Goal: Task Accomplishment & Management: Manage account settings

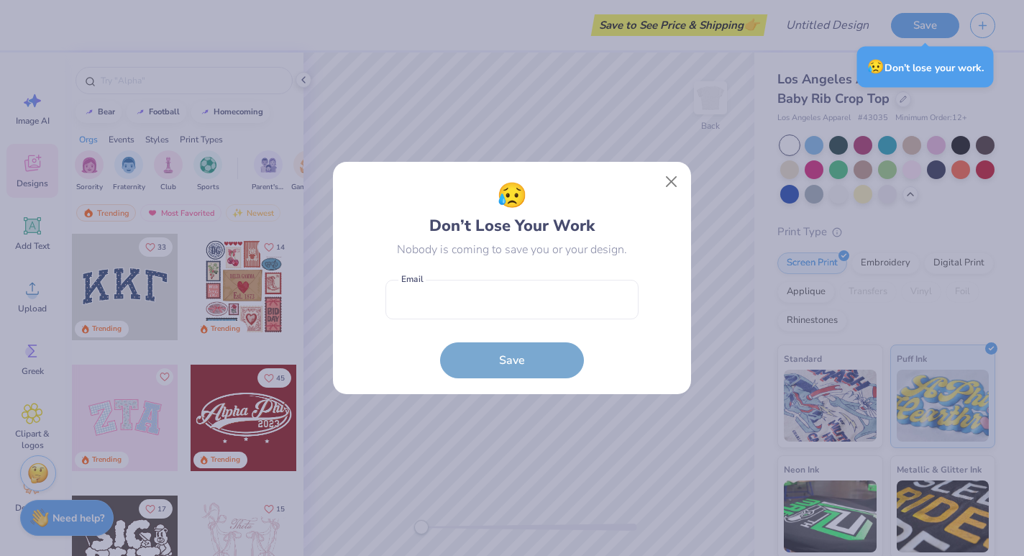
scroll to position [113, 0]
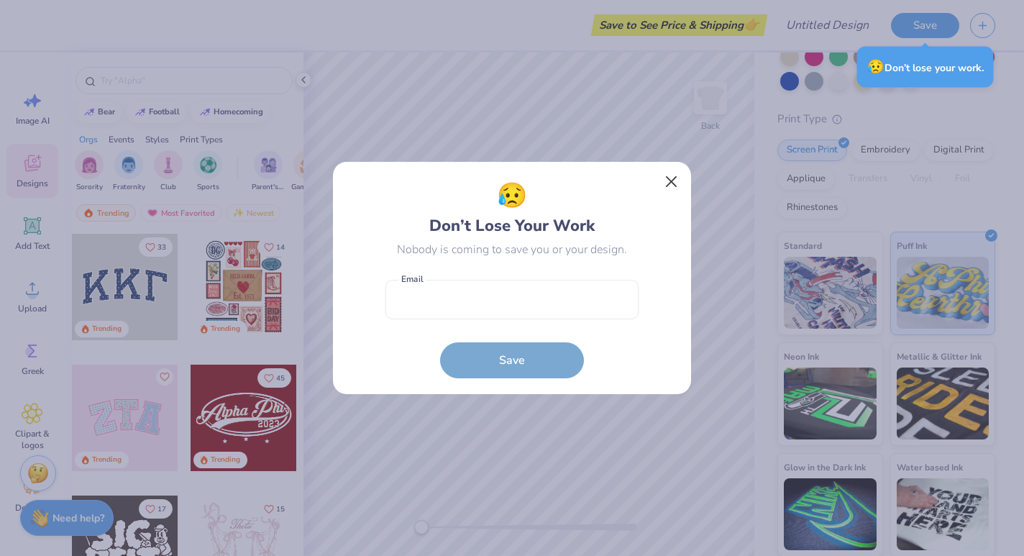
click at [672, 180] on button "Close" at bounding box center [671, 181] width 27 height 27
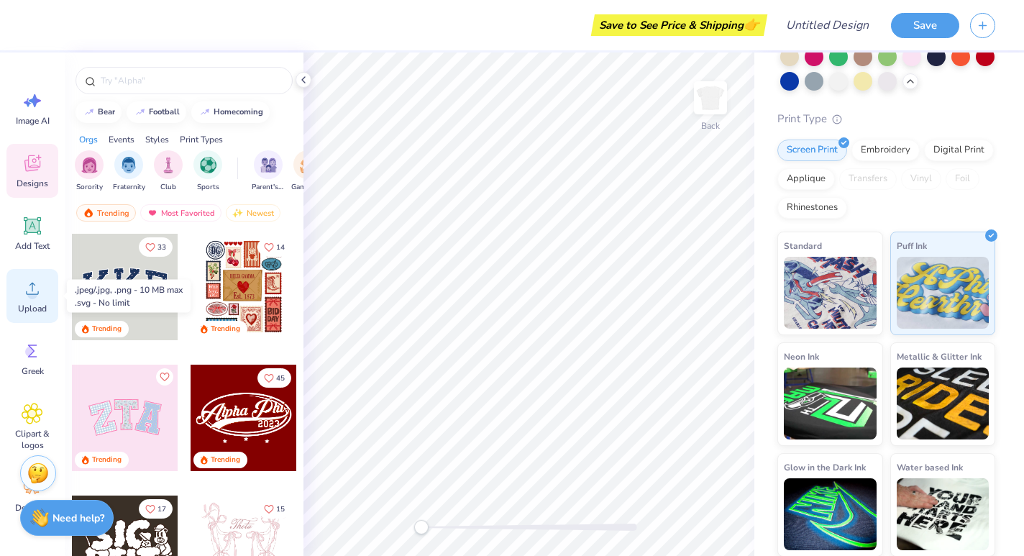
click at [30, 295] on circle at bounding box center [32, 294] width 10 height 10
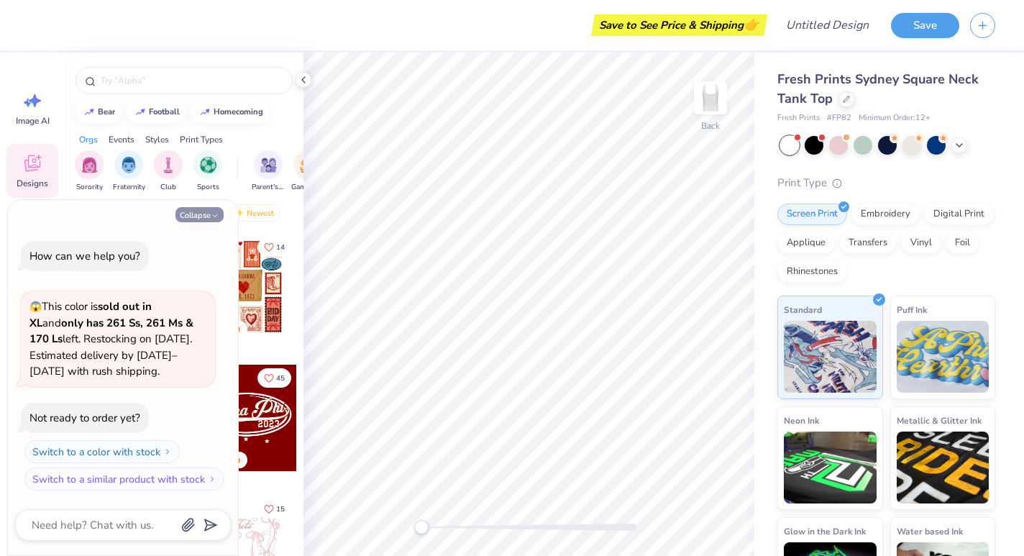
click at [206, 217] on button "Collapse" at bounding box center [199, 214] width 48 height 15
type textarea "x"
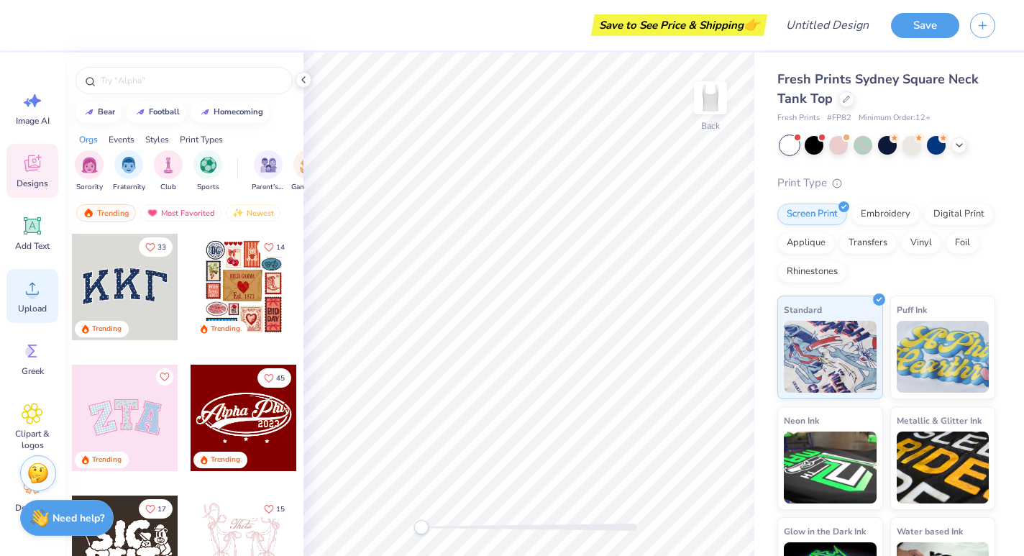
click at [31, 298] on circle at bounding box center [32, 294] width 10 height 10
click at [12, 294] on div "Upload" at bounding box center [32, 296] width 52 height 54
click at [29, 294] on icon at bounding box center [32, 289] width 13 height 12
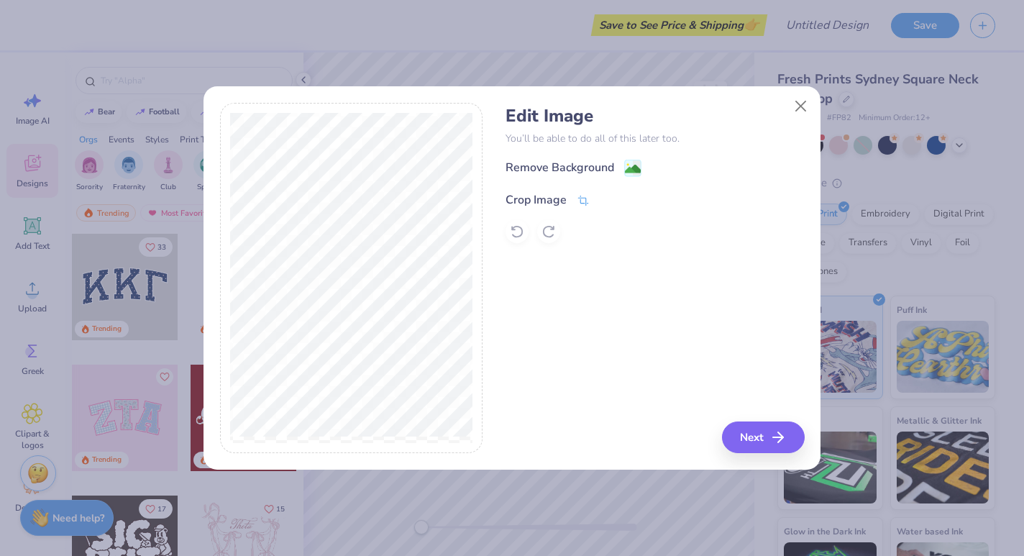
click at [579, 198] on icon at bounding box center [583, 201] width 11 height 10
click at [700, 389] on div "Edit Image You’ll be able to do all of this later too. Remove Background Crop I…" at bounding box center [654, 278] width 298 height 351
click at [559, 295] on div "Edit Image You’ll be able to do all of this later too. Remove Background Crop I…" at bounding box center [654, 278] width 298 height 351
click at [531, 228] on div at bounding box center [654, 231] width 298 height 23
click at [606, 196] on icon at bounding box center [607, 198] width 9 height 9
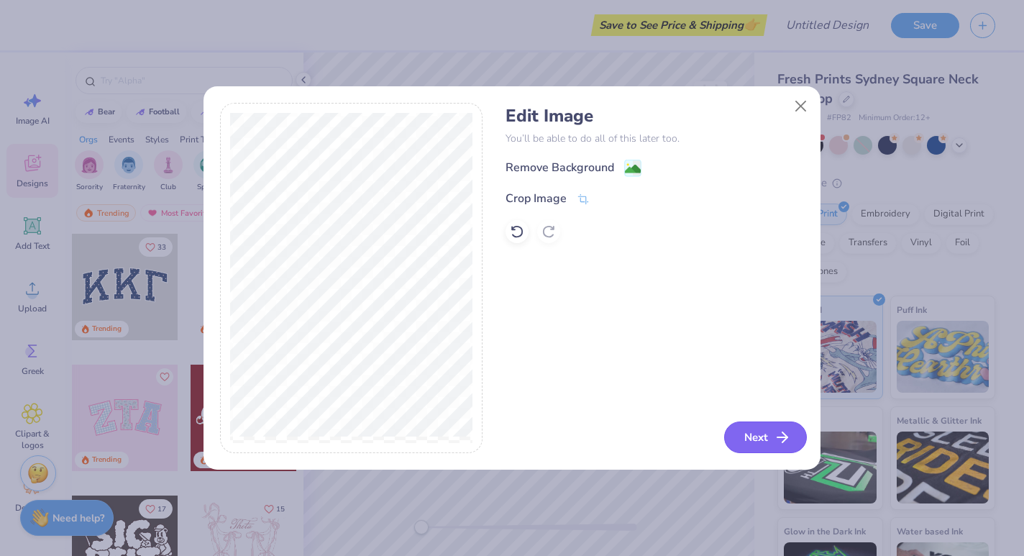
click at [774, 439] on icon "button" at bounding box center [782, 437] width 17 height 17
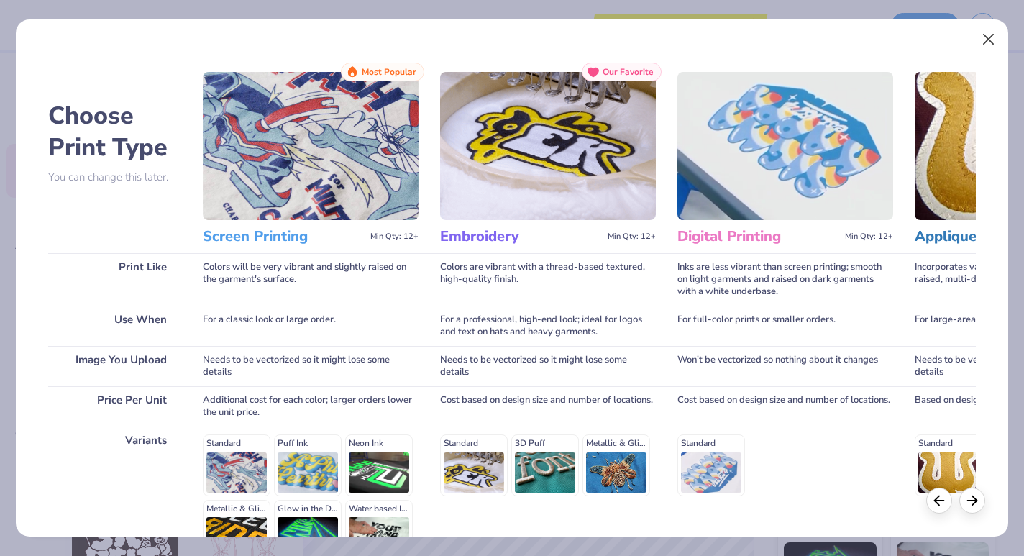
click at [986, 42] on button "Close" at bounding box center [987, 39] width 27 height 27
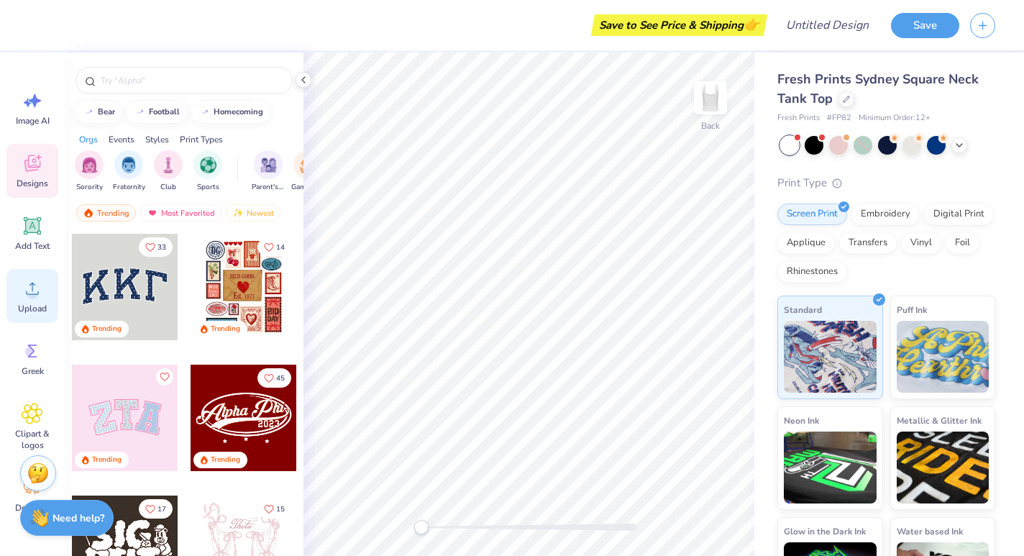
click at [33, 286] on icon at bounding box center [33, 289] width 22 height 22
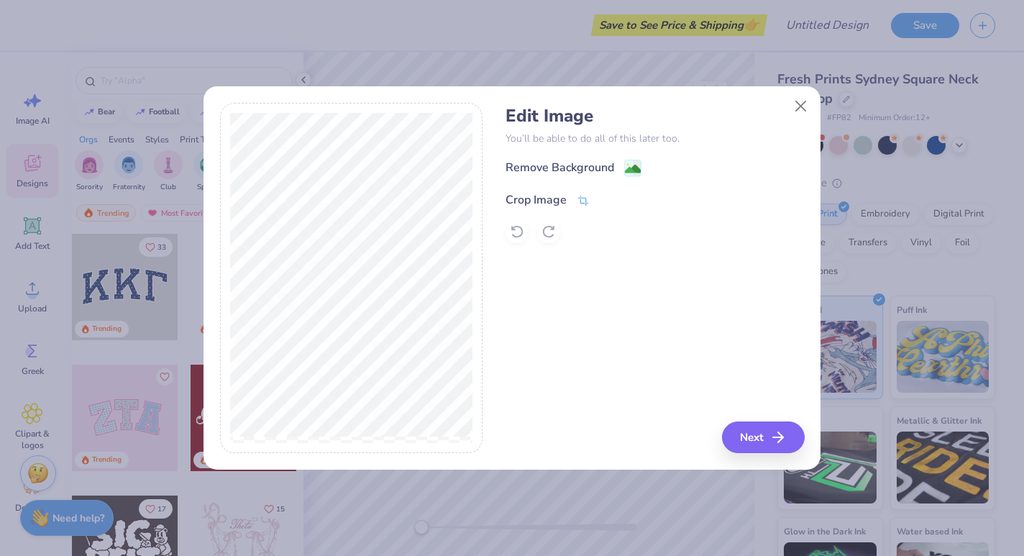
click at [581, 199] on icon at bounding box center [583, 200] width 13 height 13
click at [608, 200] on icon at bounding box center [607, 198] width 9 height 9
click at [769, 441] on button "Next" at bounding box center [765, 437] width 83 height 32
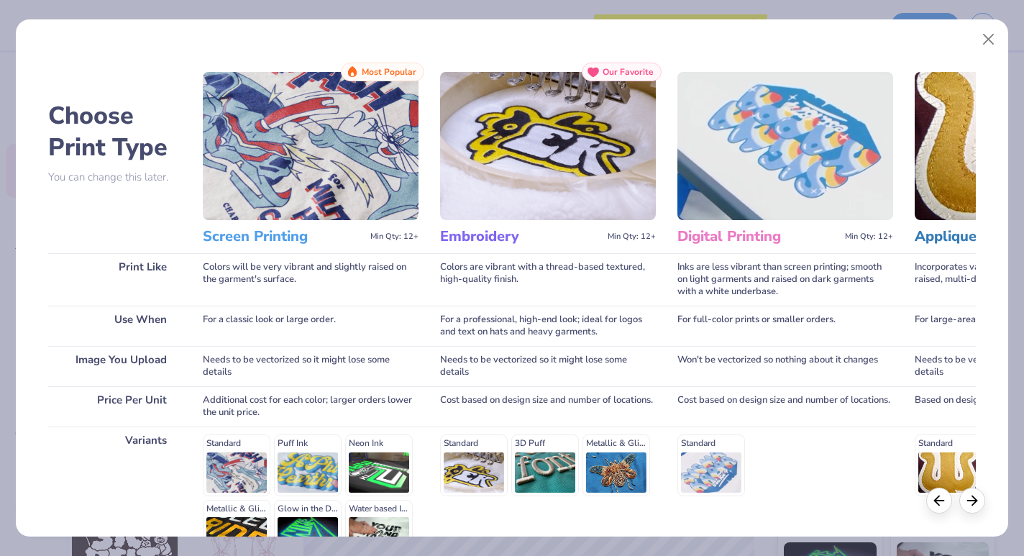
click at [587, 194] on img at bounding box center [548, 146] width 216 height 148
click at [488, 236] on h3 "Embroidery" at bounding box center [521, 236] width 162 height 19
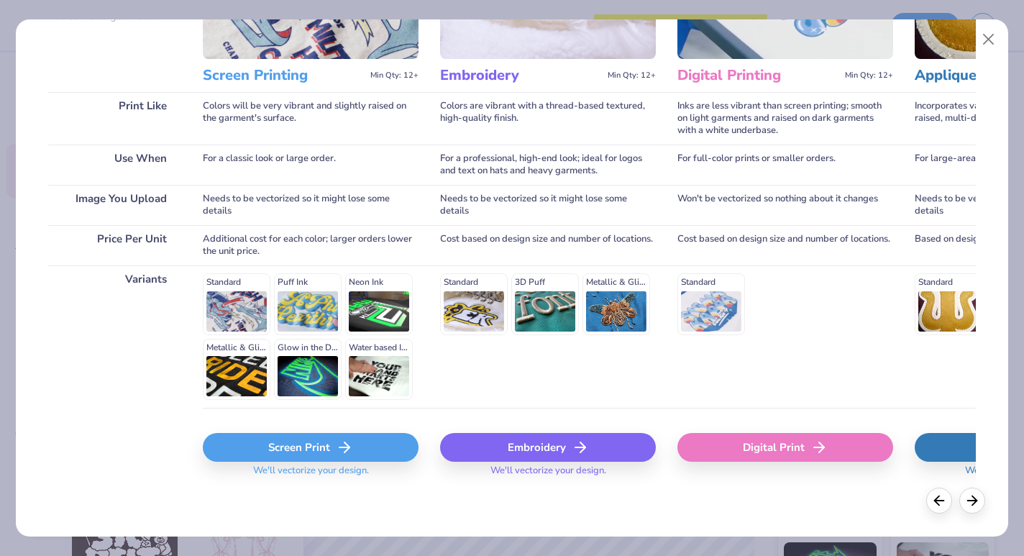
scroll to position [160, 0]
click at [478, 311] on div "Standard 3D Puff Metallic & Glitter" at bounding box center [548, 304] width 216 height 61
click at [535, 444] on div "Embroidery" at bounding box center [548, 448] width 216 height 29
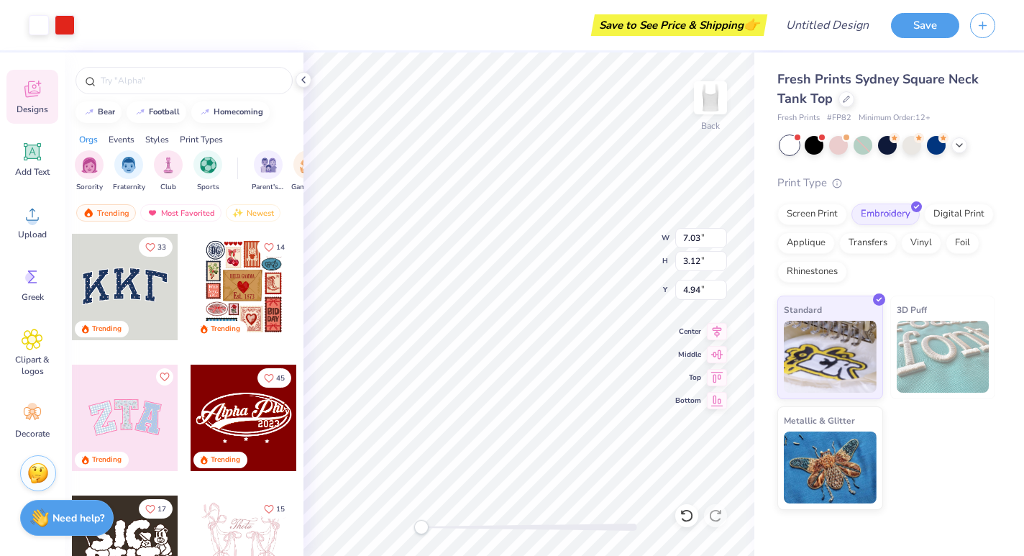
scroll to position [0, 0]
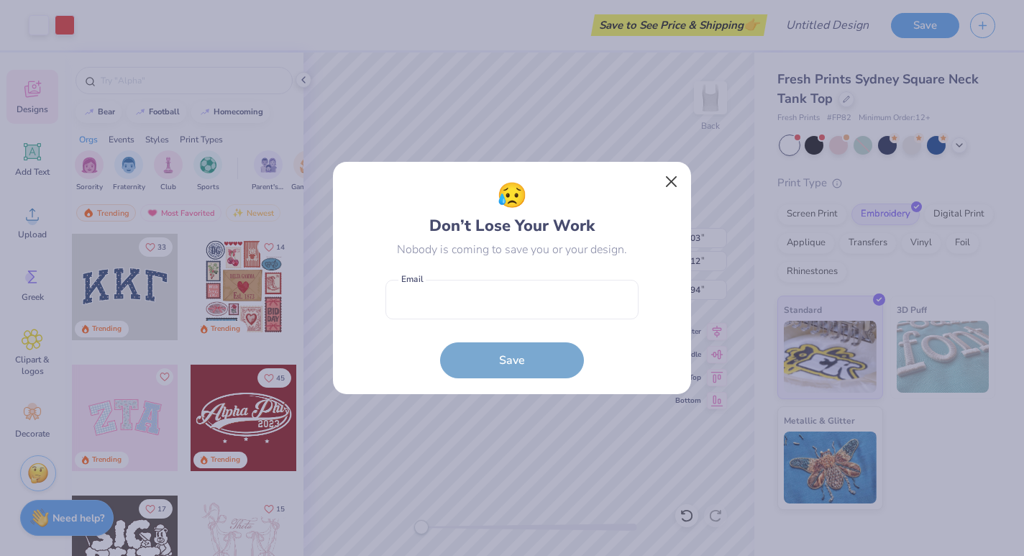
click at [677, 177] on button "Close" at bounding box center [671, 181] width 27 height 27
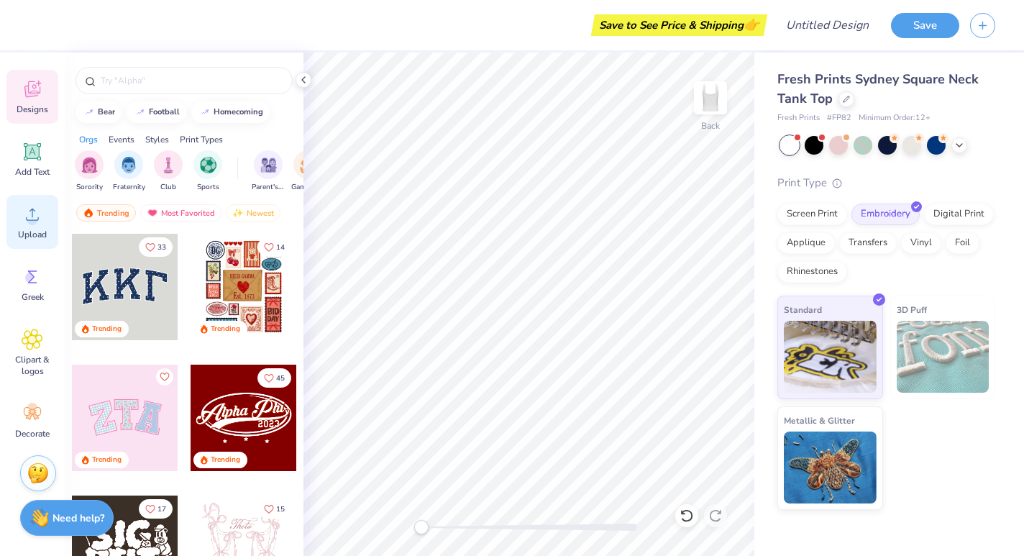
click at [32, 228] on div "Upload" at bounding box center [32, 222] width 52 height 54
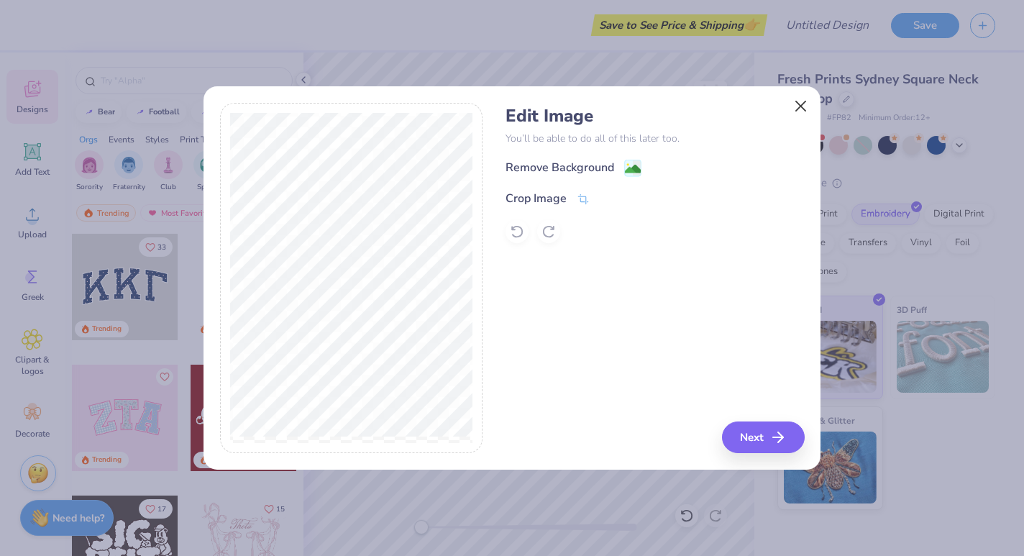
click at [800, 106] on button "Close" at bounding box center [800, 106] width 27 height 27
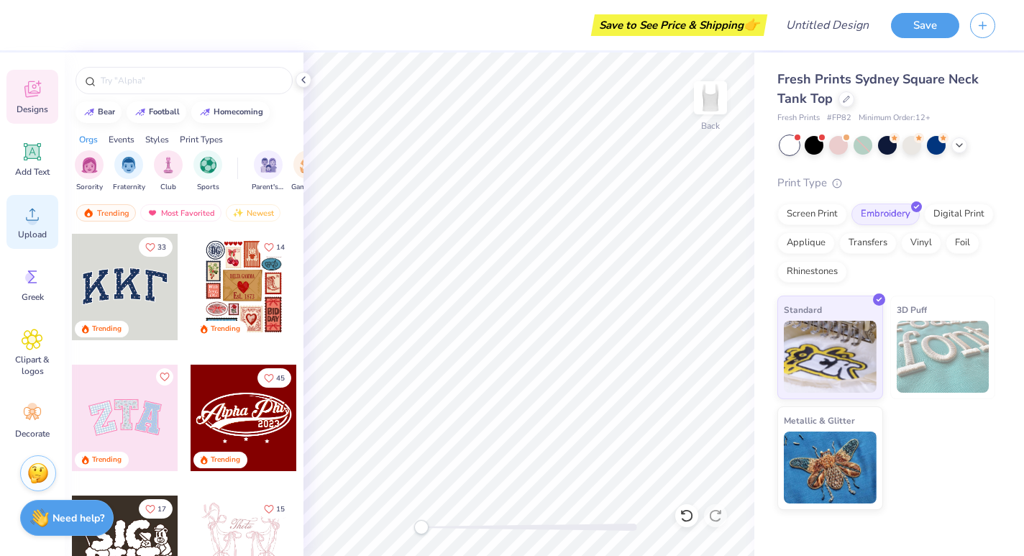
click at [37, 214] on icon at bounding box center [33, 214] width 22 height 22
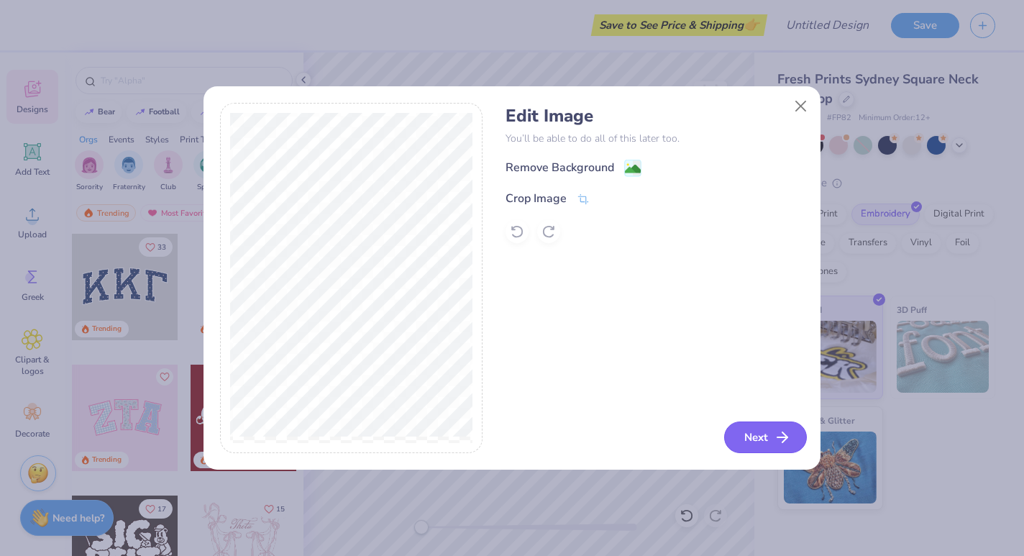
click at [753, 433] on button "Next" at bounding box center [765, 437] width 83 height 32
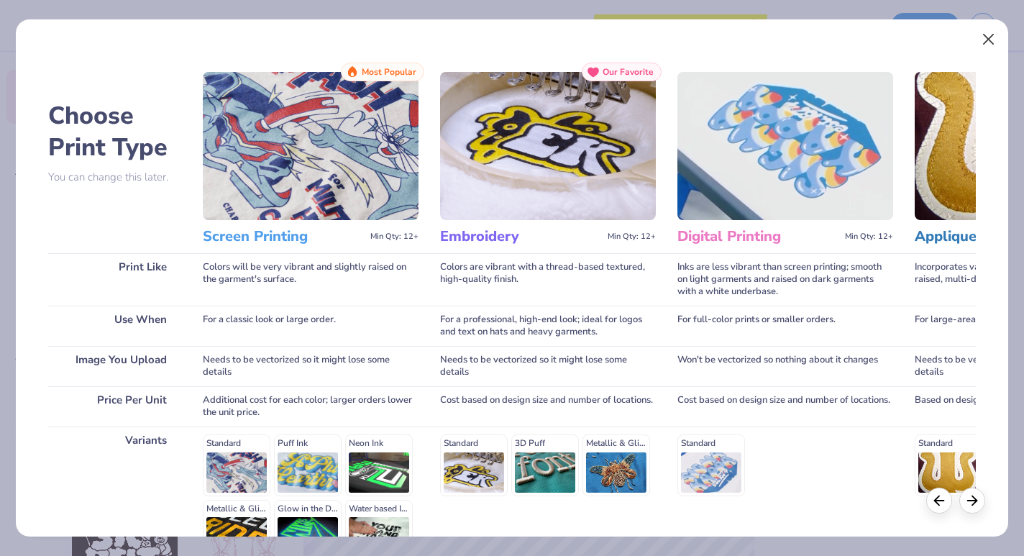
click at [985, 33] on button "Close" at bounding box center [987, 39] width 27 height 27
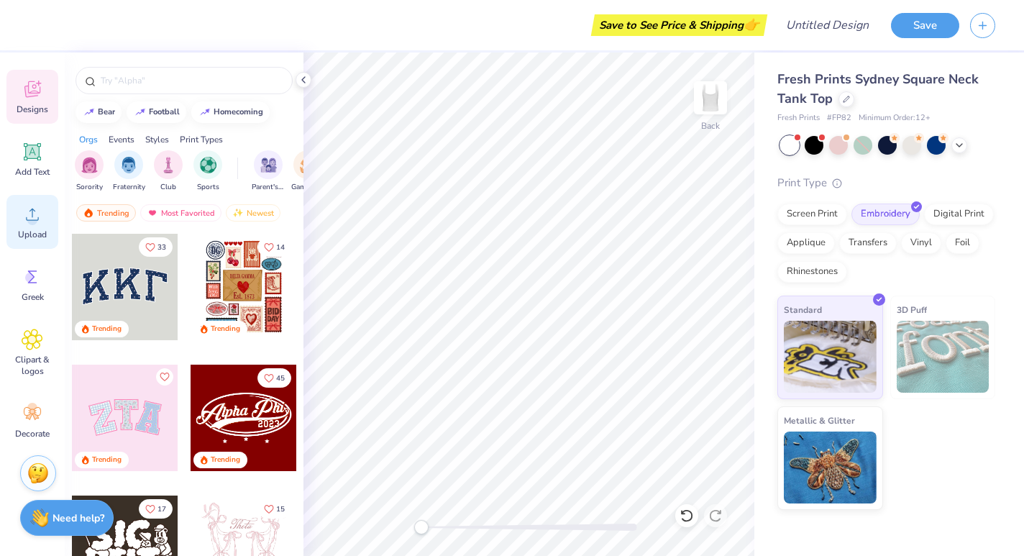
click at [27, 234] on span "Upload" at bounding box center [32, 235] width 29 height 12
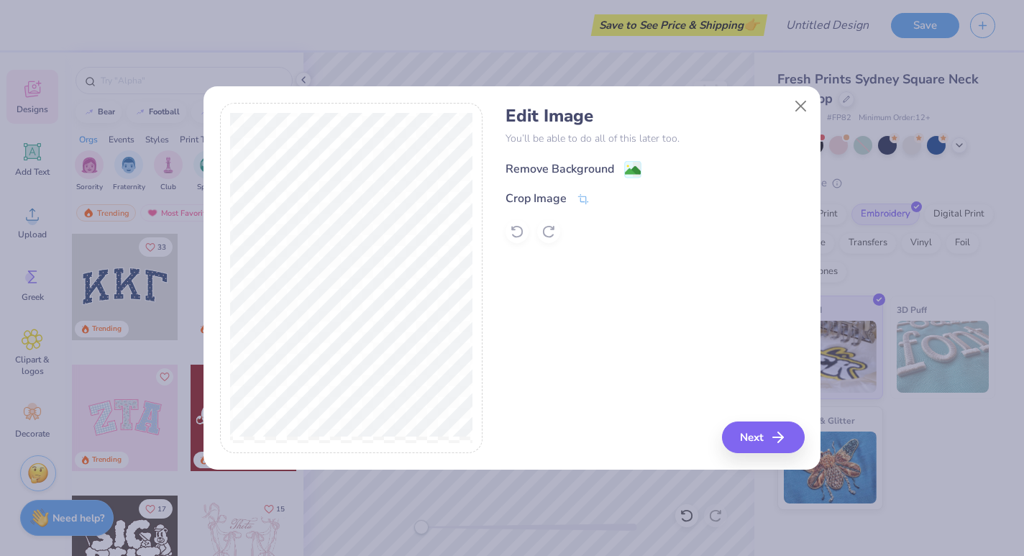
click at [610, 168] on div "Remove Background" at bounding box center [559, 168] width 109 height 17
click at [760, 440] on button "Next" at bounding box center [765, 437] width 83 height 32
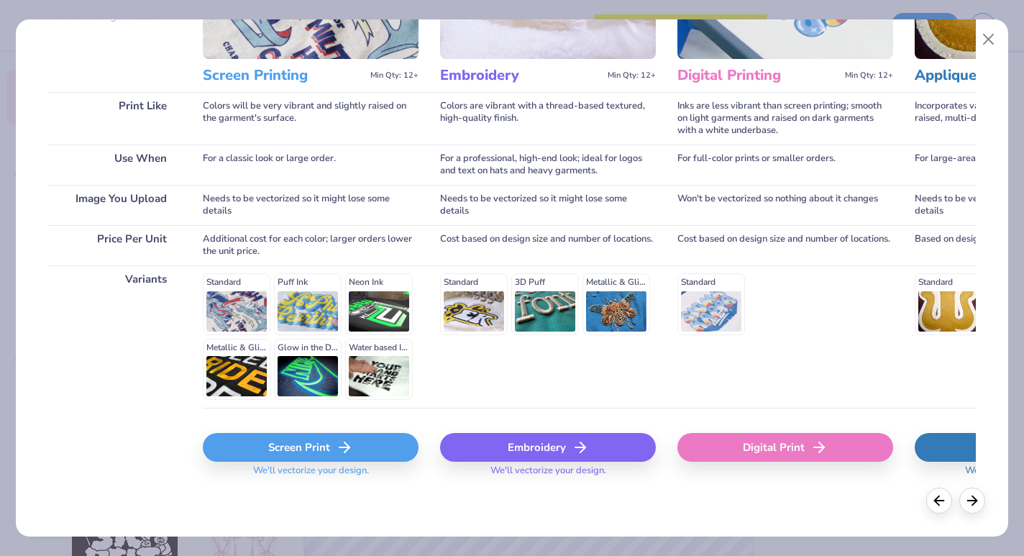
scroll to position [160, 0]
click at [305, 310] on div "Standard Puff Ink Neon Ink Metallic & Glitter Ink Glow in the Dark Ink Water ba…" at bounding box center [311, 337] width 216 height 127
click at [308, 446] on div "Screen Print" at bounding box center [311, 448] width 216 height 29
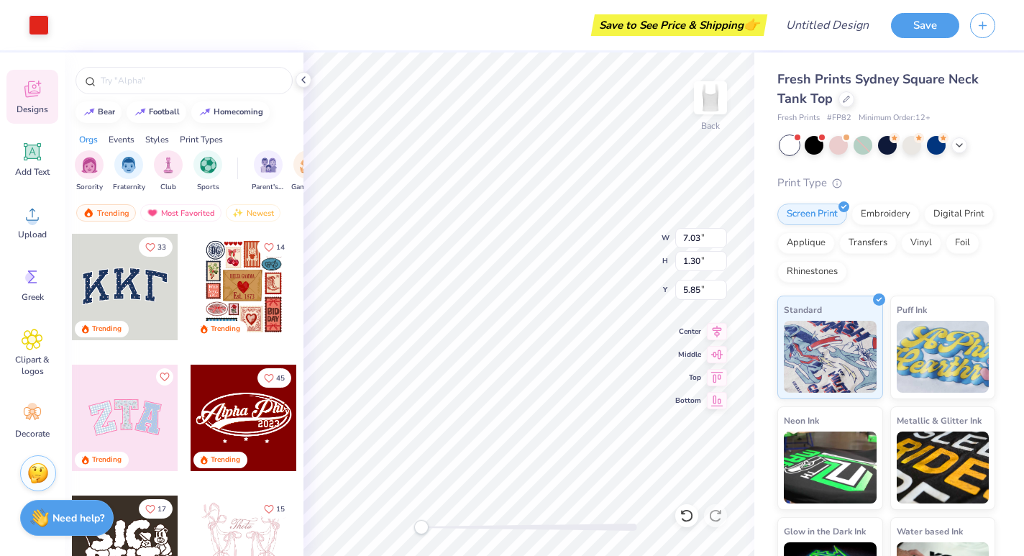
type input "0.66"
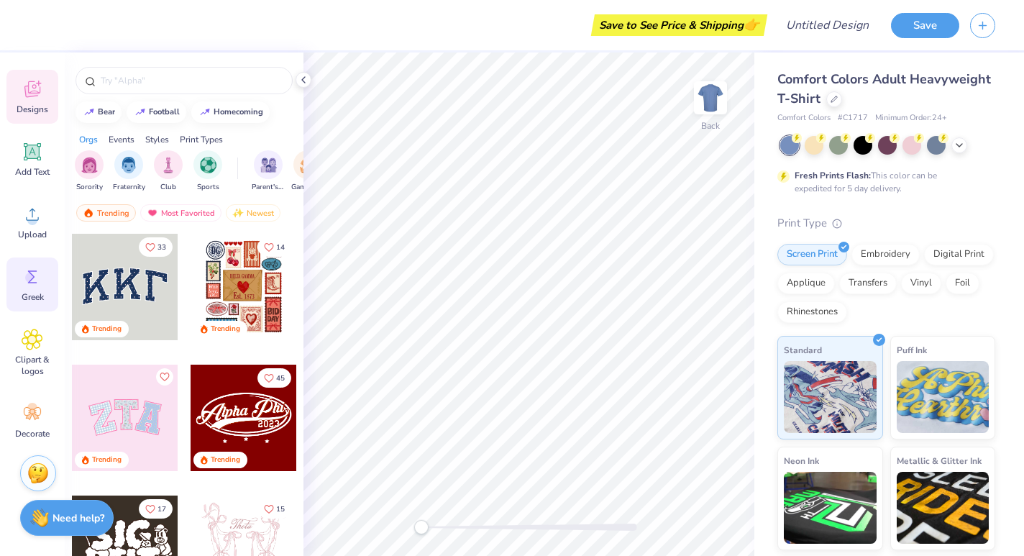
scroll to position [74, 0]
click at [37, 296] on span "Greek" at bounding box center [33, 297] width 22 height 12
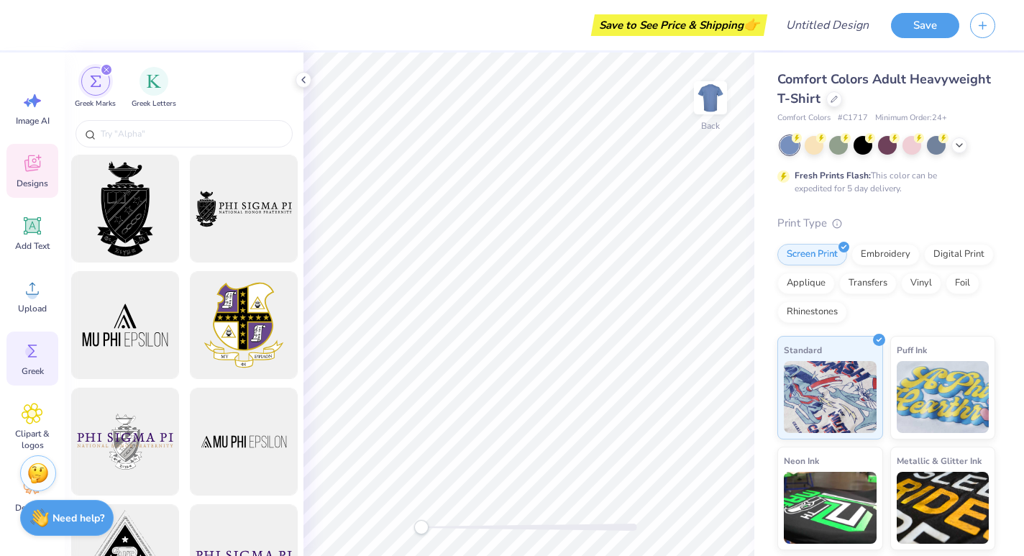
scroll to position [0, 0]
click at [30, 114] on div "Image AI" at bounding box center [32, 108] width 52 height 54
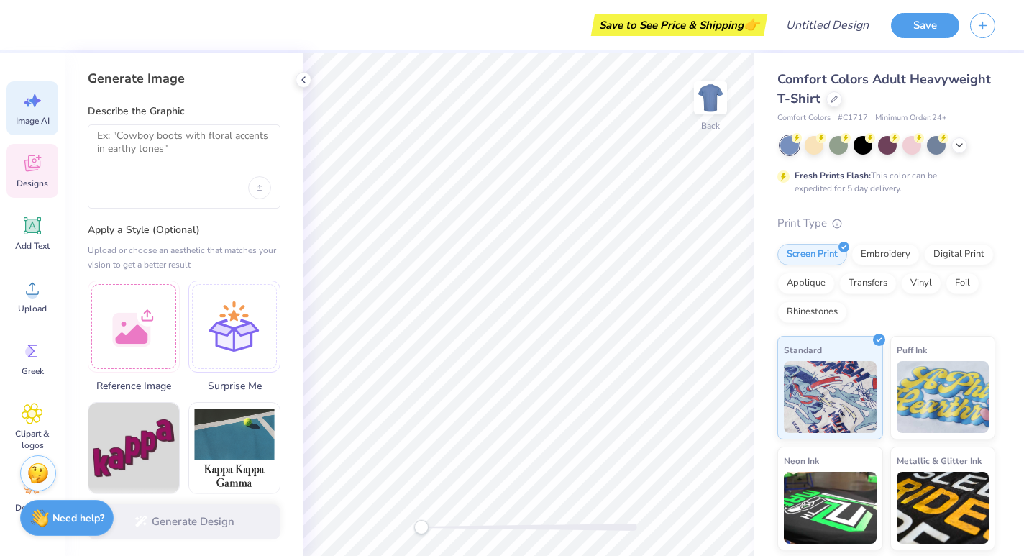
click at [38, 169] on icon at bounding box center [32, 166] width 14 height 12
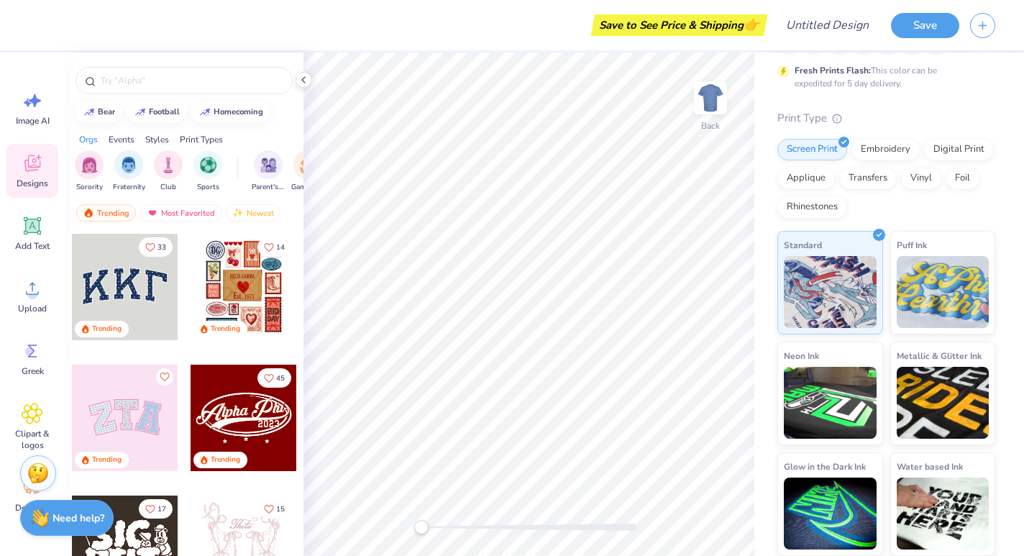
scroll to position [104, 0]
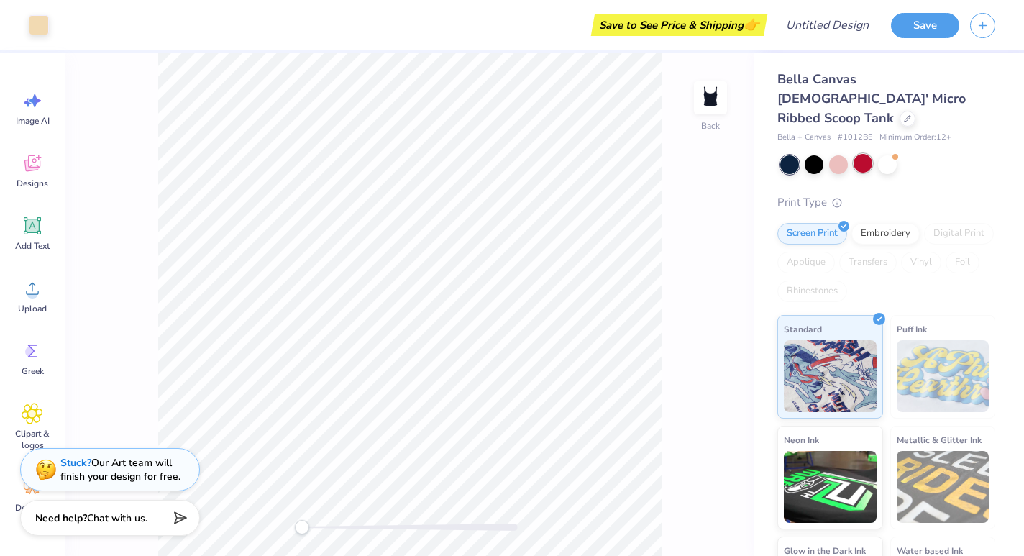
click at [861, 154] on div at bounding box center [862, 163] width 19 height 19
click at [884, 154] on div at bounding box center [887, 163] width 19 height 19
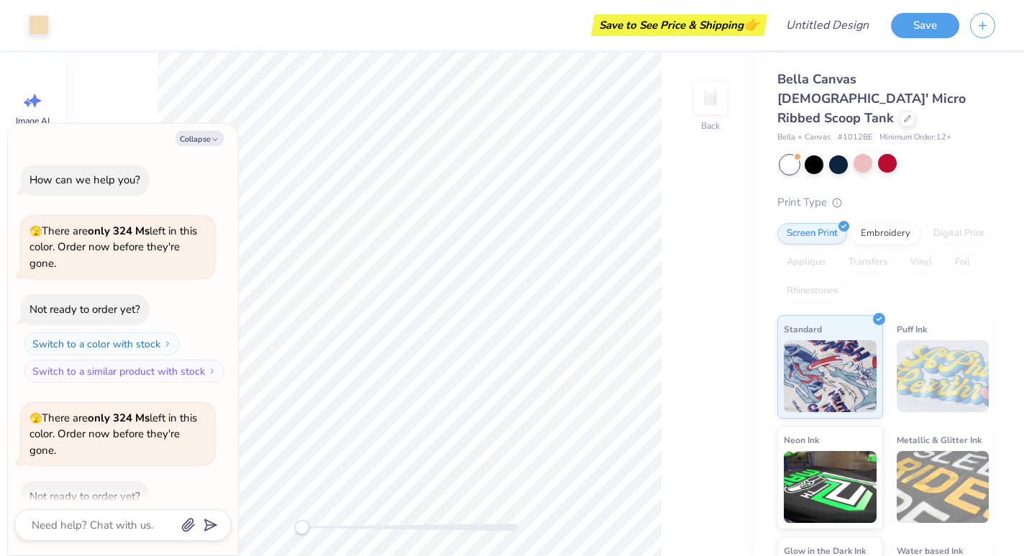
scroll to position [75, 0]
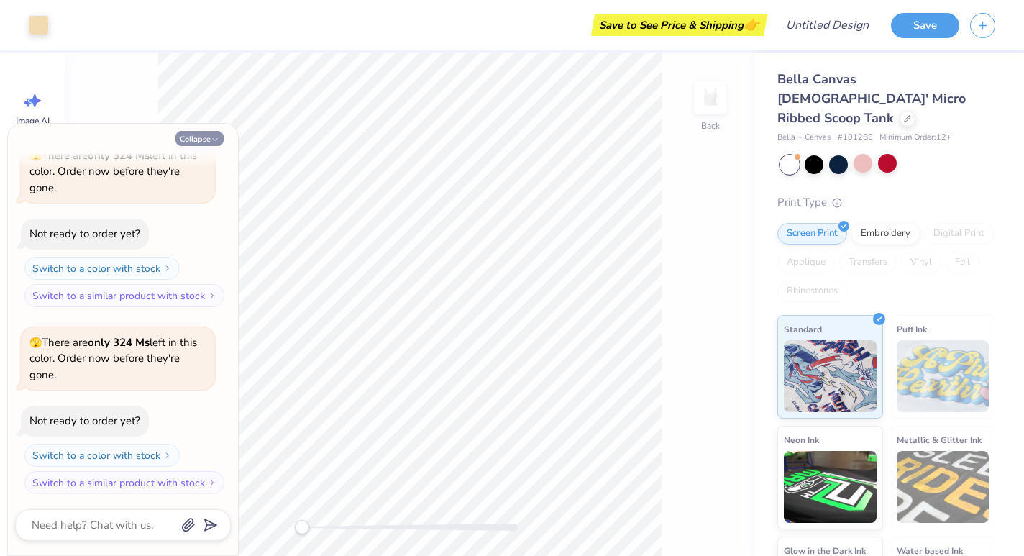
click at [211, 135] on icon "button" at bounding box center [215, 139] width 9 height 9
type textarea "x"
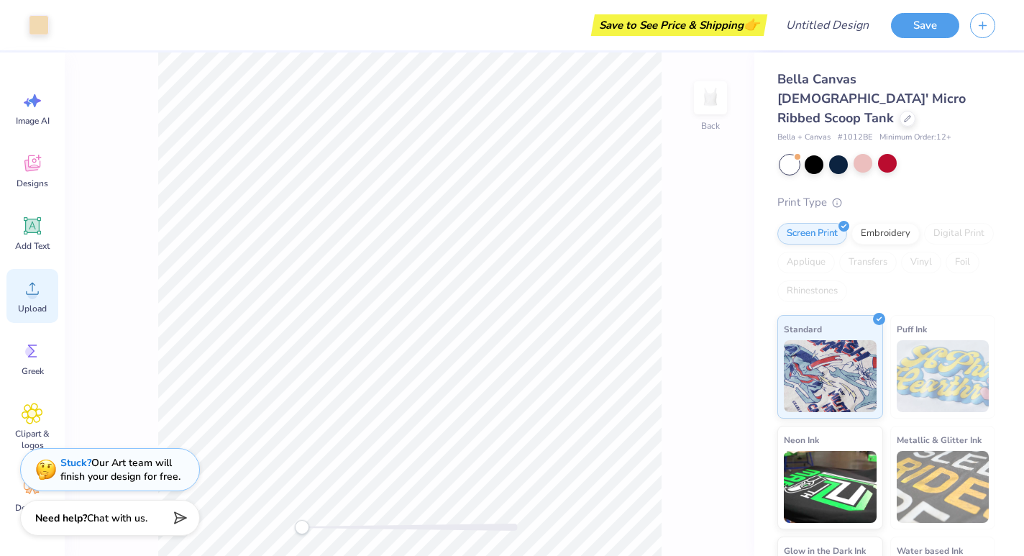
click at [27, 304] on span "Upload" at bounding box center [32, 309] width 29 height 12
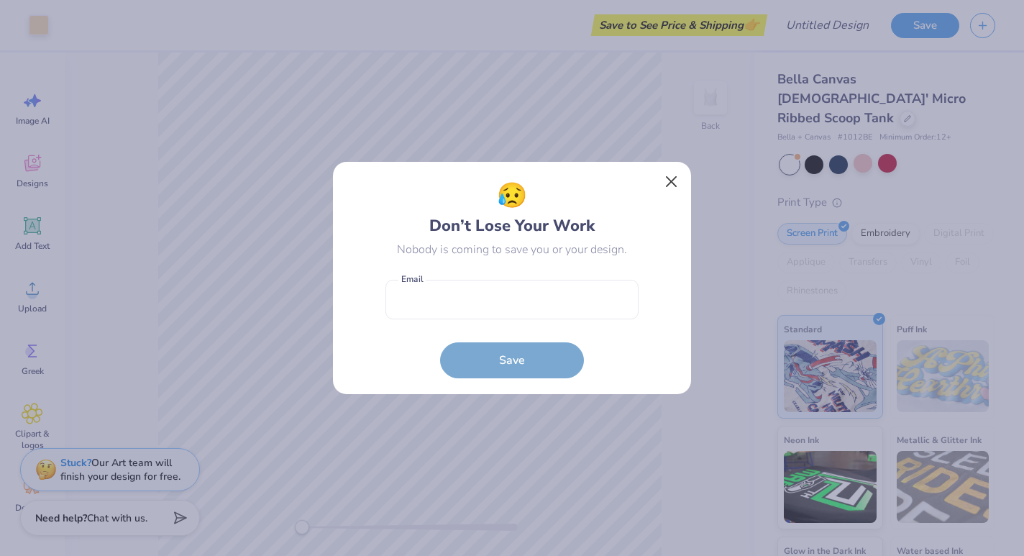
click at [669, 183] on button "Close" at bounding box center [671, 181] width 27 height 27
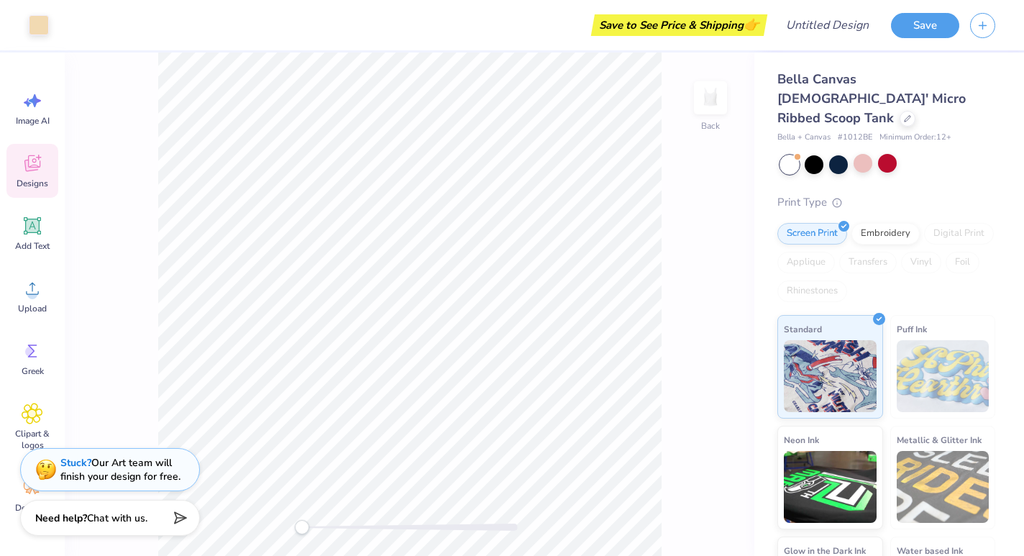
click at [35, 174] on div "Designs" at bounding box center [32, 171] width 52 height 54
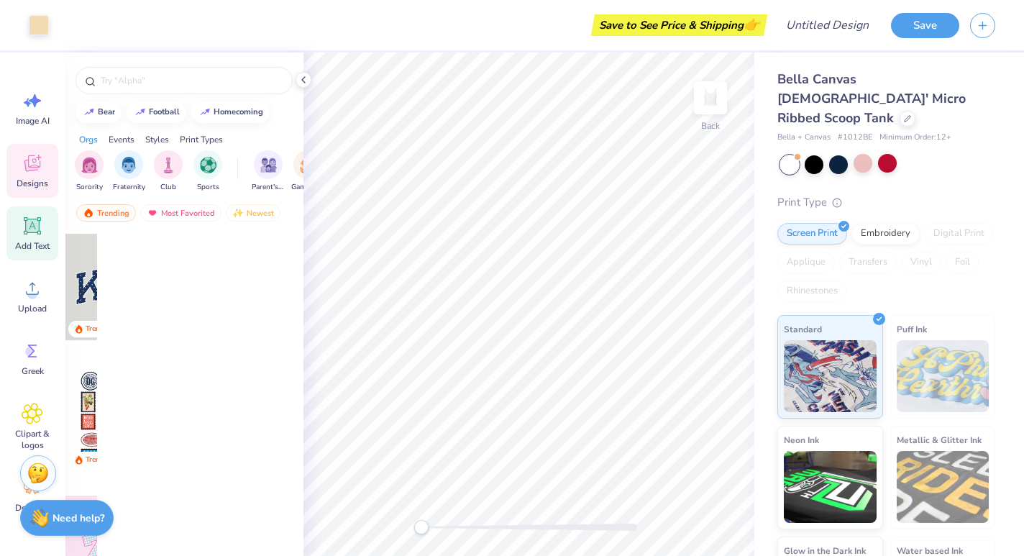
click at [37, 244] on span "Add Text" at bounding box center [32, 246] width 35 height 12
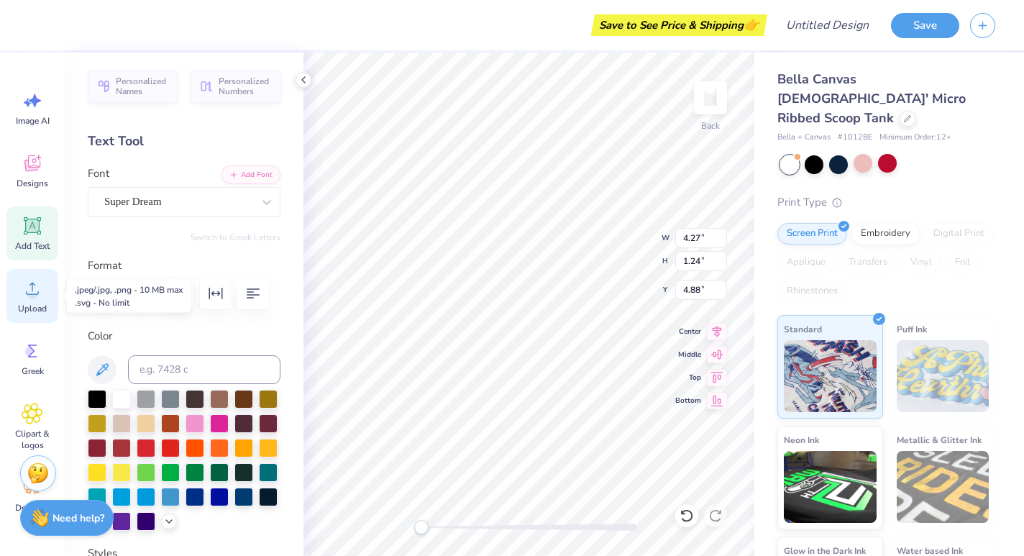
click at [35, 293] on circle at bounding box center [32, 294] width 10 height 10
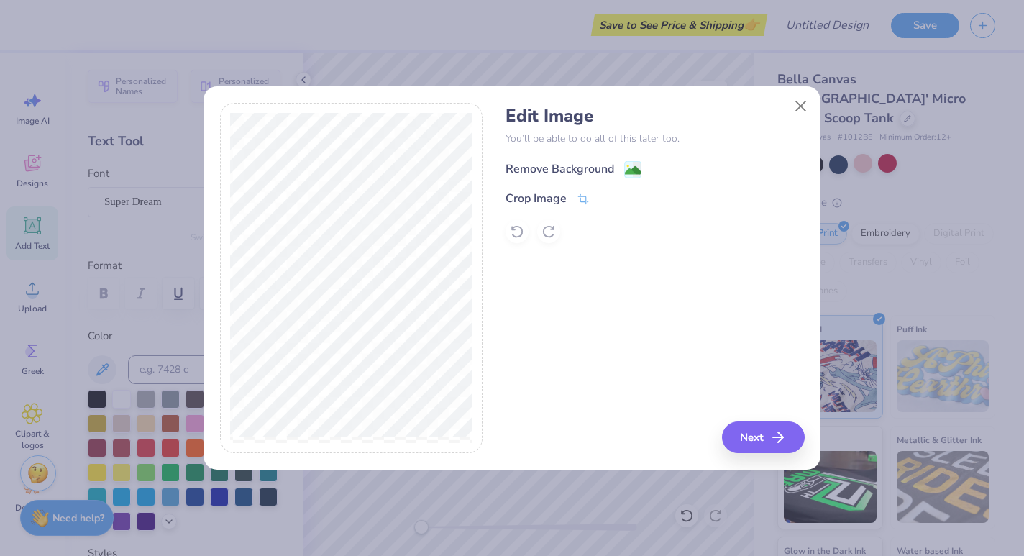
click at [635, 169] on image at bounding box center [633, 170] width 16 height 16
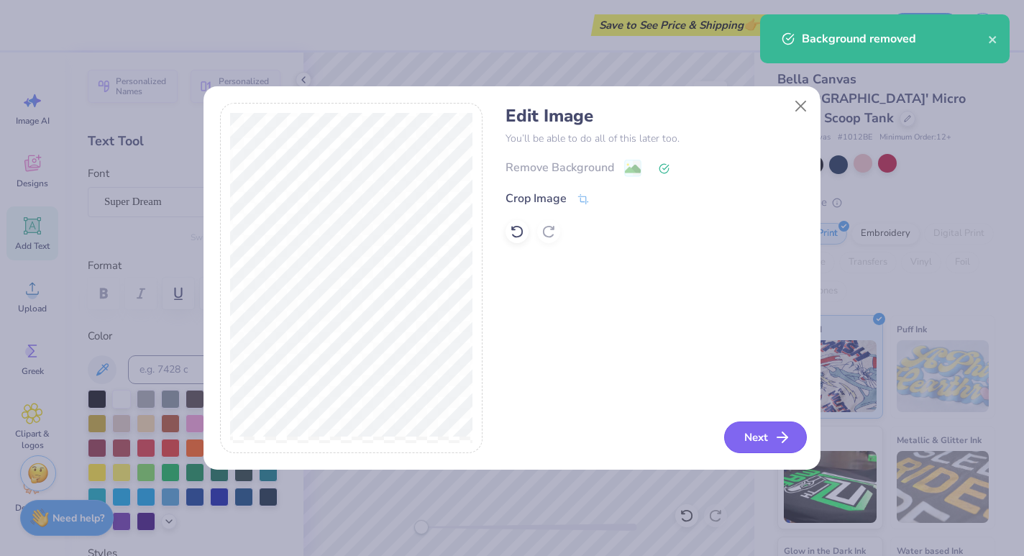
click at [757, 436] on button "Next" at bounding box center [765, 437] width 83 height 32
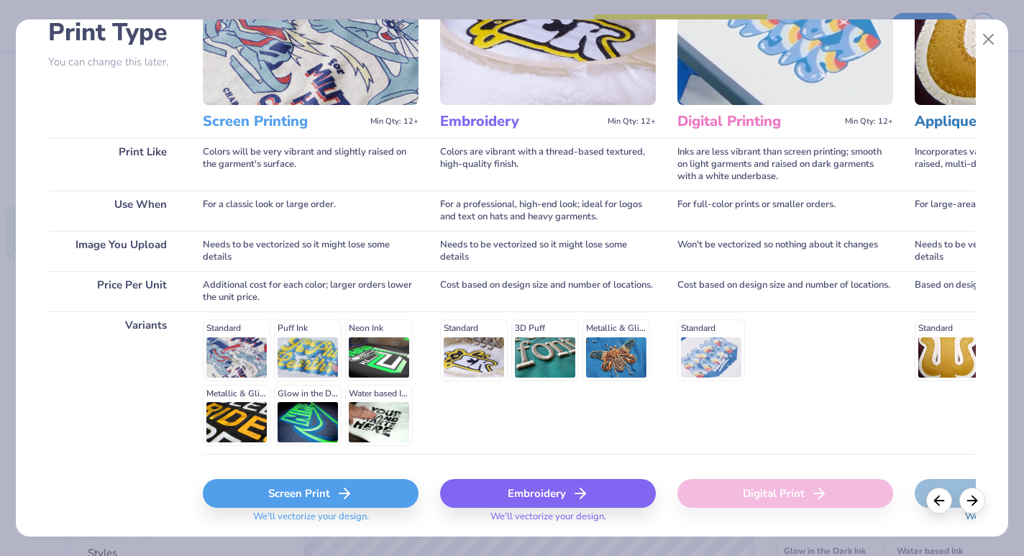
scroll to position [118, 0]
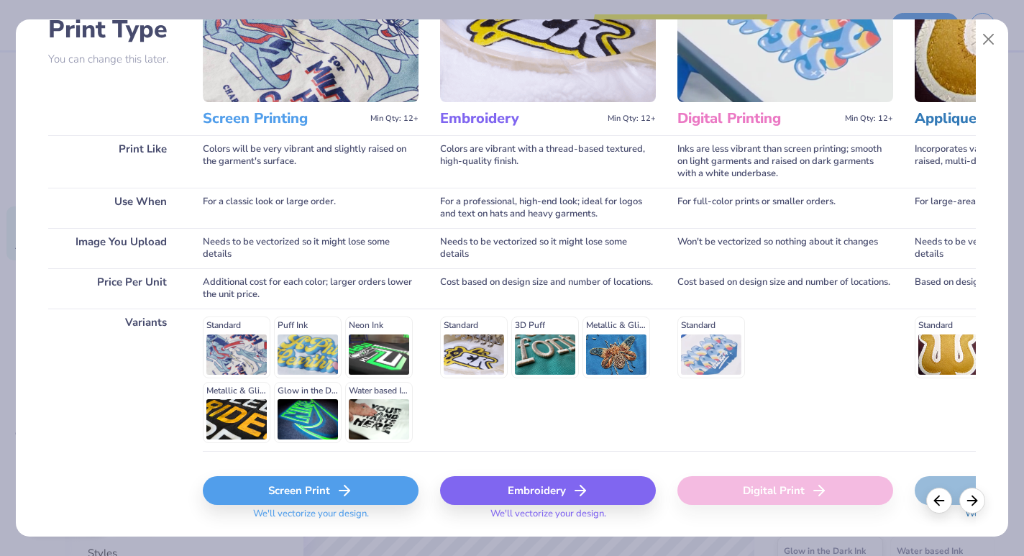
click at [533, 350] on div "Standard 3D Puff Metallic & Glitter" at bounding box center [548, 346] width 216 height 61
click at [544, 490] on div "Embroidery" at bounding box center [548, 490] width 216 height 29
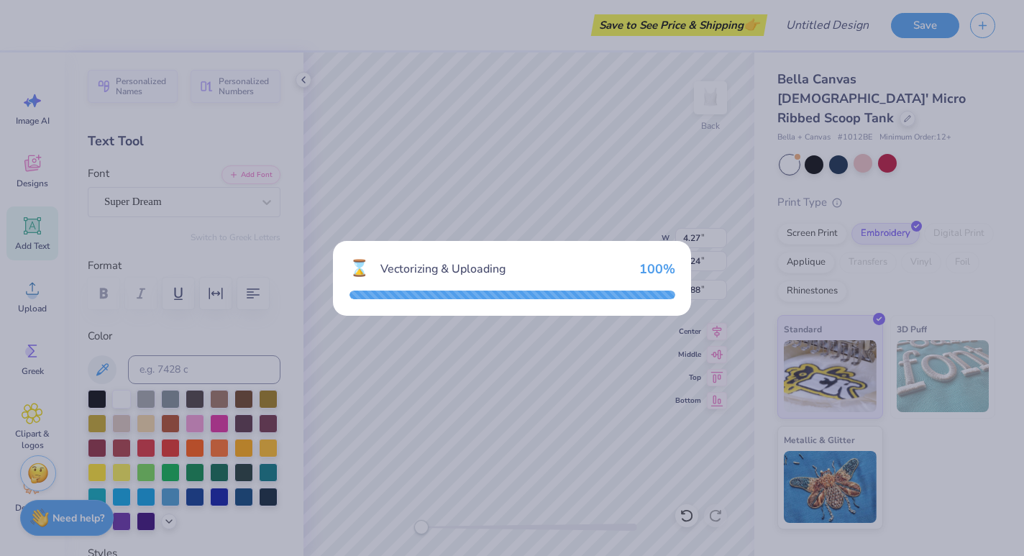
type input "6.95"
type input "1.90"
type input "4.55"
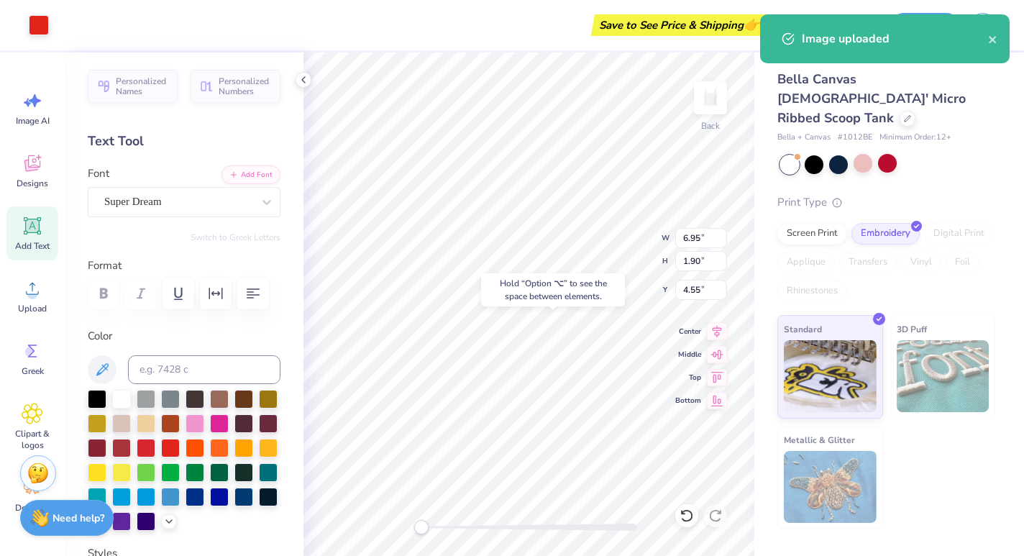
click at [533, 293] on div "Hold “Option ⌥” to see the space between elements." at bounding box center [553, 289] width 144 height 33
type input "5.03"
type input "2.55"
type input "0.76"
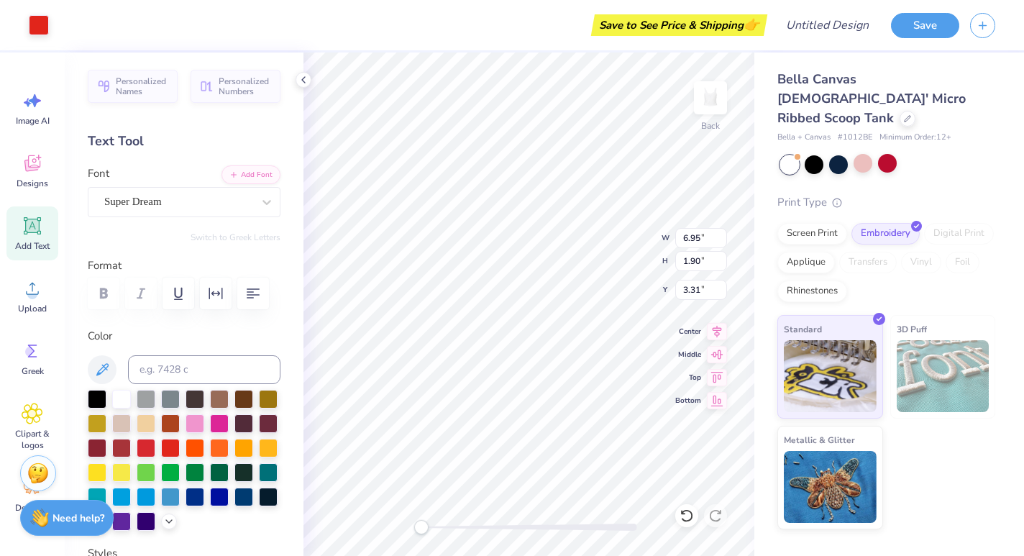
type input "4.38"
type input "1.27"
type input "5.00"
type input "1.05"
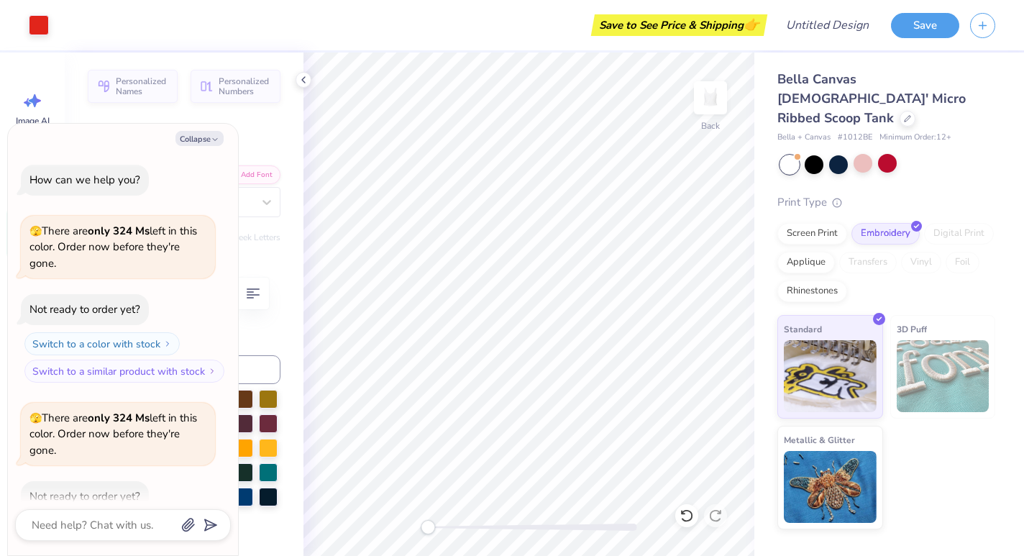
scroll to position [162, 0]
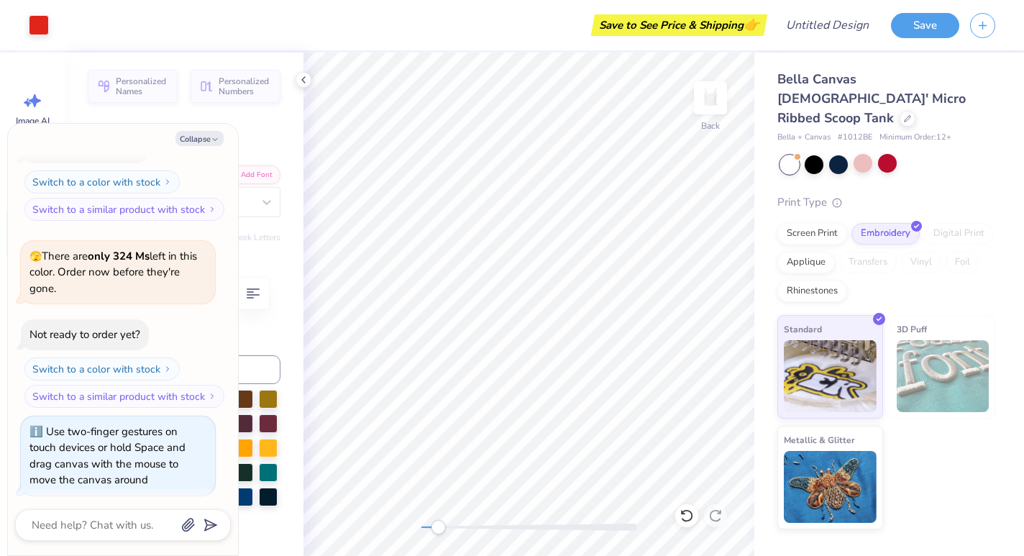
drag, startPoint x: 428, startPoint y: 526, endPoint x: 421, endPoint y: 530, distance: 8.0
click at [431, 530] on div "Accessibility label" at bounding box center [438, 527] width 14 height 14
click at [203, 137] on button "Collapse" at bounding box center [199, 138] width 48 height 15
type textarea "x"
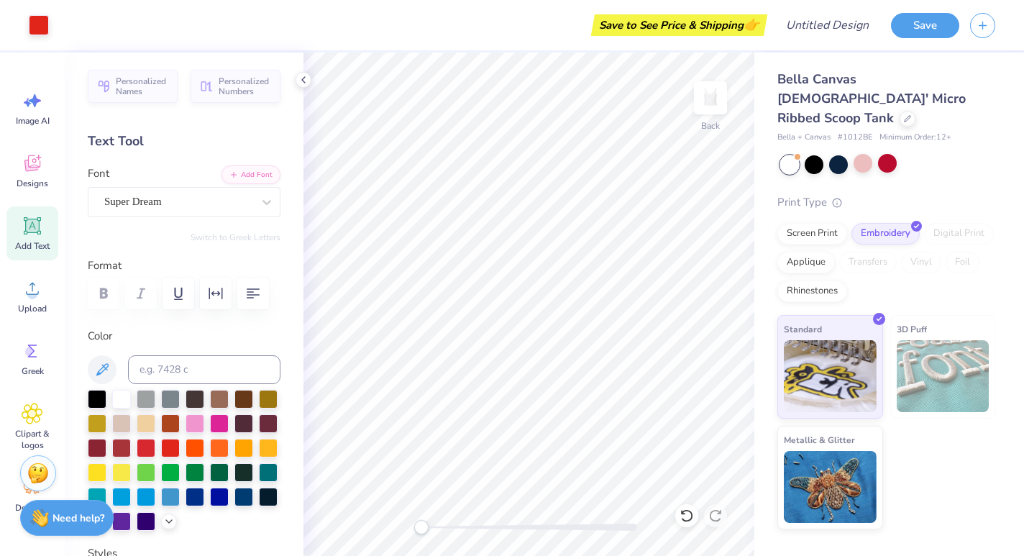
scroll to position [0, 0]
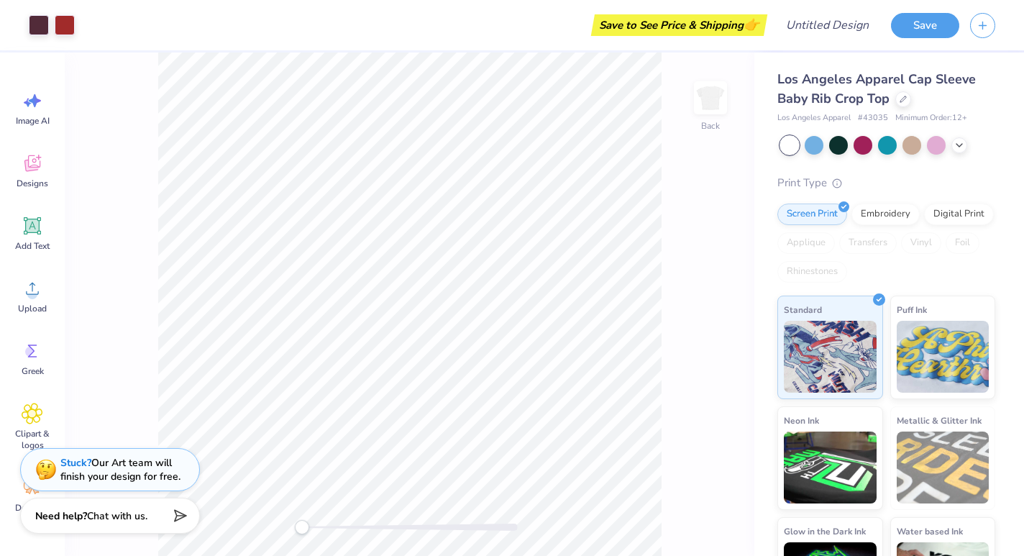
click at [128, 514] on span "Chat with us." at bounding box center [117, 516] width 60 height 14
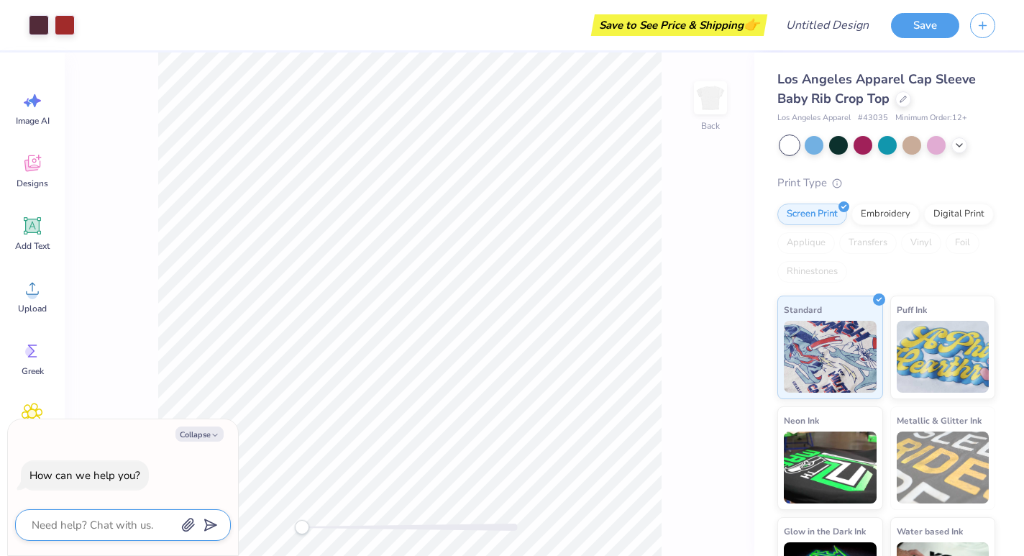
click at [132, 533] on textarea at bounding box center [103, 525] width 146 height 19
type textarea "H"
type textarea "x"
type textarea "Hi"
type textarea "x"
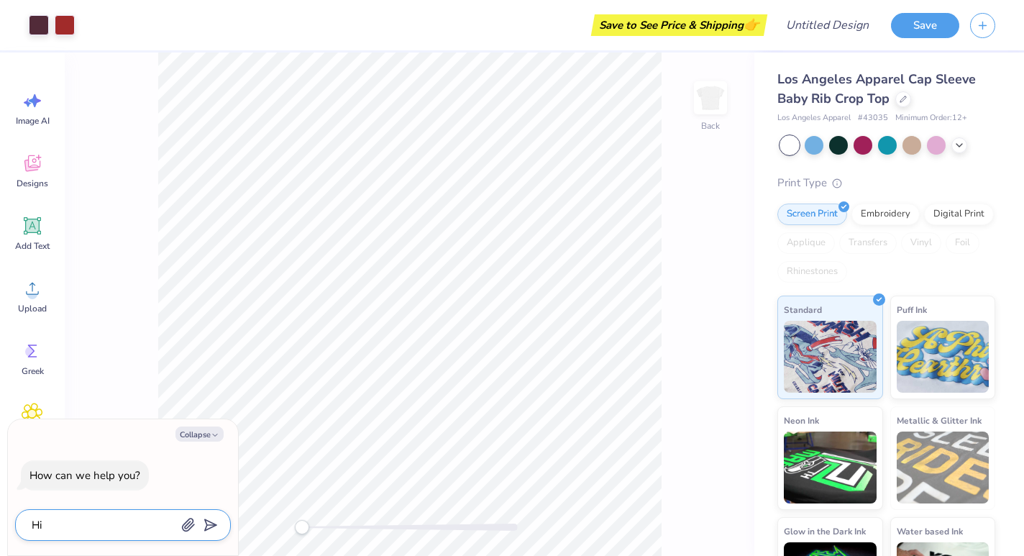
type textarea "Hiw"
type textarea "x"
type textarea "Hi"
type textarea "x"
type textarea "Hi"
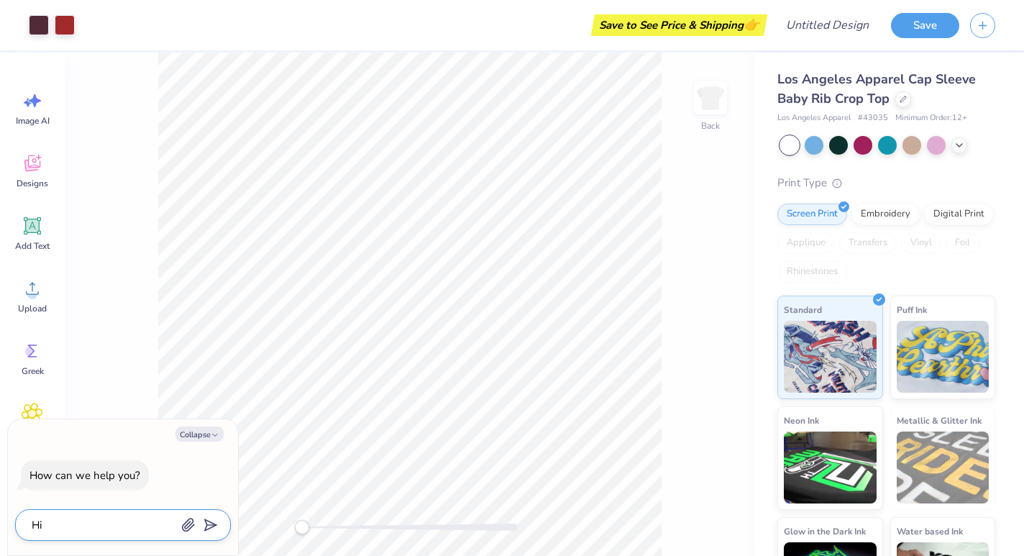
type textarea "x"
type textarea "Hi"
type textarea "x"
type textarea "H"
type textarea "x"
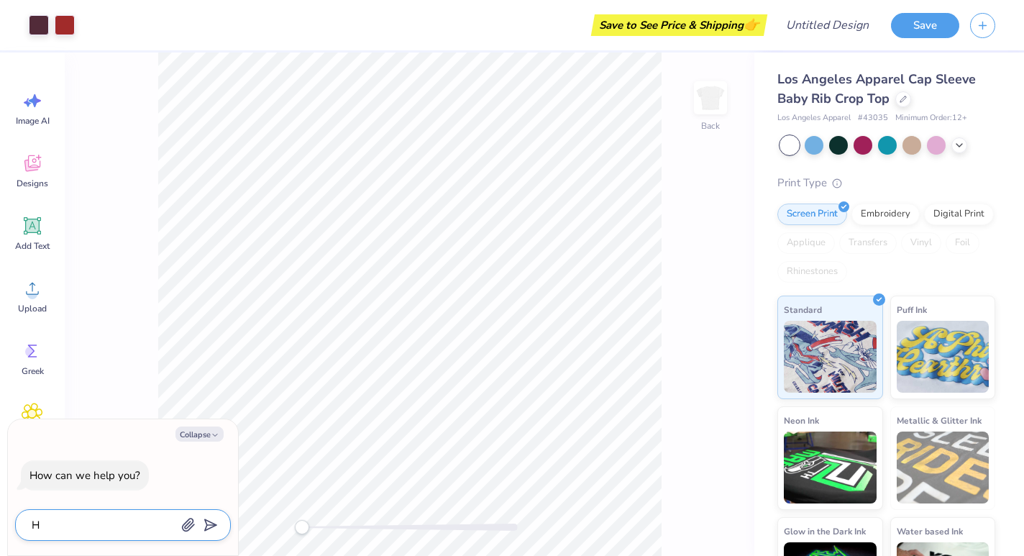
type textarea "Ho"
type textarea "x"
type textarea "How"
type textarea "x"
type textarea "How"
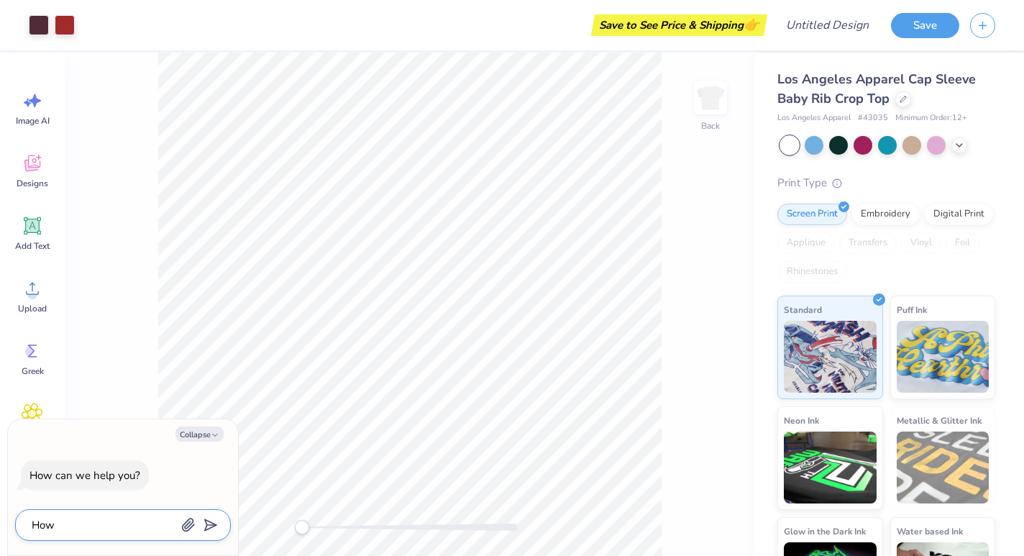
type textarea "x"
type textarea "How m"
type textarea "x"
type textarea "How my"
type textarea "x"
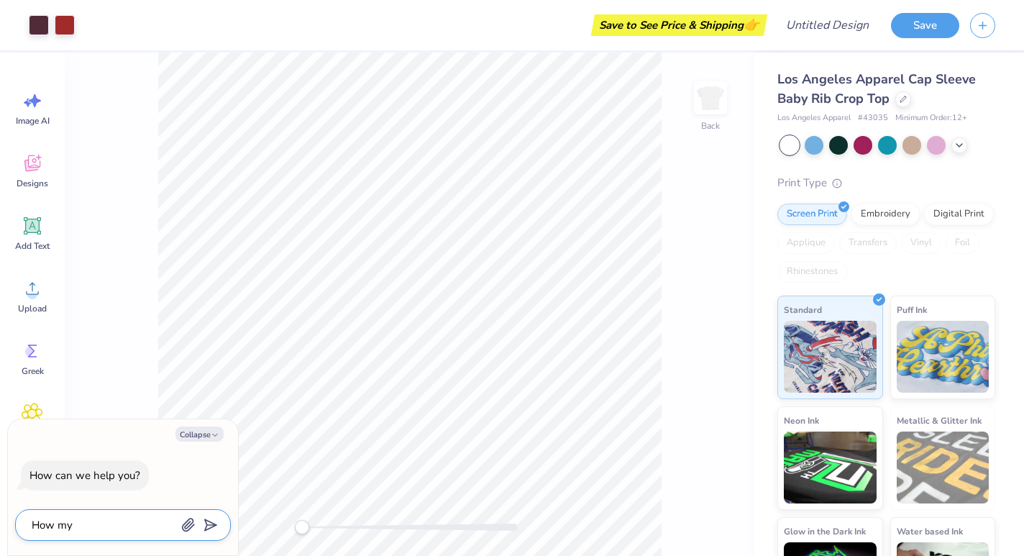
type textarea "How myc"
type textarea "x"
type textarea "How my"
type textarea "x"
type textarea "How m"
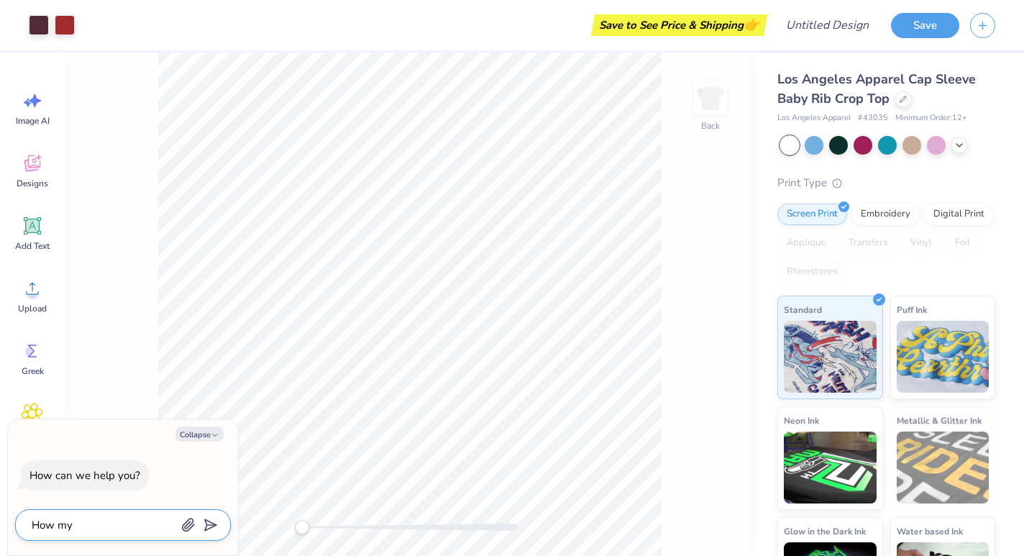
type textarea "x"
type textarea "How mu"
type textarea "x"
type textarea "How muc"
type textarea "x"
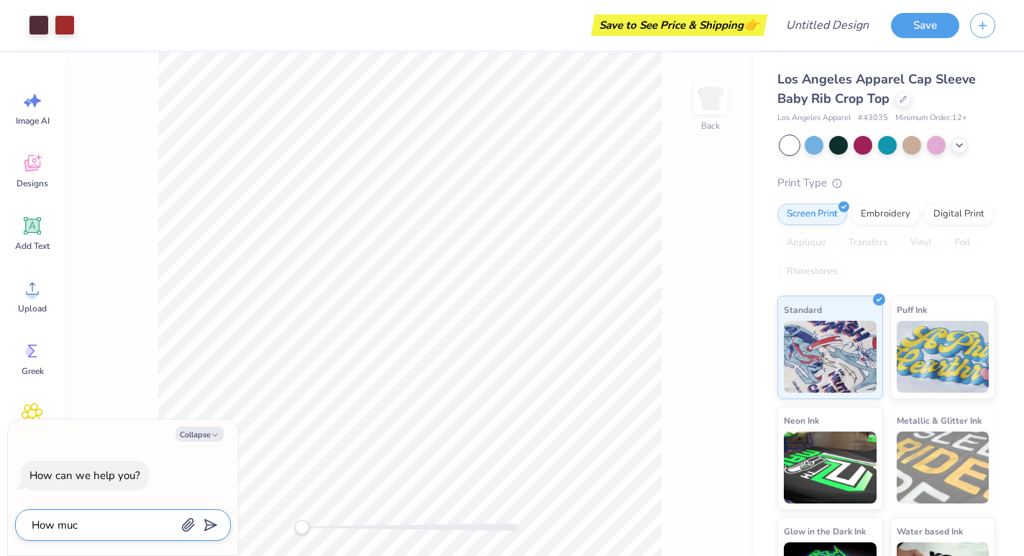
type textarea "How much"
type textarea "x"
type textarea "How much"
type textarea "x"
type textarea "How much o"
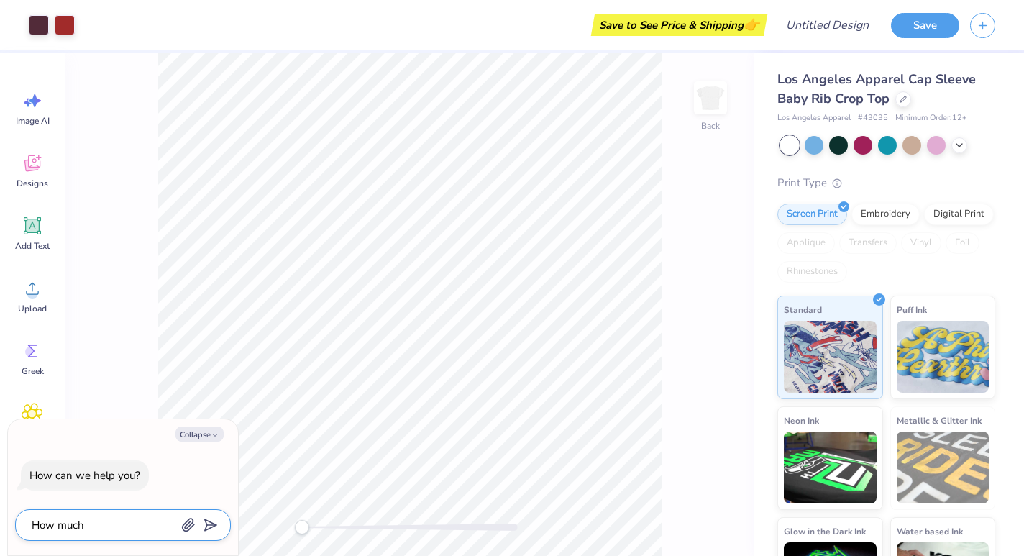
type textarea "x"
type textarea "How much of"
type textarea "x"
type textarea "How much of"
type textarea "x"
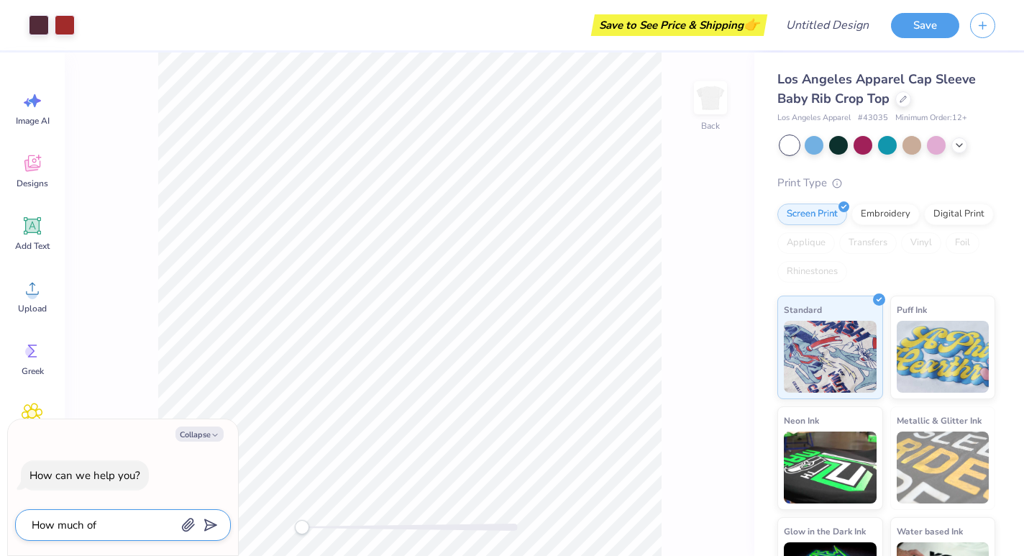
type textarea "How much of t"
type textarea "x"
type textarea "How much of th"
type textarea "x"
type textarea "How much of the"
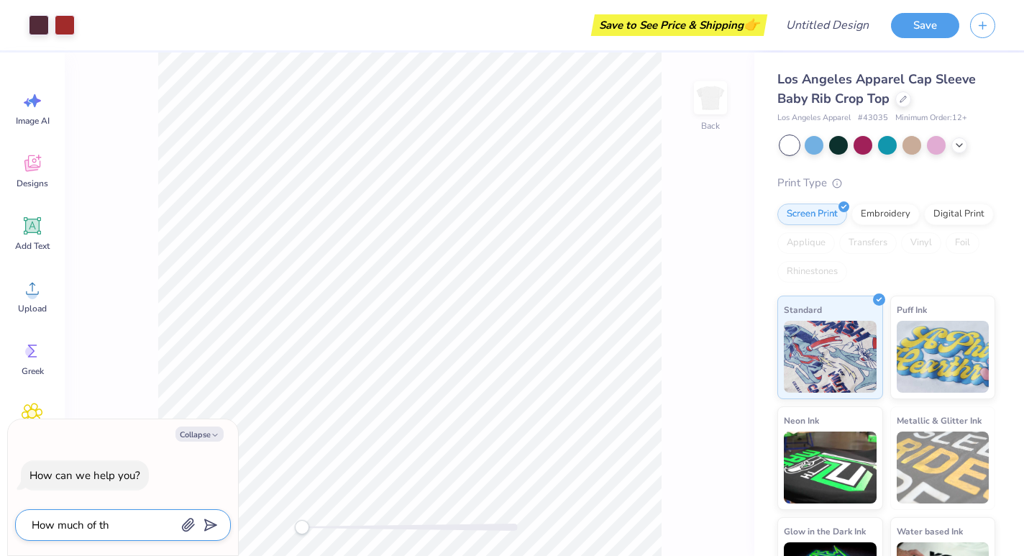
type textarea "x"
type textarea "How much of the"
type textarea "x"
type textarea "How much of the n"
type textarea "x"
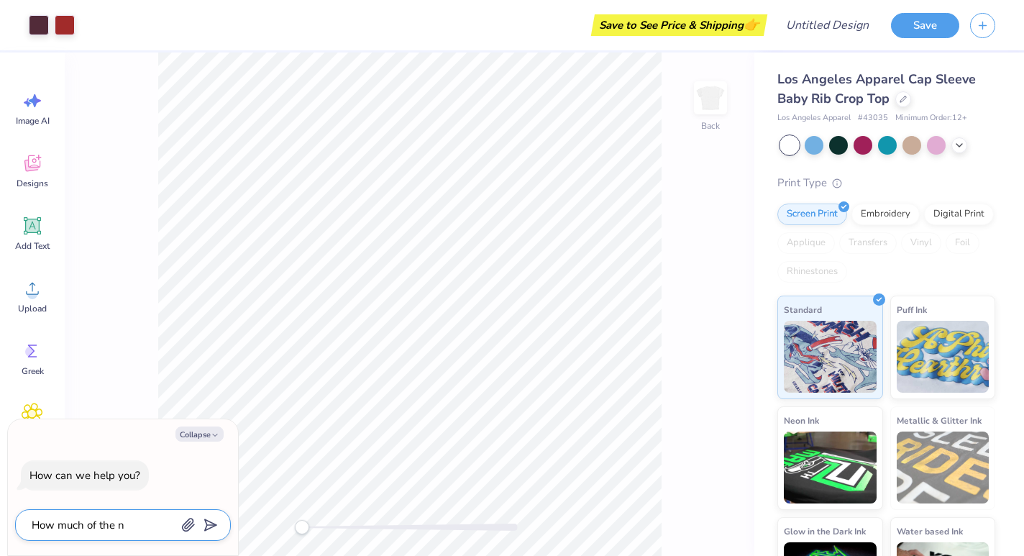
type textarea "How much of the na"
type textarea "x"
type textarea "How much of the nav"
type textarea "x"
type textarea "How much of the nave"
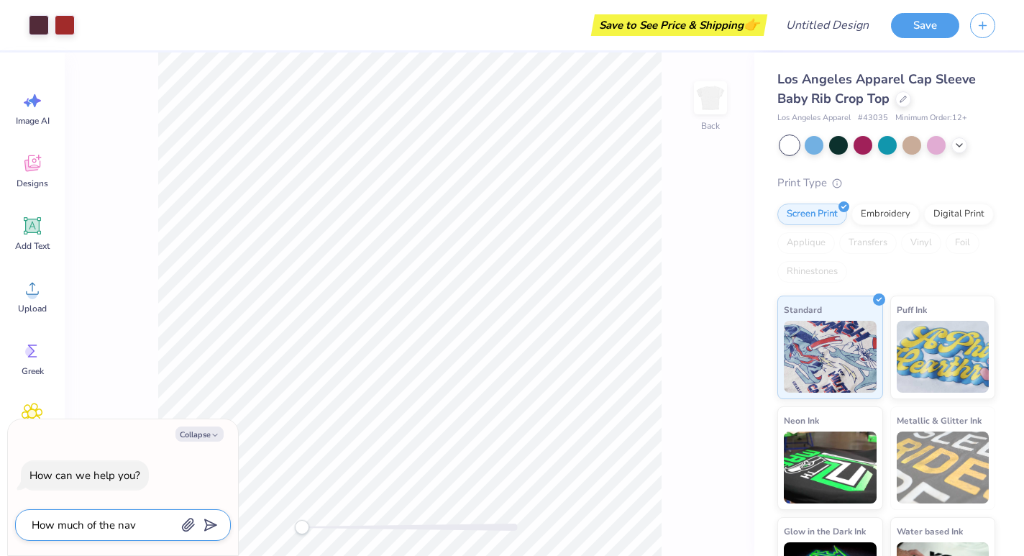
type textarea "x"
type textarea "How much of the navel"
type textarea "x"
type textarea "How much of the navel"
type textarea "x"
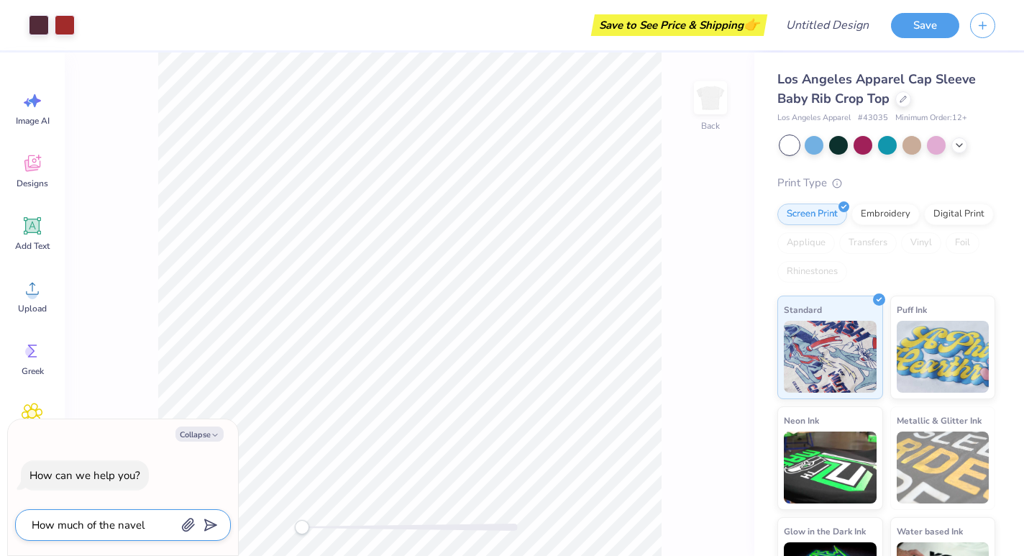
type textarea "How much of the navel i"
type textarea "x"
type textarea "How much of the navel is"
type textarea "x"
type textarea "How much of the navel is"
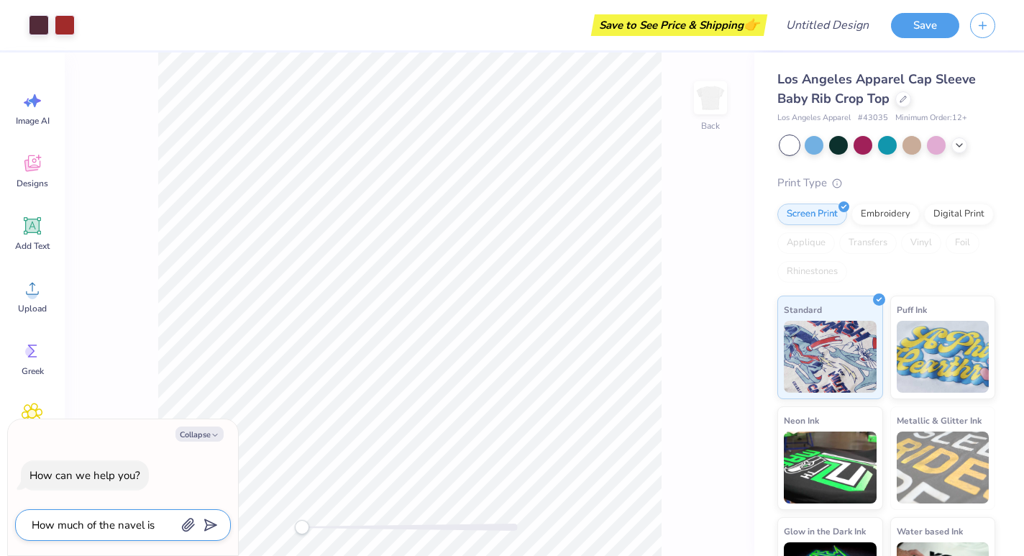
type textarea "x"
type textarea "How much of the navel is e"
type textarea "x"
type textarea "How much of the navel is ex"
type textarea "x"
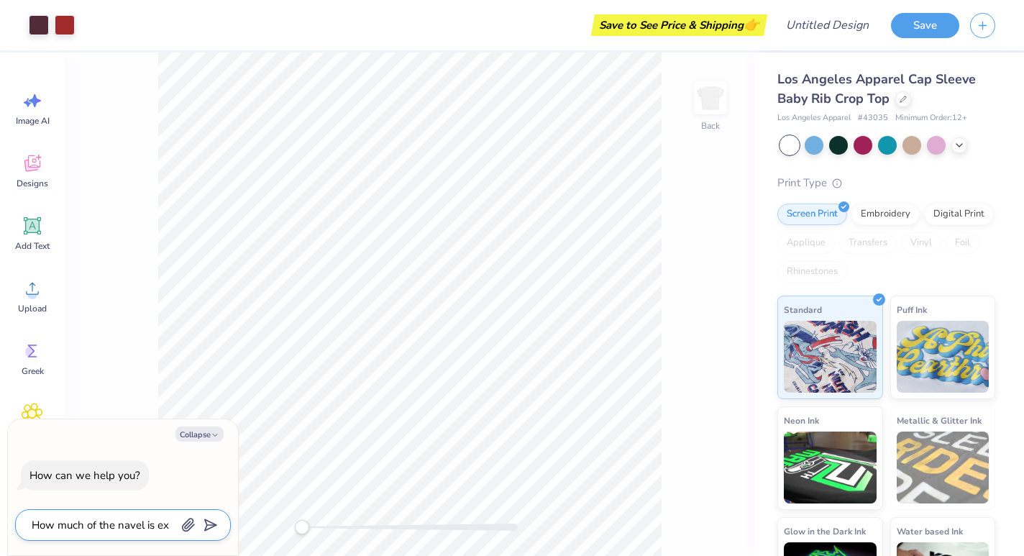
type textarea "How much of the navel is exp"
type textarea "x"
type textarea "How much of the navel is expo"
type textarea "x"
type textarea "How much of the navel is expos"
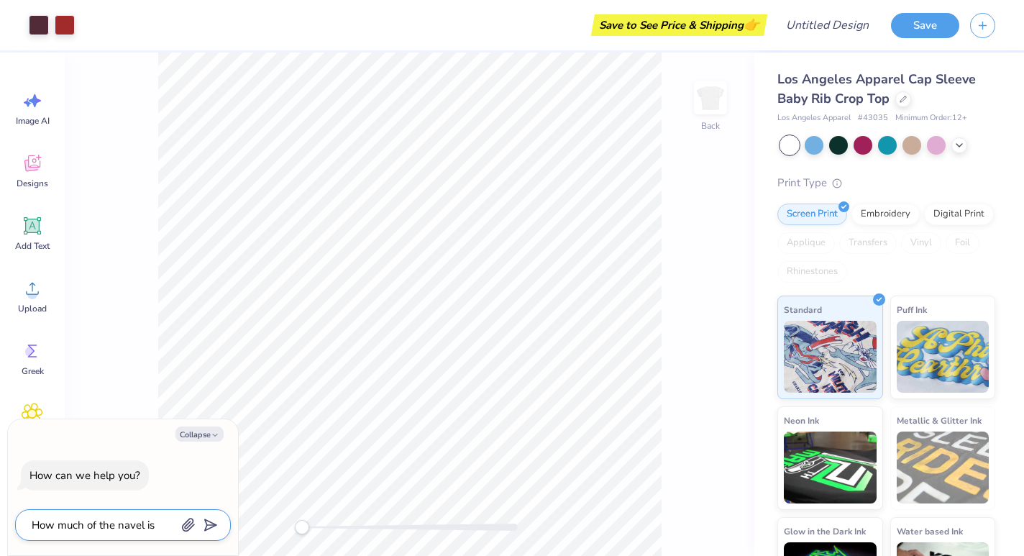
type textarea "x"
type textarea "How much of the navel is expose"
type textarea "x"
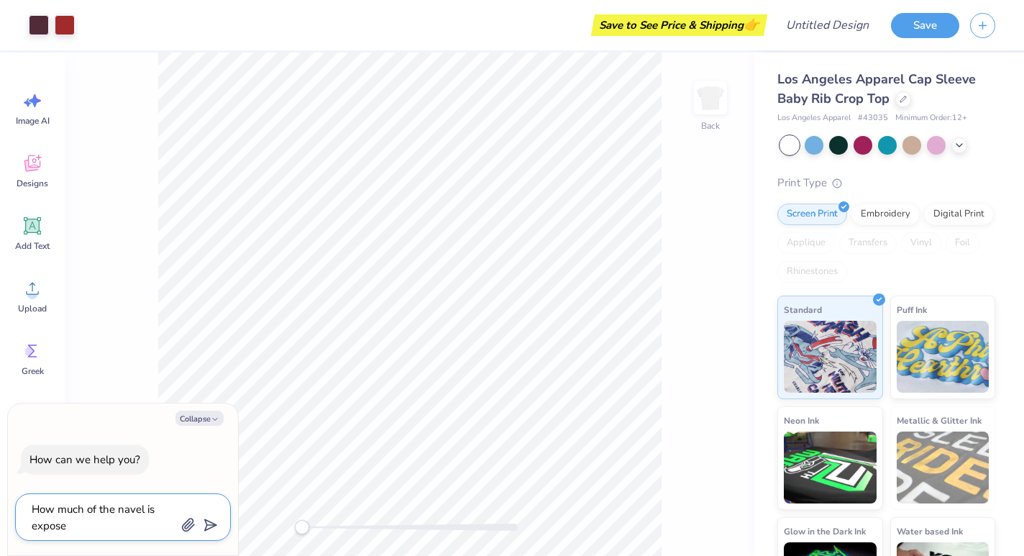
type textarea "How much of the navel is exposed"
type textarea "x"
type textarea "How much of the navel is exposed."
type textarea "x"
type textarea "How much of the navel is exposed."
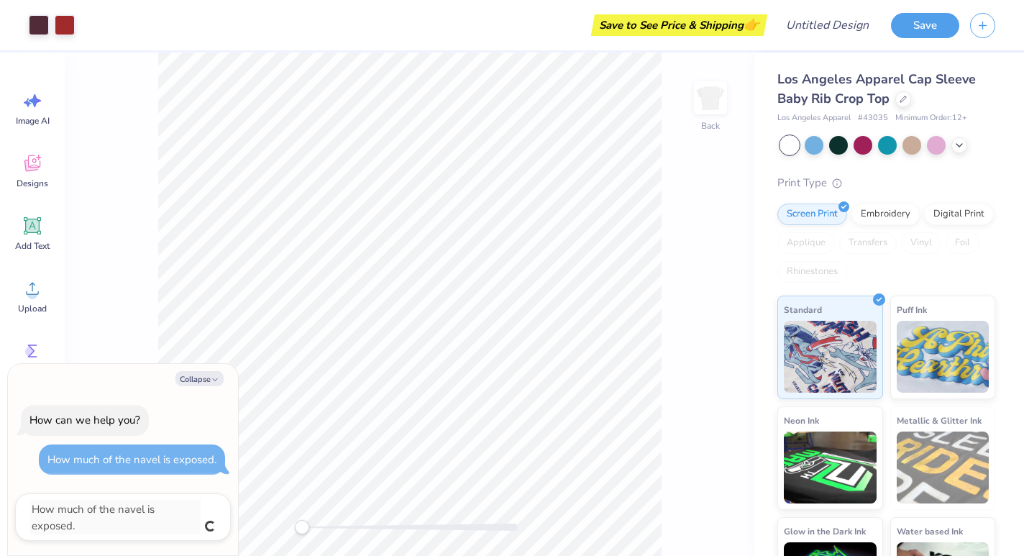
type textarea "x"
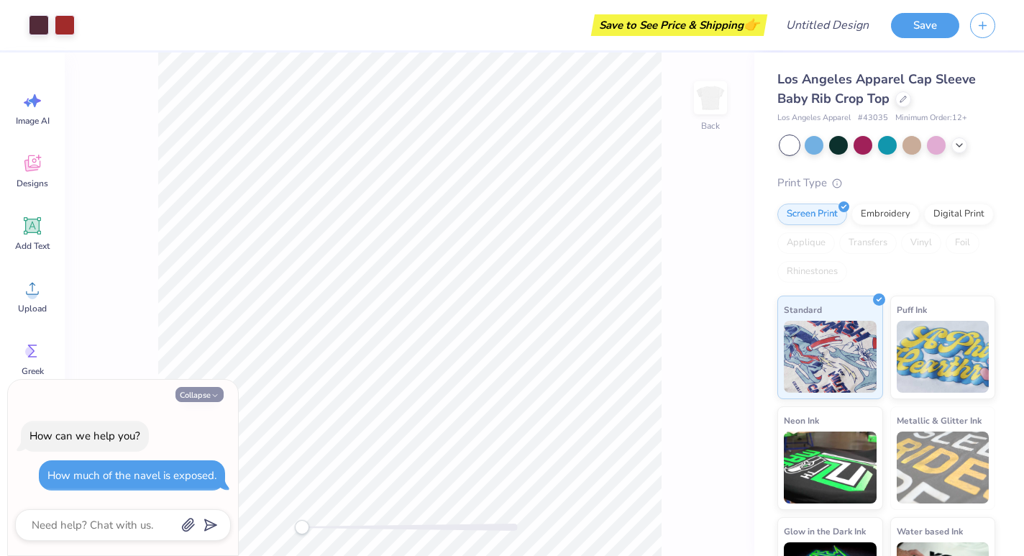
click at [207, 395] on button "Collapse" at bounding box center [199, 394] width 48 height 15
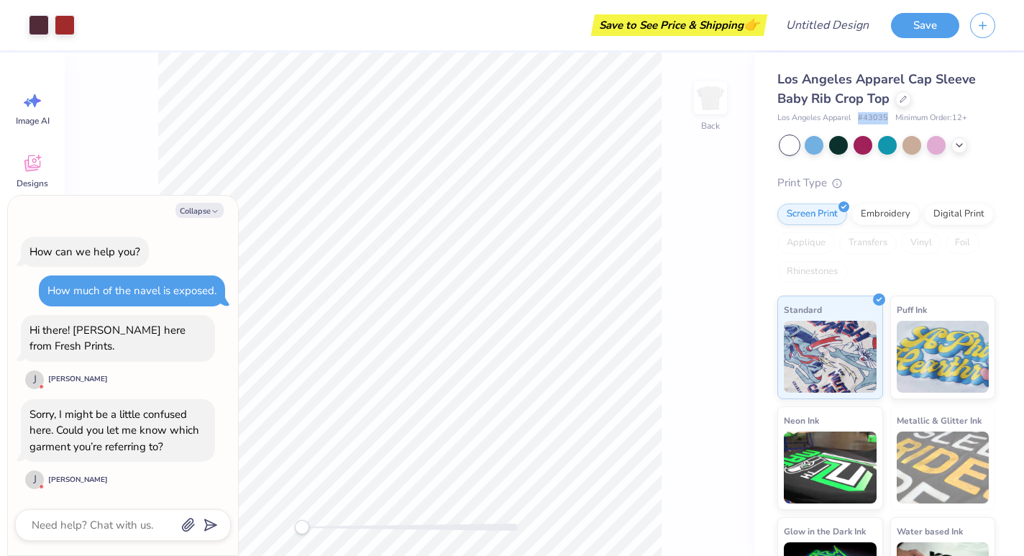
drag, startPoint x: 857, startPoint y: 116, endPoint x: 888, endPoint y: 116, distance: 30.9
click at [888, 116] on div "Los Angeles Apparel # 43035 Minimum Order: 12 +" at bounding box center [886, 118] width 218 height 12
copy span "# 43035"
click at [126, 525] on textarea at bounding box center [103, 525] width 146 height 19
paste textarea "#43035"
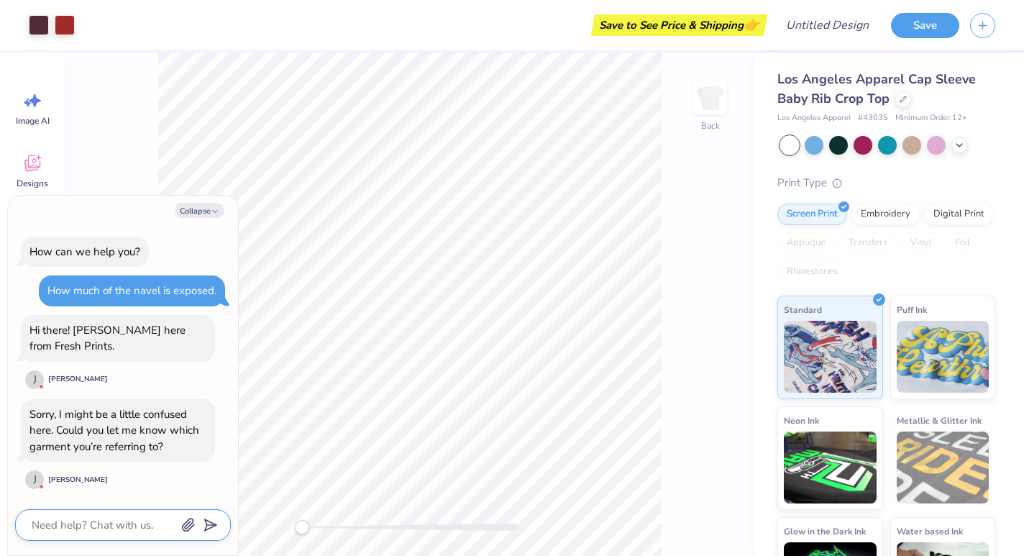
type textarea "x"
type textarea "#43035"
type textarea "x"
type textarea "#43035"
type textarea "x"
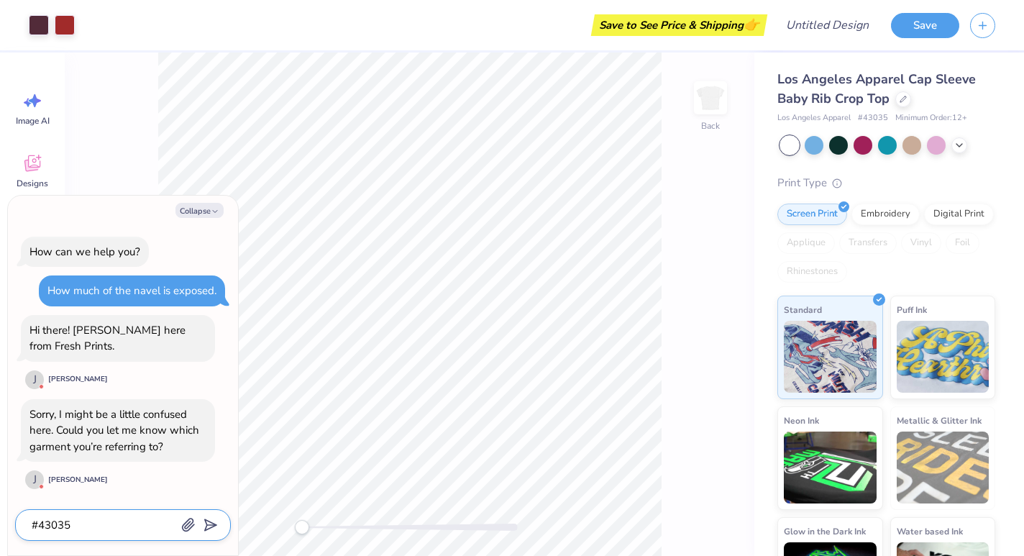
type textarea "S#43035"
type textarea "x"
type textarea "SK#43035"
type textarea "x"
type textarea "SKU#43035"
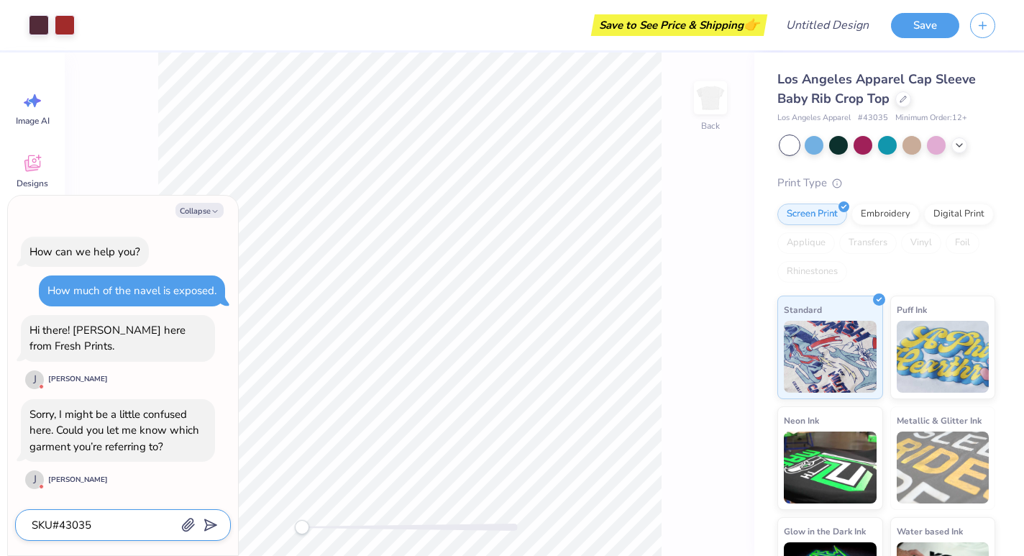
type textarea "x"
type textarea "SKU #43035"
click at [129, 527] on textarea "SKU #43035" at bounding box center [103, 525] width 146 height 19
type textarea "x"
type textarea "SKU #43035"
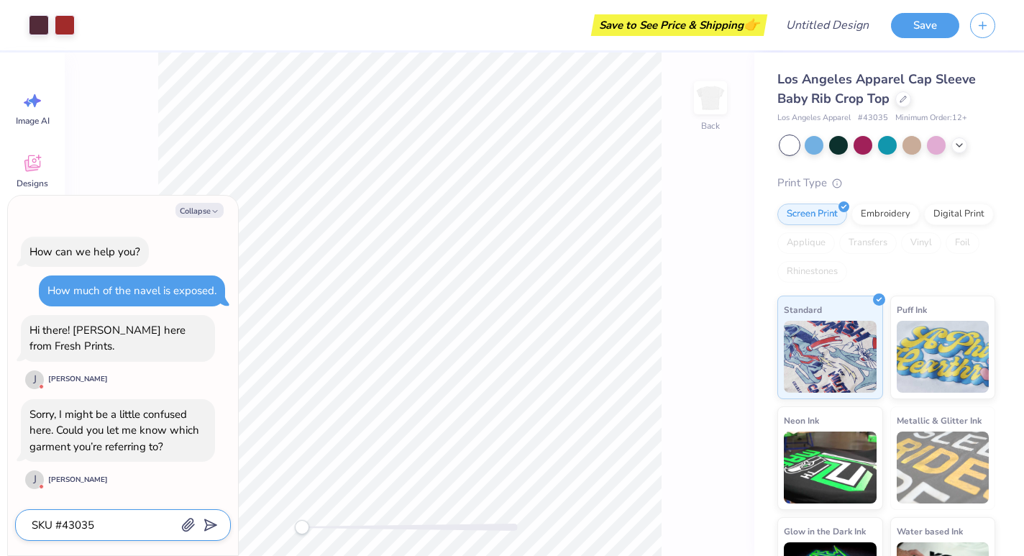
type textarea "x"
type textarea "SKU #43035."
type textarea "x"
type textarea "SKU #43035."
type textarea "x"
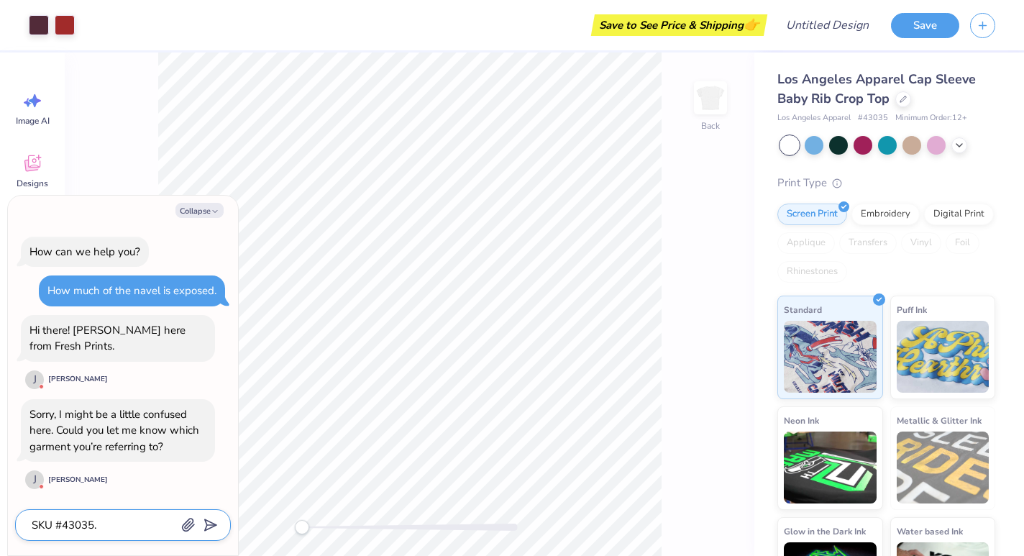
type textarea "SKU #43035. M"
type textarea "x"
type textarea "SKU #43035. Me"
type textarea "x"
type textarea "SKU #43035. Med"
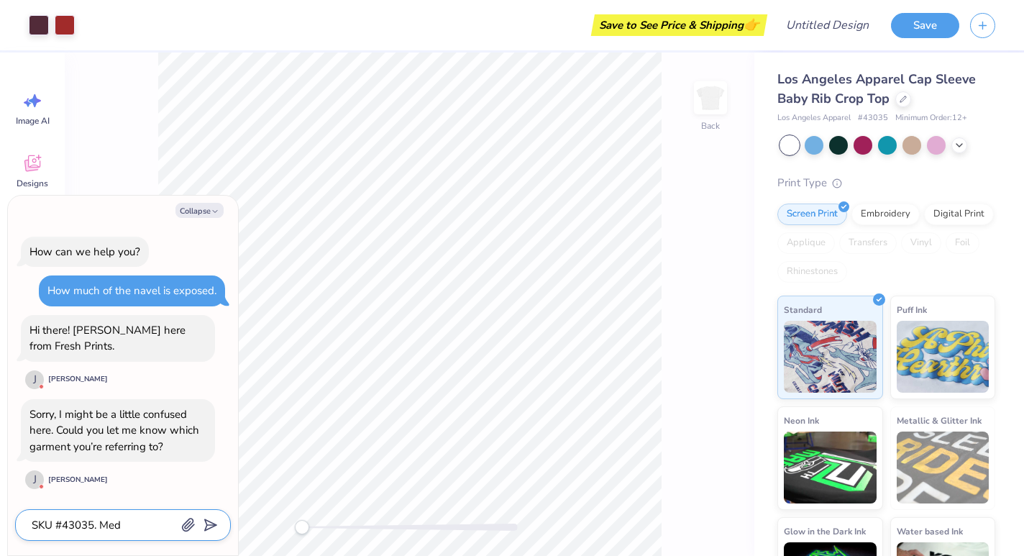
type textarea "x"
type textarea "SKU #43035. Medi"
type textarea "x"
type textarea "SKU #43035. Mediu"
type textarea "x"
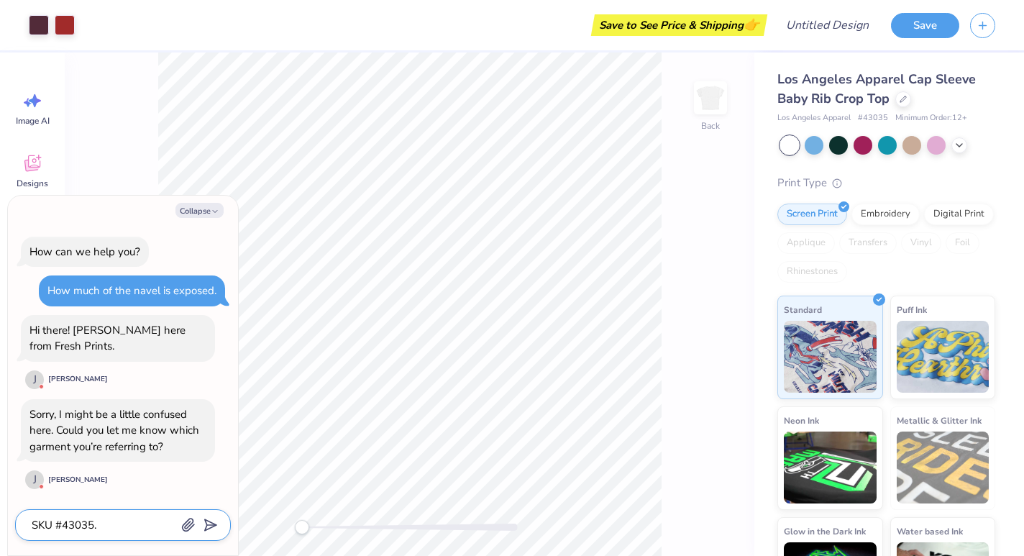
type textarea "SKU #43035. Medium"
type textarea "x"
type textarea "SKU #43035. Medium"
type textarea "x"
type textarea "SKU #43035. Medium a"
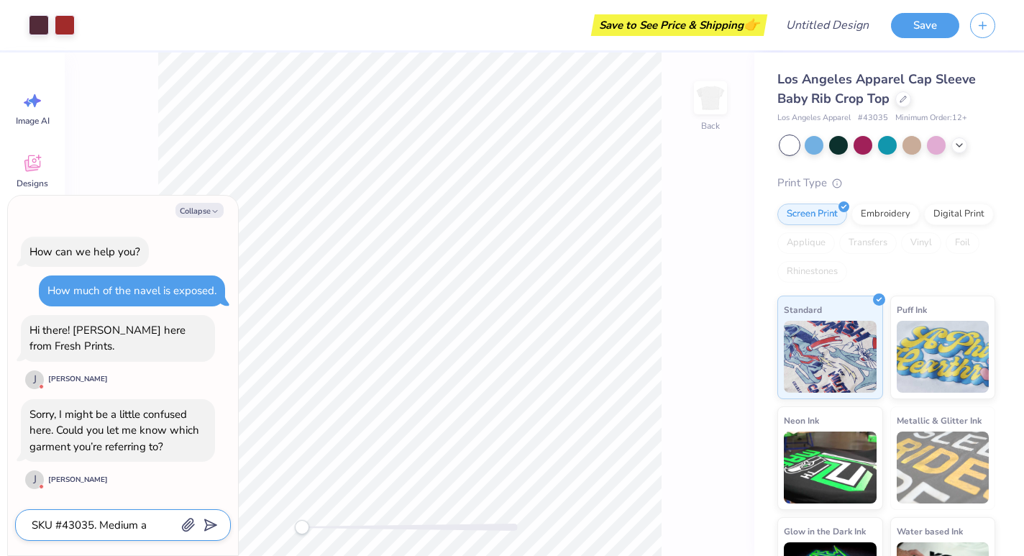
type textarea "x"
type textarea "SKU #43035. Medium an"
type textarea "x"
type textarea "SKU #43035. Medium and"
type textarea "x"
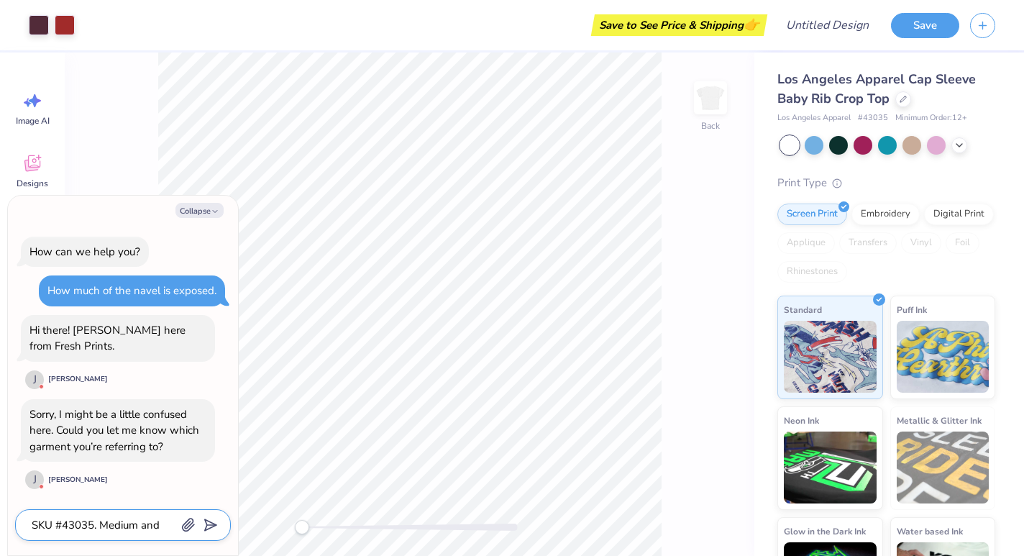
type textarea "SKU #43035. Medium and"
type textarea "x"
type textarea "SKU #43035. Medium and S"
type textarea "x"
type textarea "SKU #43035. Medium and Sm"
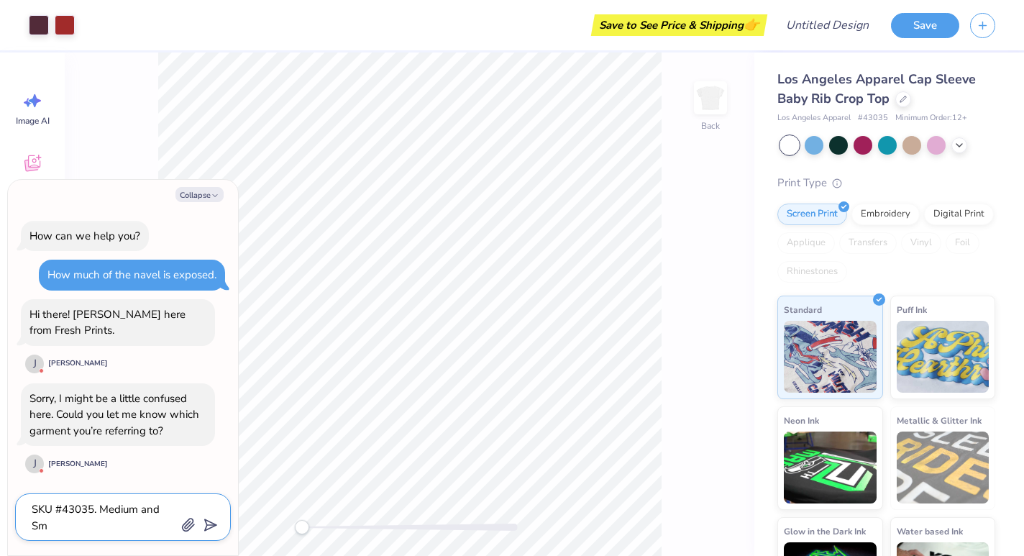
type textarea "x"
type textarea "SKU #43035. Medium and Sma"
type textarea "x"
type textarea "SKU #43035. Medium and Smal"
type textarea "x"
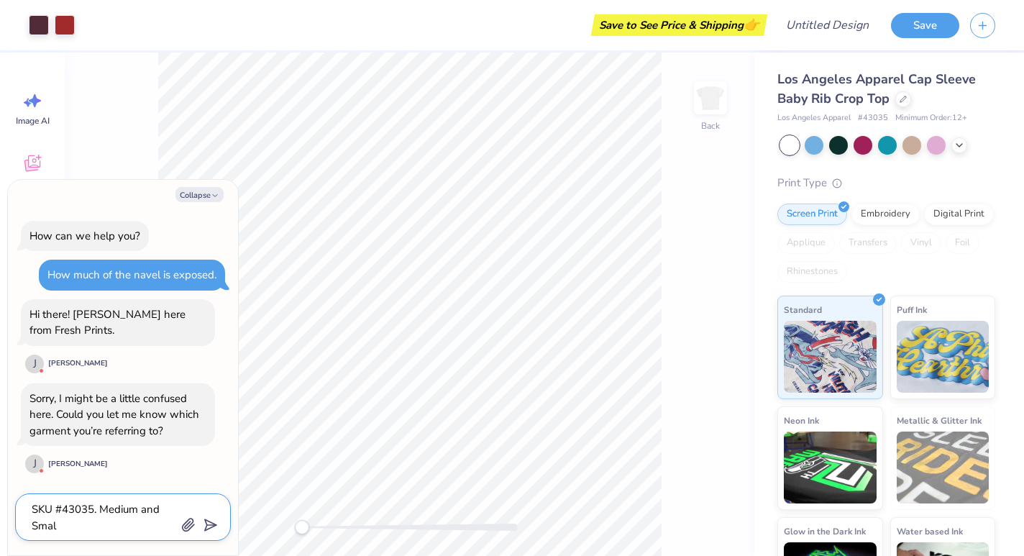
type textarea "SKU #43035. Medium and Small"
type textarea "x"
type textarea "SKU #43035. Medium and Small"
type textarea "x"
type textarea "SKU #43035. Medium and Small ."
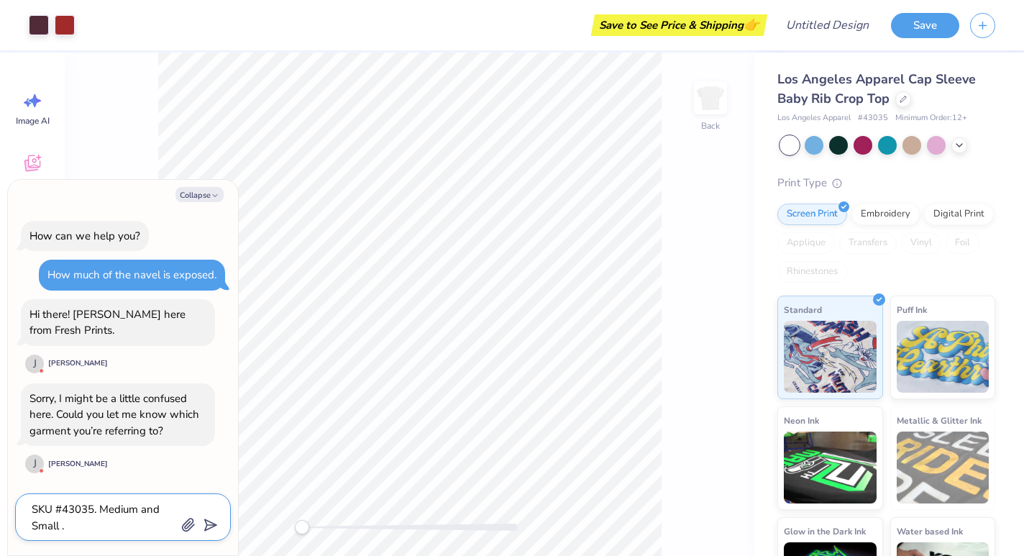
type textarea "x"
type textarea "SKU #43035. Medium and Small .A"
type textarea "x"
type textarea "SKU #43035. Medium and Small .Ab"
type textarea "x"
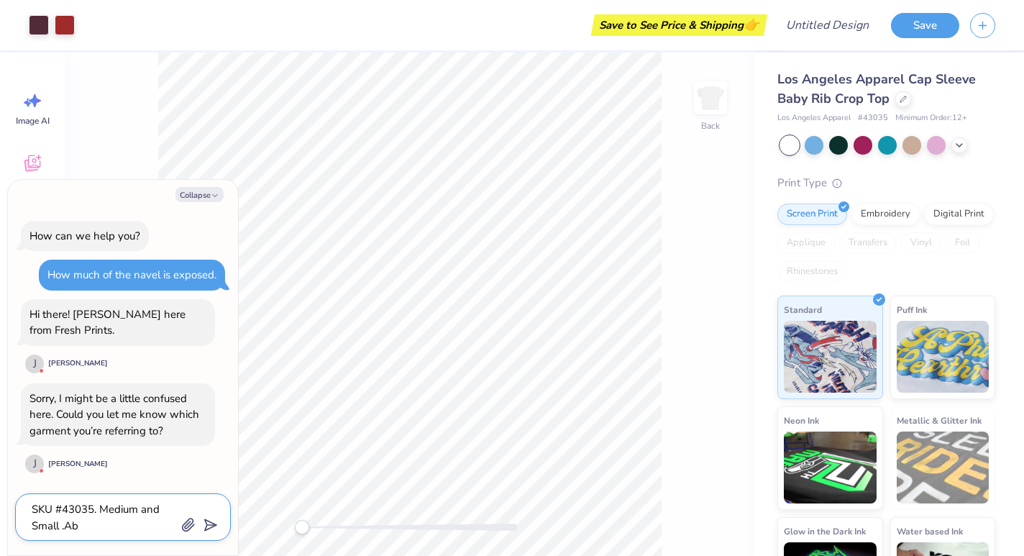
type textarea "SKU #43035. Medium and Small .Abo"
type textarea "x"
type textarea "SKU #43035. Medium and Small .Abou"
type textarea "x"
type textarea "SKU #43035. Medium and Small .About"
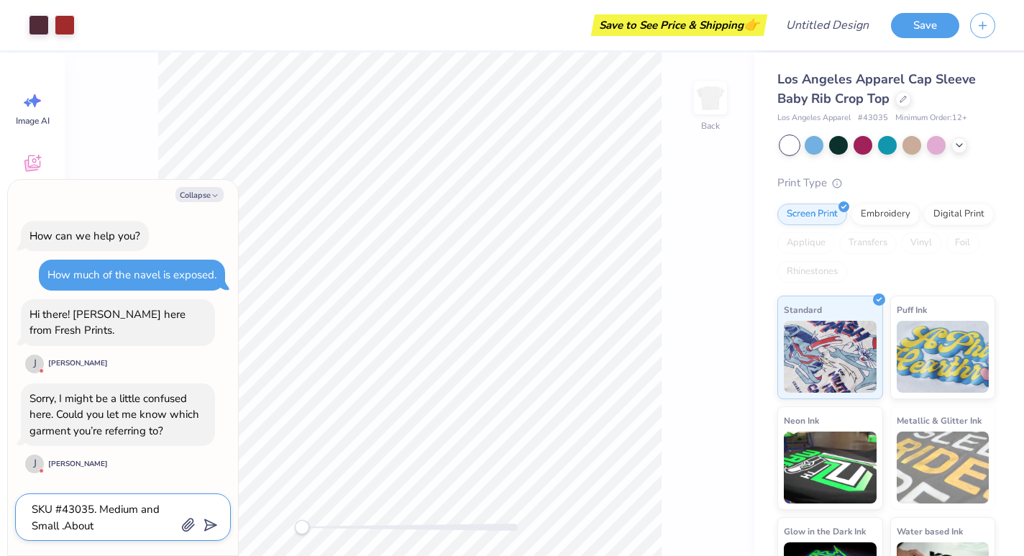
type textarea "x"
type textarea "SKU #43035. Medium and Small .About"
type textarea "x"
type textarea "SKU #43035. Medium and Small .About h"
type textarea "x"
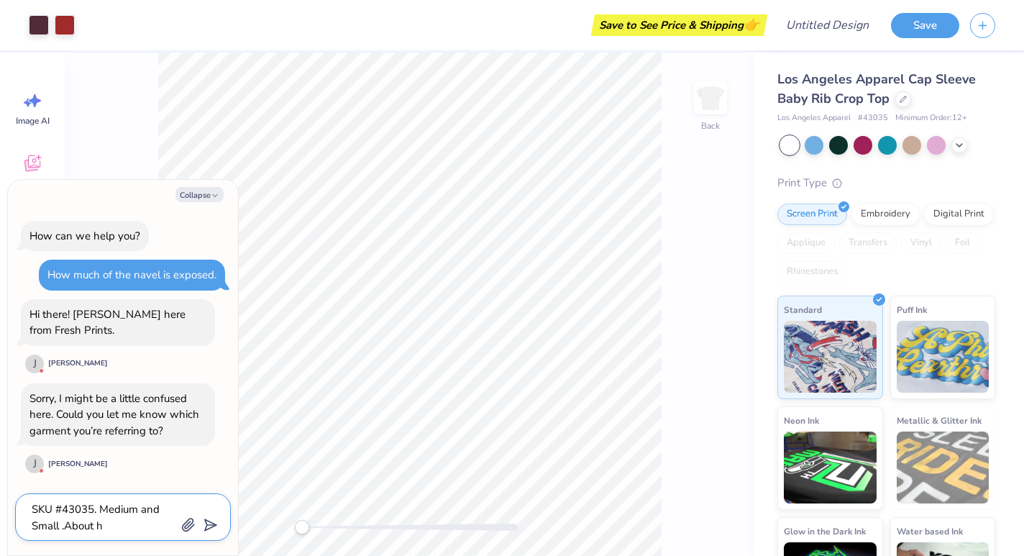
type textarea "SKU #43035. Medium and Small .About ho"
type textarea "x"
type textarea "SKU #43035. Medium and Small .About how"
type textarea "x"
type textarea "SKU #43035. Medium and Small .About how"
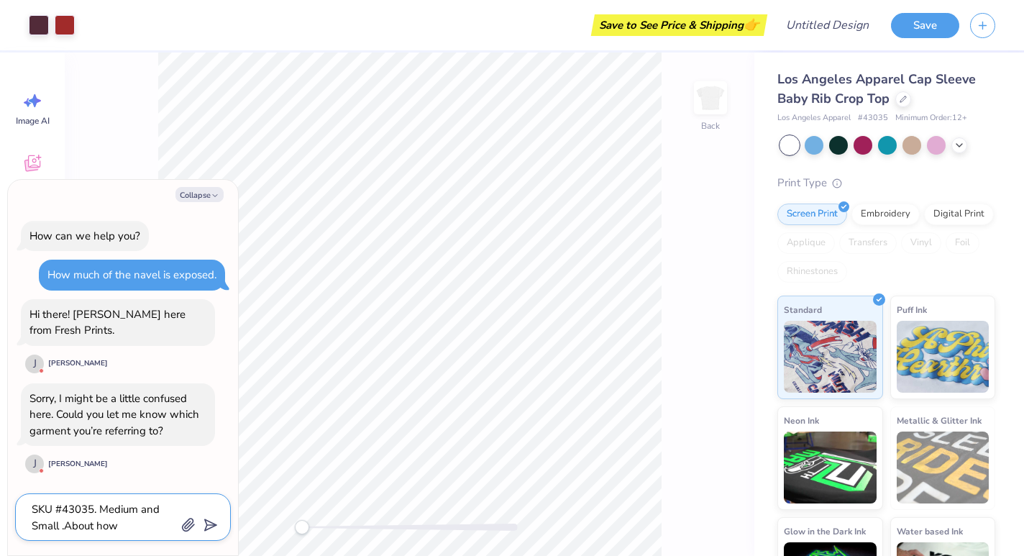
type textarea "x"
type textarea "SKU #43035. Medium and Small .About how m"
type textarea "x"
type textarea "SKU #43035. Medium and Small .About how mu"
type textarea "x"
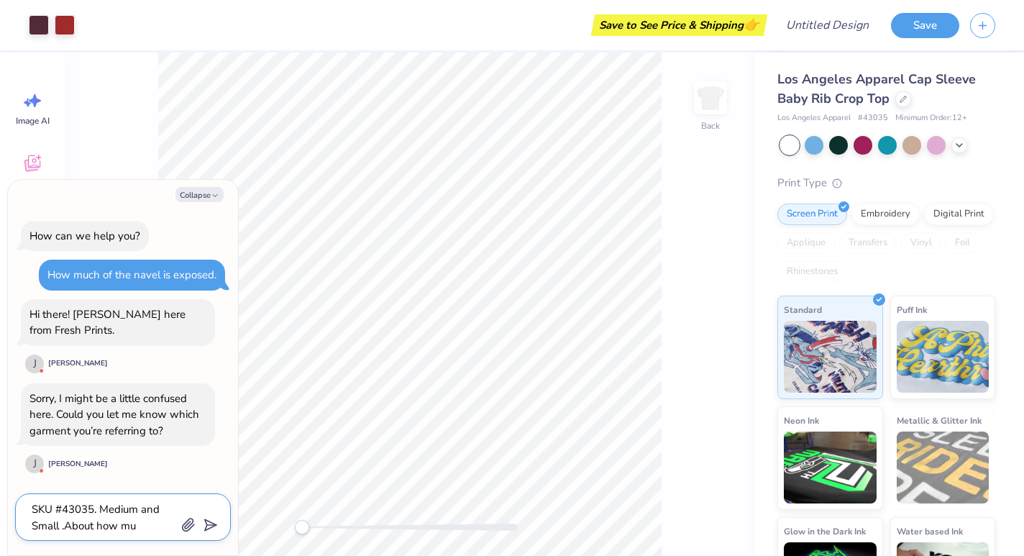
type textarea "SKU #43035. Medium and Small .About how muc"
type textarea "x"
type textarea "SKU #43035. Medium and Small .About how much"
type textarea "x"
type textarea "SKU #43035. Medium and Small .About how much"
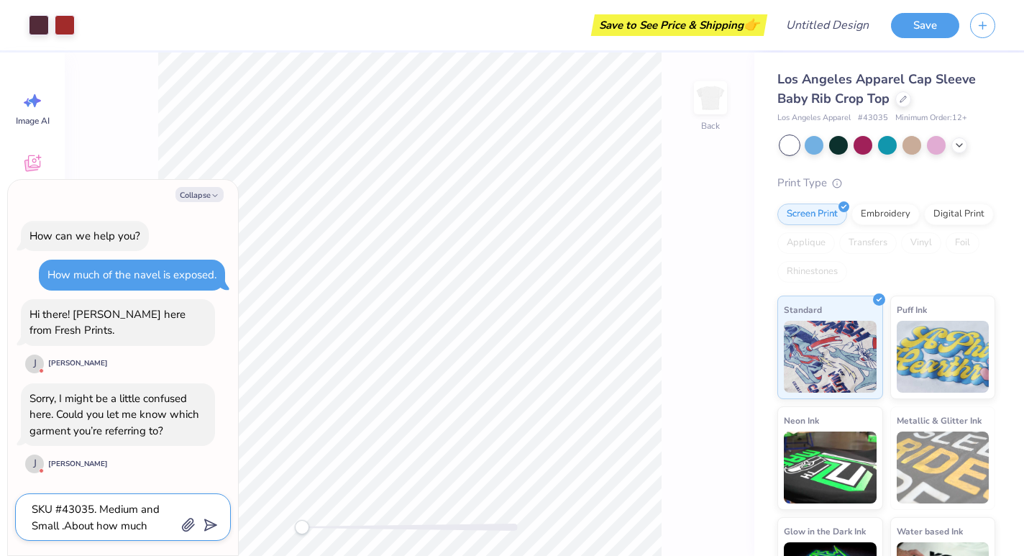
type textarea "x"
type textarea "SKU #43035. Medium and Small .About how much o"
type textarea "x"
type textarea "SKU #43035. Medium and Small .About how much of"
type textarea "x"
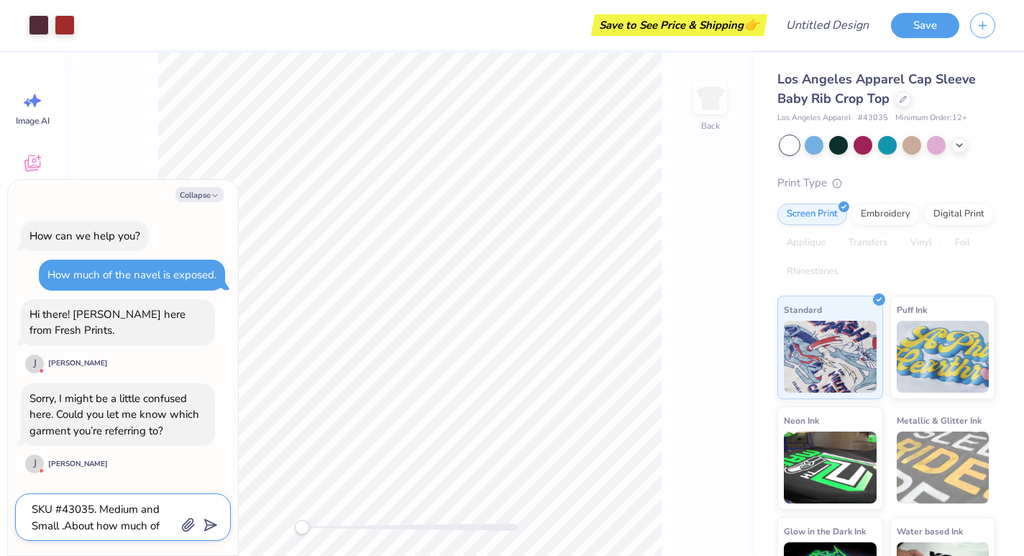
type textarea "SKU #43035. Medium and Small .About how much oft"
type textarea "x"
type textarea "SKU #43035. Medium and Small .About how much ofth"
type textarea "x"
type textarea "SKU #43035. Medium and Small .About how much ofthe"
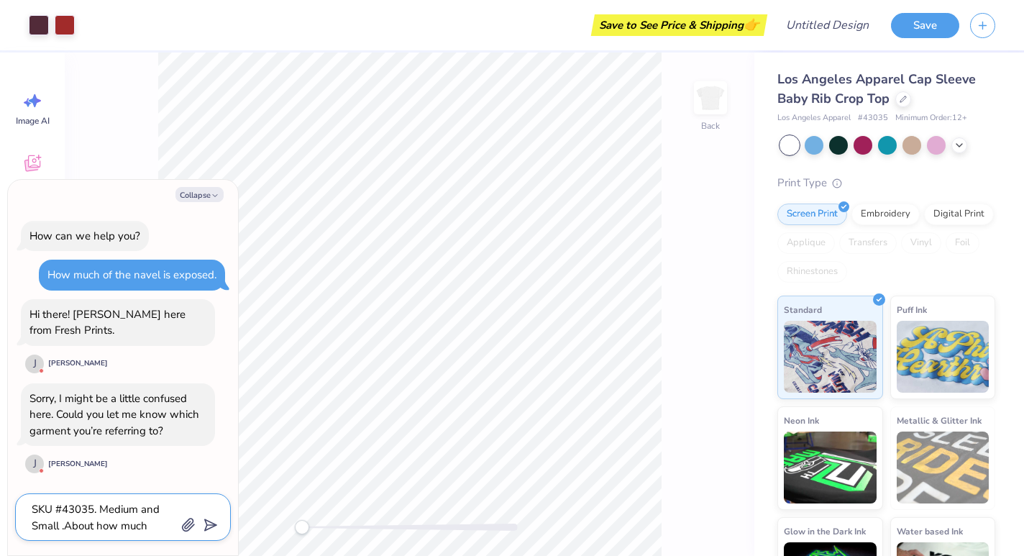
type textarea "x"
type textarea "SKU #43035. Medium and Small .About how much of the"
type textarea "x"
type textarea "SKU #43035. Medium and Small .About how much of the n"
type textarea "x"
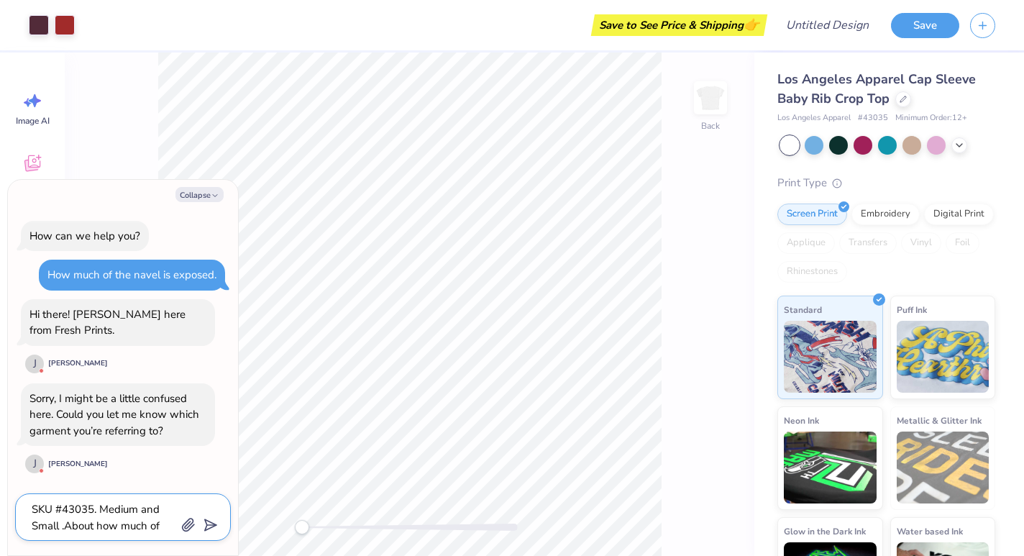
type textarea "SKU #43035. Medium and Small .About how much of the na"
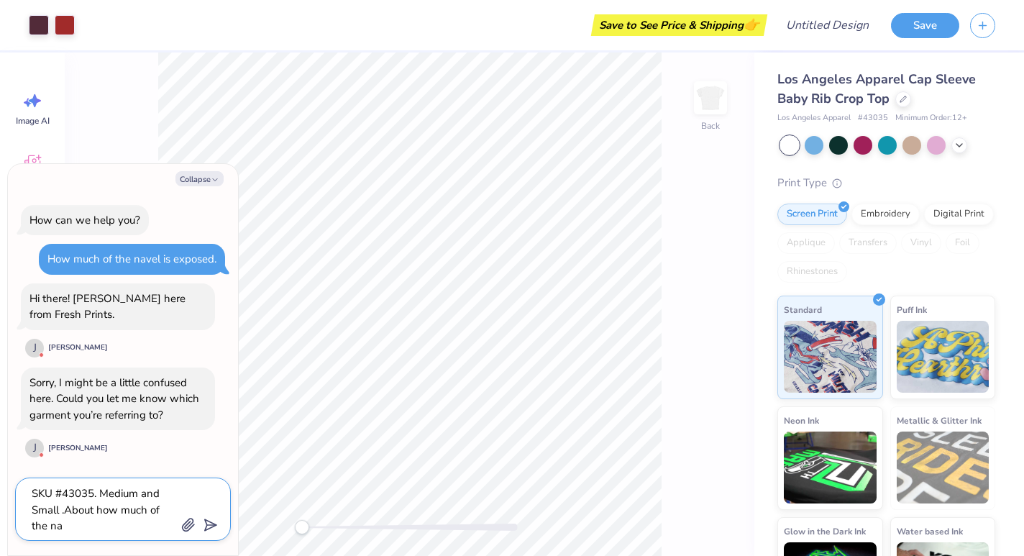
type textarea "x"
type textarea "SKU #43035. Medium and Small .About how much of the nav"
type textarea "x"
type textarea "SKU #43035. Medium and Small .About how much of the nave"
type textarea "x"
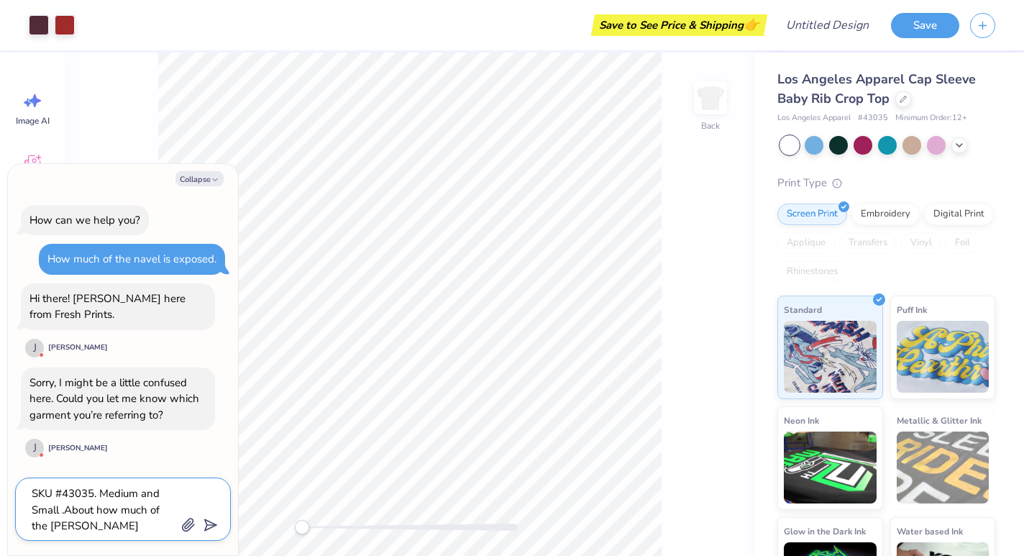
type textarea "SKU #43035. Medium and Small .About how much of the navel"
type textarea "x"
type textarea "SKU #43035. Medium and Small .About how much of the navel"
type textarea "x"
type textarea "SKU #43035. Medium and Small .About how much of the navel i"
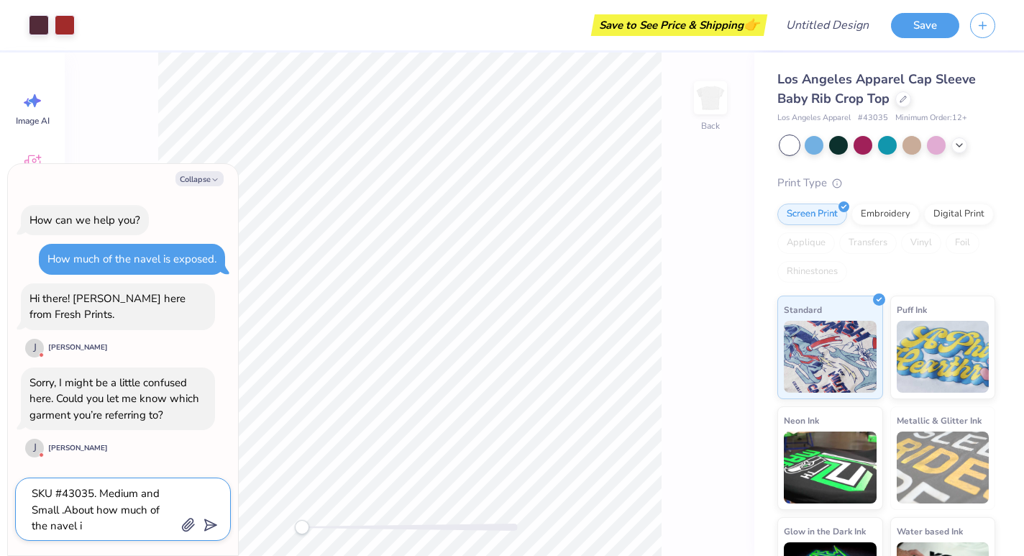
type textarea "x"
click at [70, 507] on textarea "SKU #43035. Medium and Small .About how much of the navel is exposed?" at bounding box center [103, 509] width 146 height 50
click at [149, 526] on textarea "SKU #43035. Medium and Small. About how much of the navel is exposed?" at bounding box center [103, 509] width 146 height 50
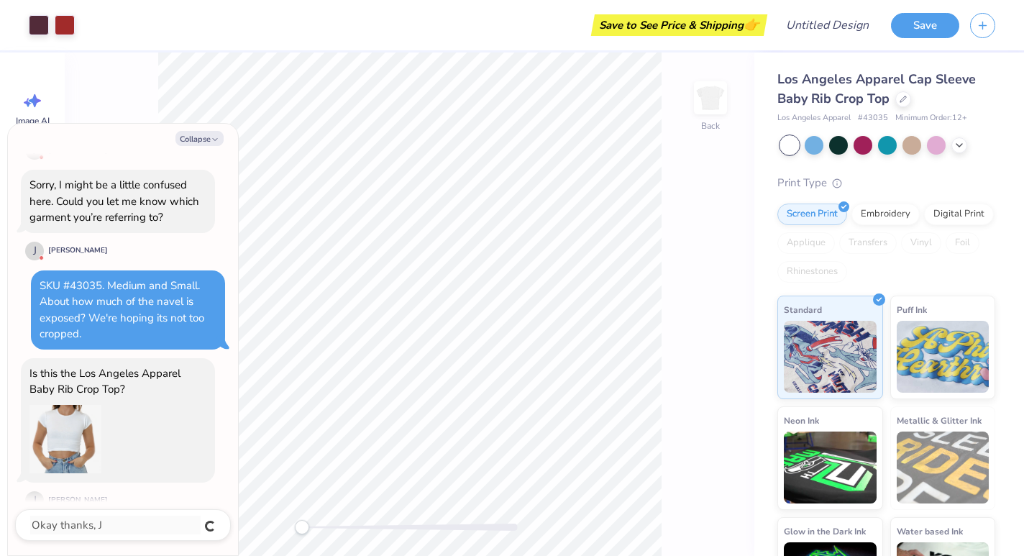
scroll to position [196, 0]
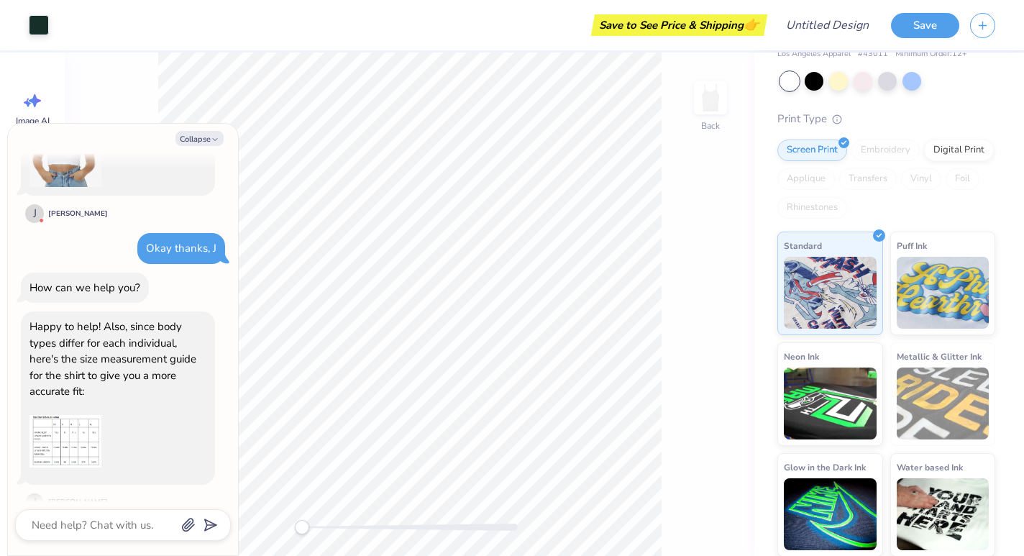
scroll to position [488, 0]
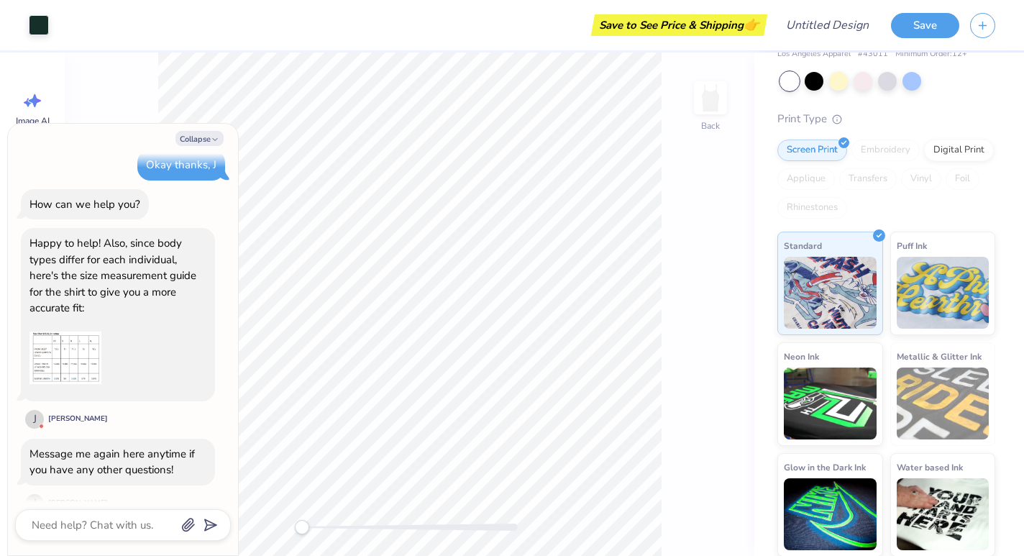
type textarea "x"
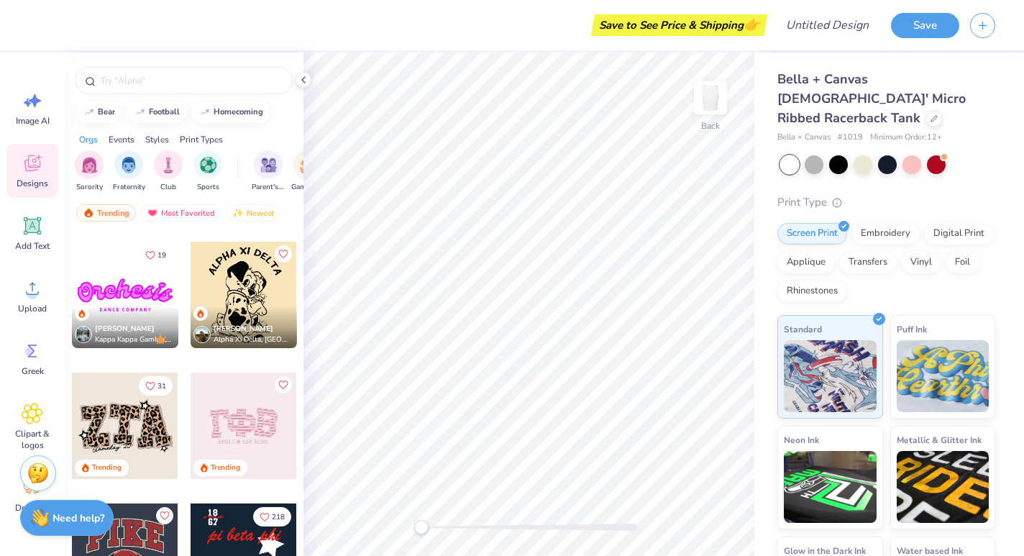
scroll to position [1331, 0]
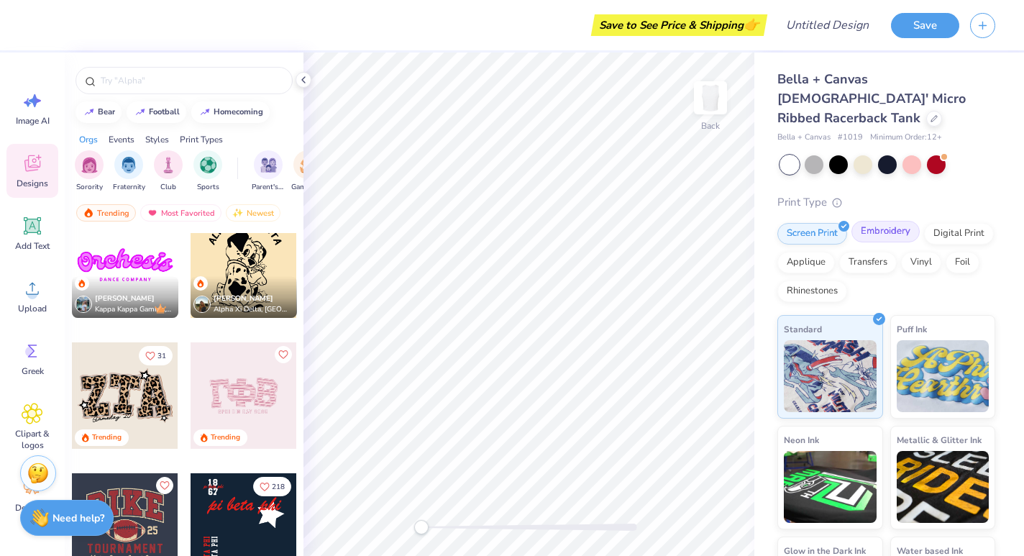
click at [894, 221] on div "Embroidery" at bounding box center [885, 232] width 68 height 22
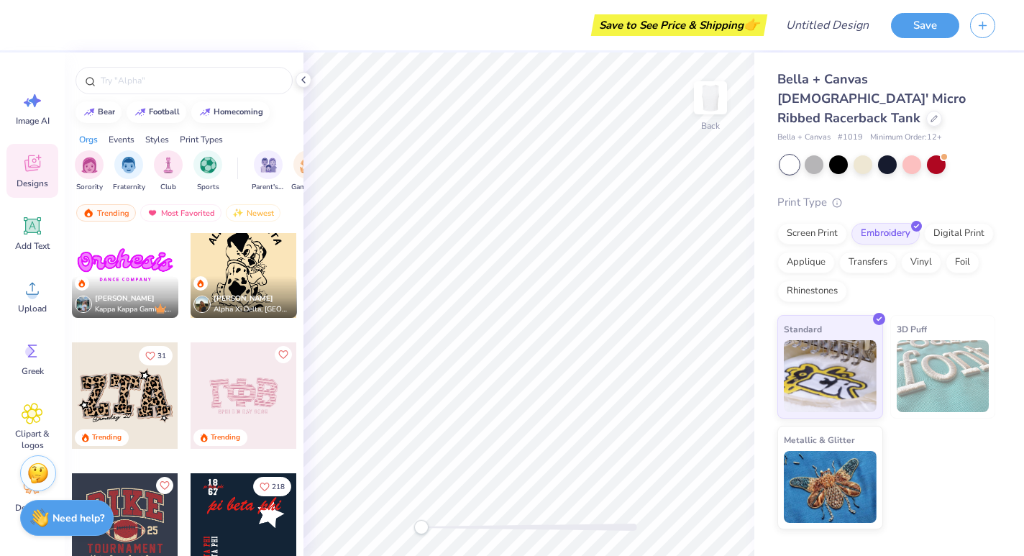
click at [913, 360] on img at bounding box center [943, 376] width 93 height 72
click at [836, 449] on img at bounding box center [830, 485] width 93 height 72
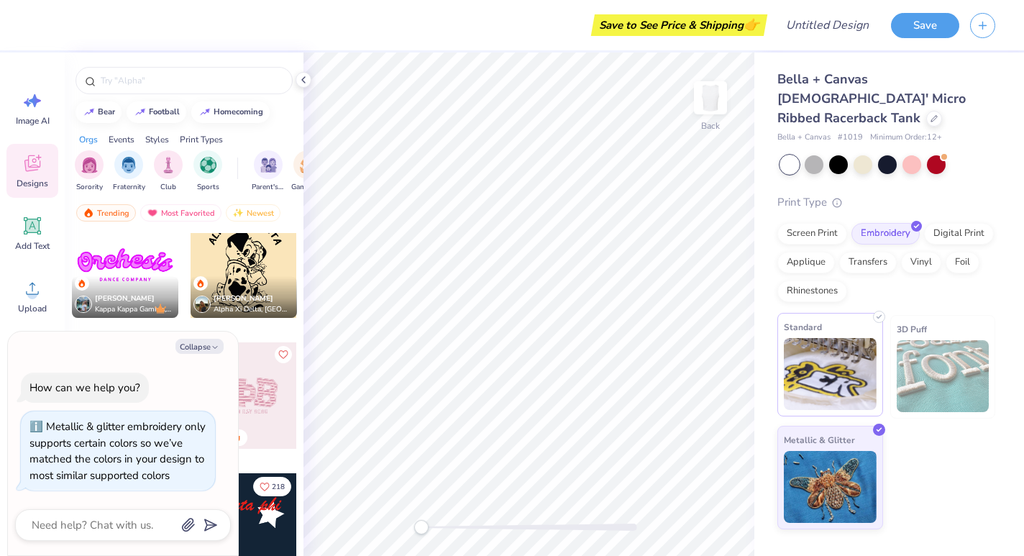
click at [847, 365] on img at bounding box center [830, 374] width 93 height 72
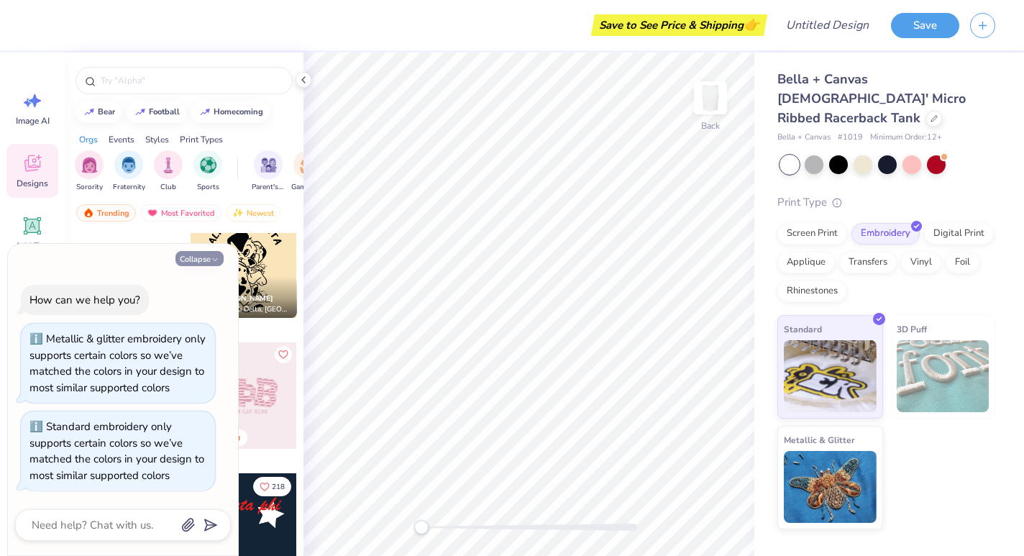
click at [203, 251] on button "Collapse" at bounding box center [199, 258] width 48 height 15
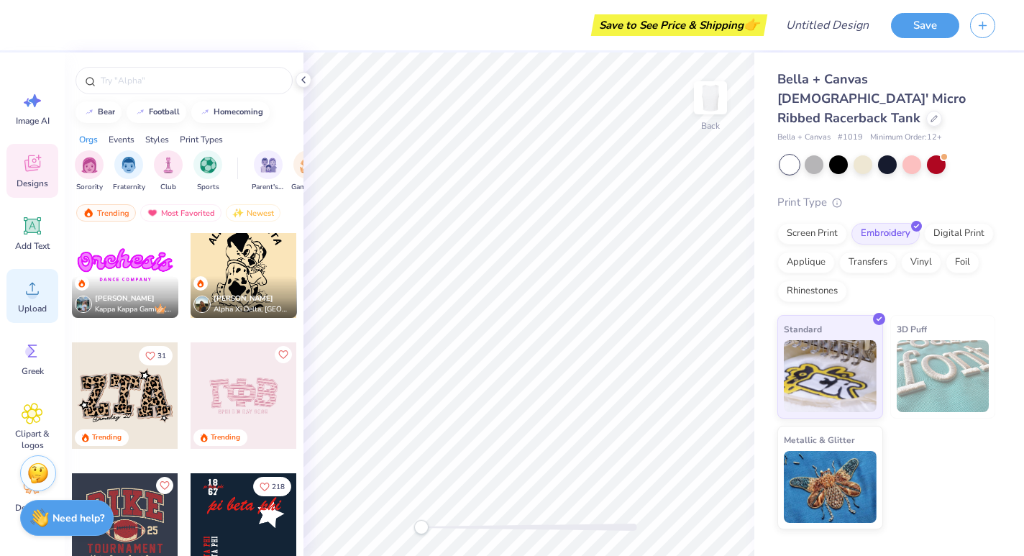
click at [35, 293] on circle at bounding box center [32, 294] width 10 height 10
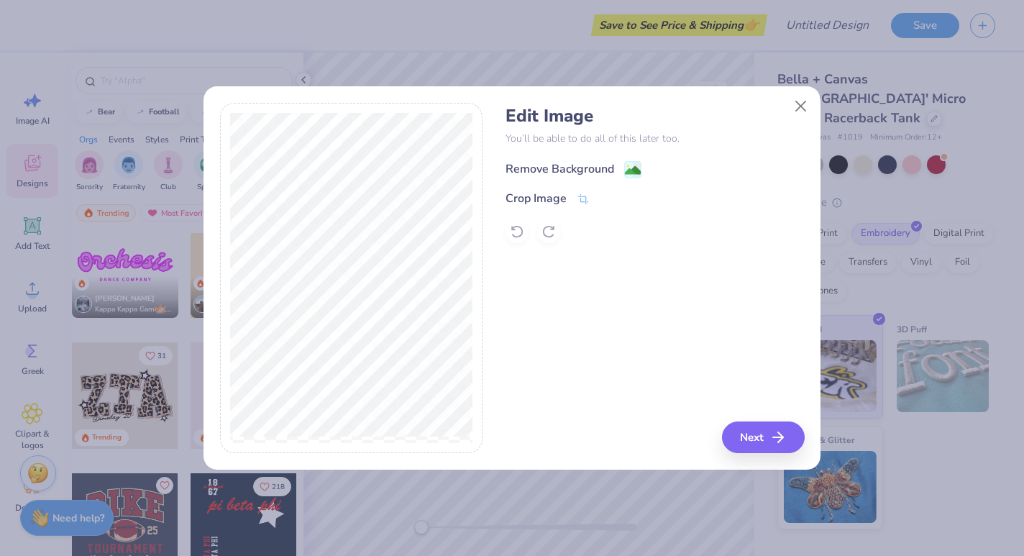
click at [631, 168] on image at bounding box center [633, 170] width 16 height 16
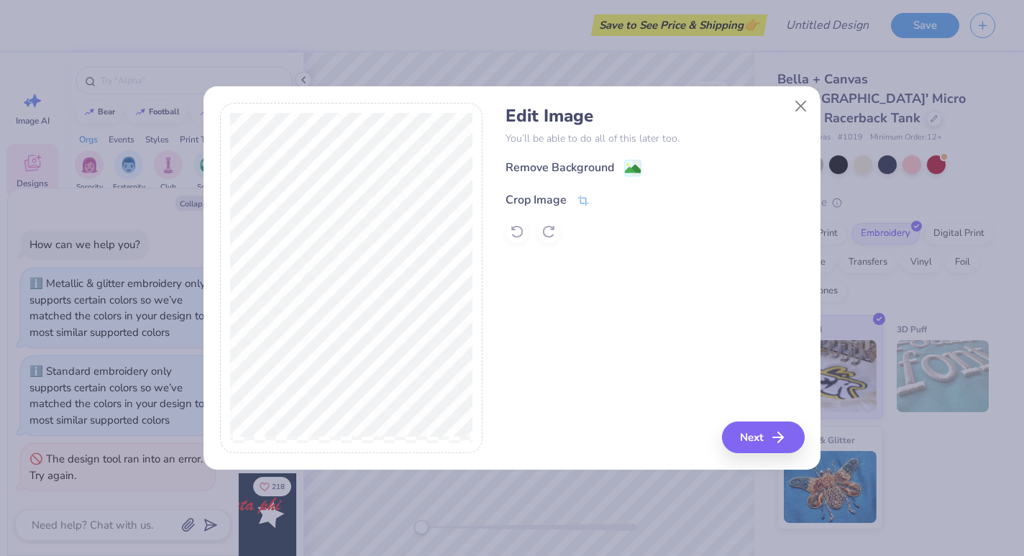
click at [582, 204] on icon at bounding box center [583, 200] width 13 height 13
click at [531, 295] on div "Edit Image You’ll be able to do all of this later too. Remove Background Crop I…" at bounding box center [654, 278] width 298 height 351
click at [607, 201] on icon at bounding box center [607, 198] width 9 height 9
click at [577, 283] on div "Edit Image You’ll be able to do all of this later too. Remove Background Crop I…" at bounding box center [654, 278] width 298 height 351
click at [640, 164] on image at bounding box center [633, 170] width 16 height 16
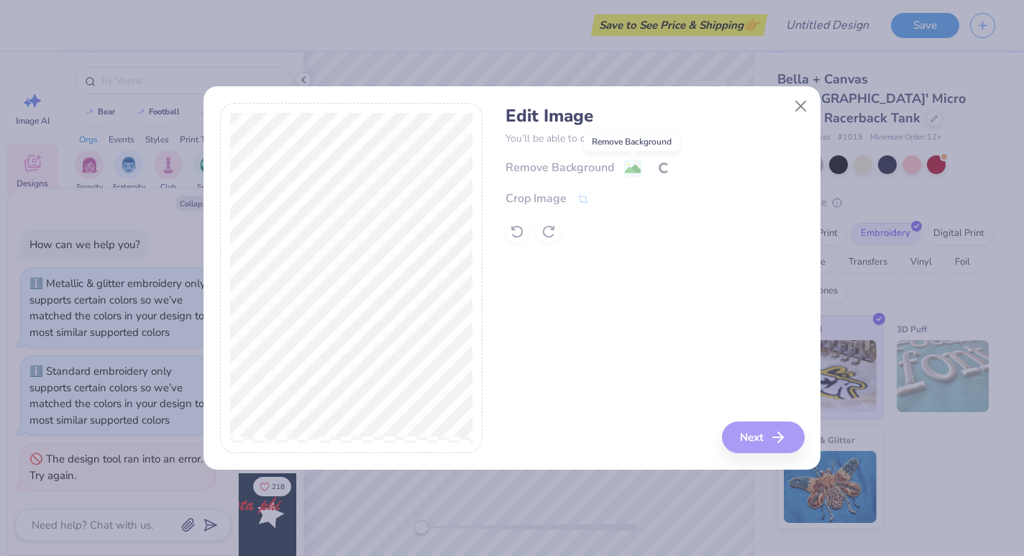
click at [632, 167] on div "Remove Background Crop Image" at bounding box center [654, 201] width 298 height 84
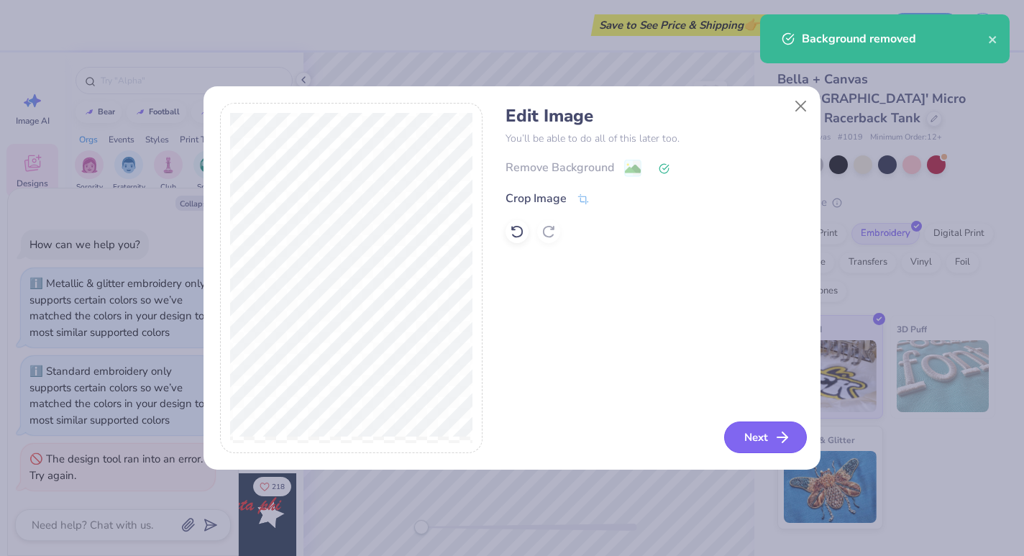
click at [766, 441] on button "Next" at bounding box center [765, 437] width 83 height 32
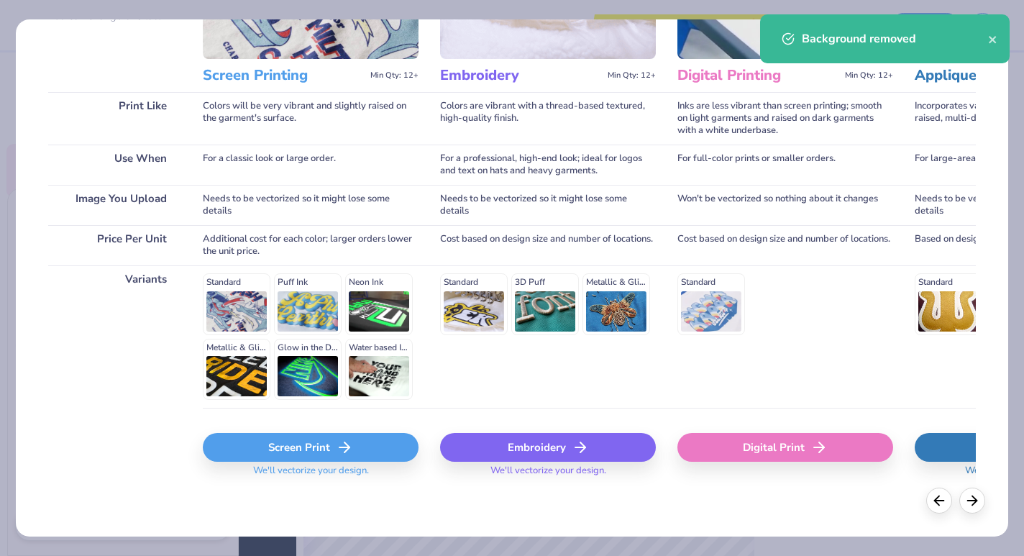
scroll to position [160, 0]
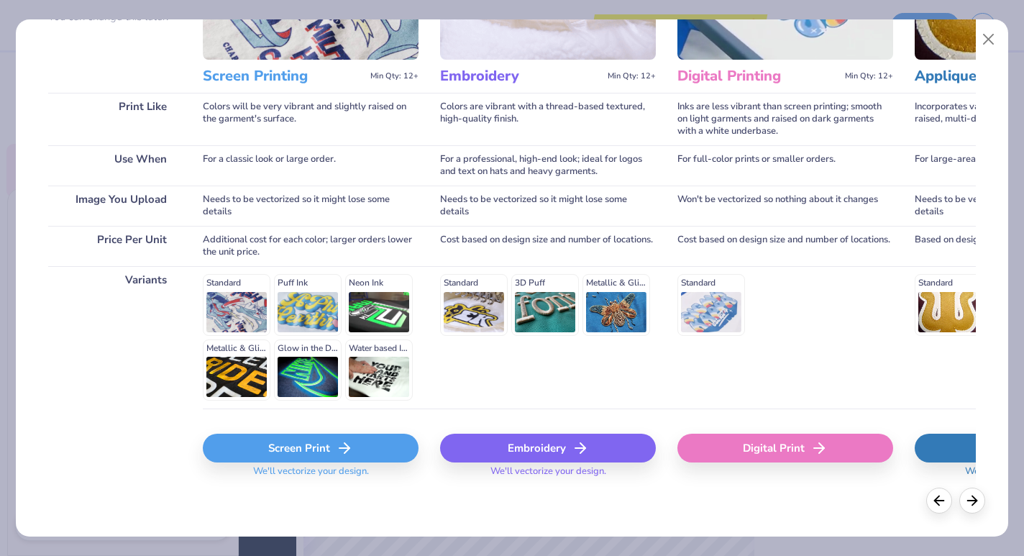
click at [533, 445] on div "Embroidery" at bounding box center [548, 448] width 216 height 29
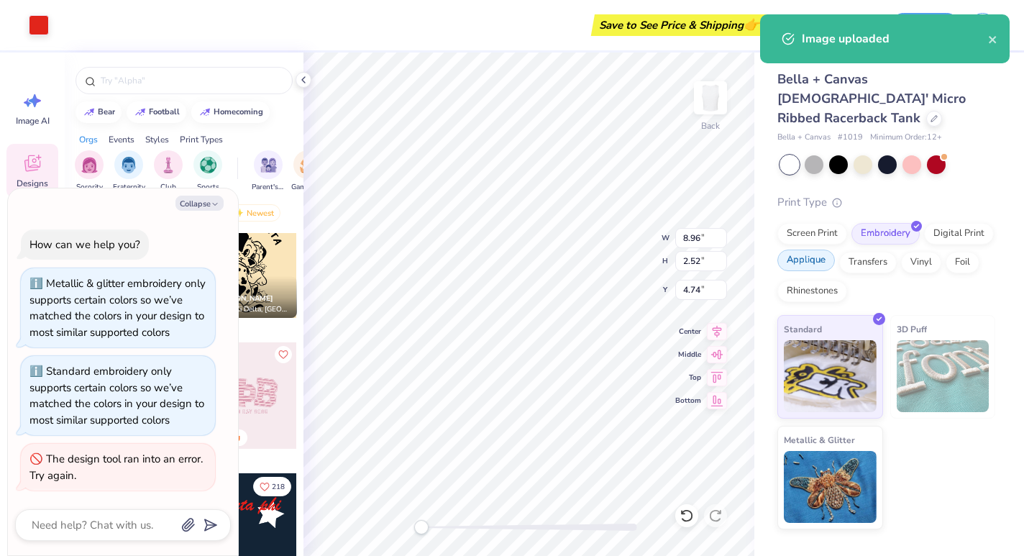
click at [810, 249] on div "Applique" at bounding box center [806, 260] width 58 height 22
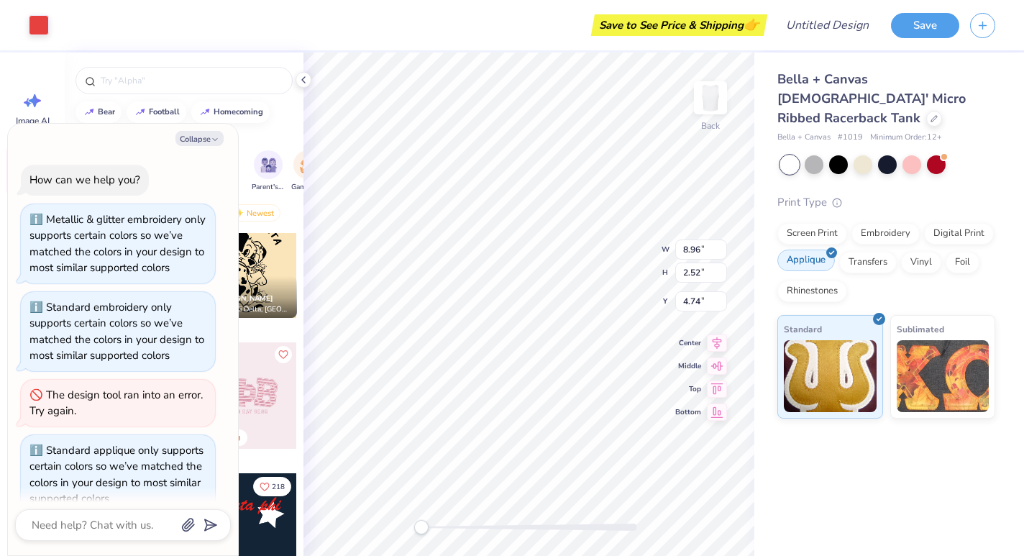
scroll to position [34, 0]
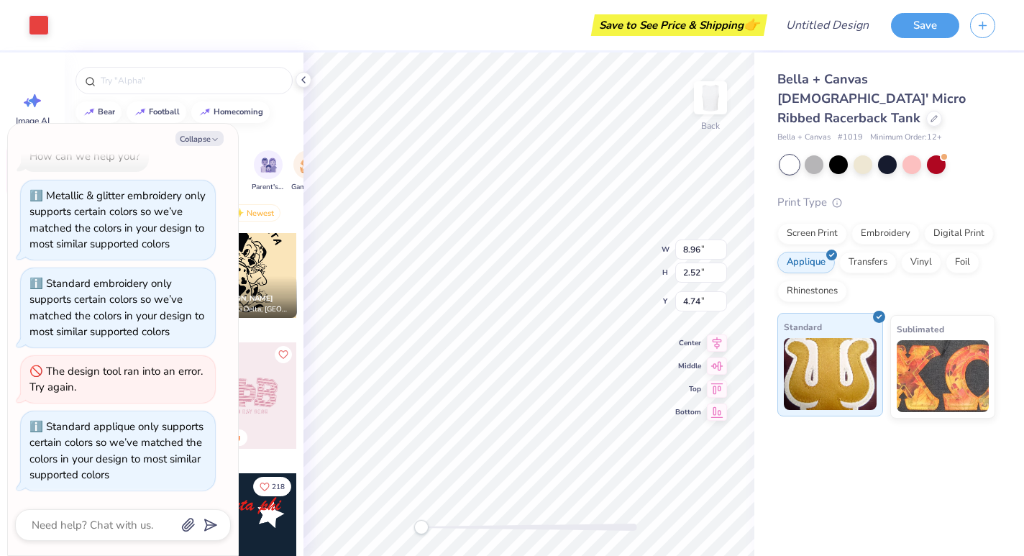
click at [821, 338] on img at bounding box center [830, 374] width 93 height 72
click at [876, 249] on div "Transfers" at bounding box center [868, 260] width 58 height 22
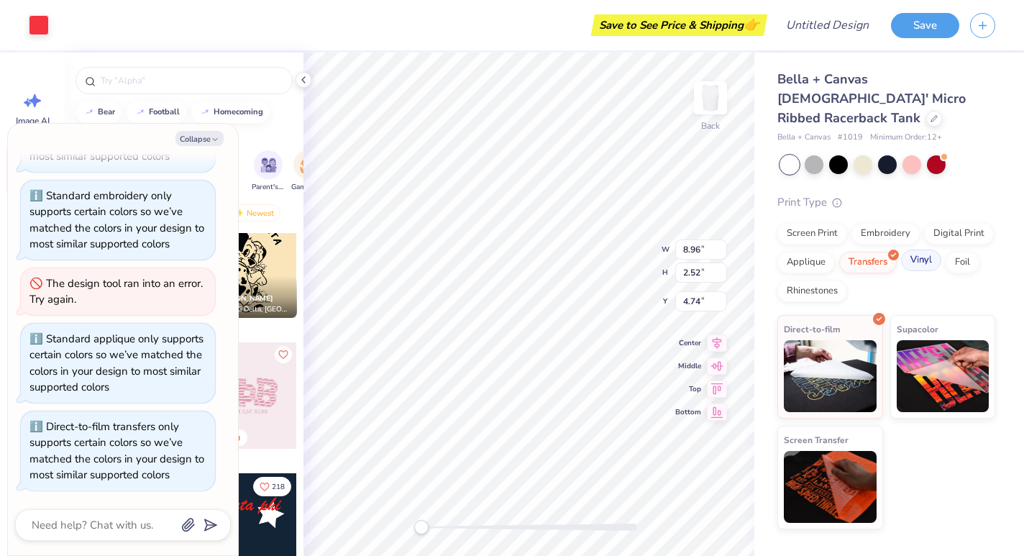
click at [915, 249] on div "Vinyl" at bounding box center [921, 260] width 40 height 22
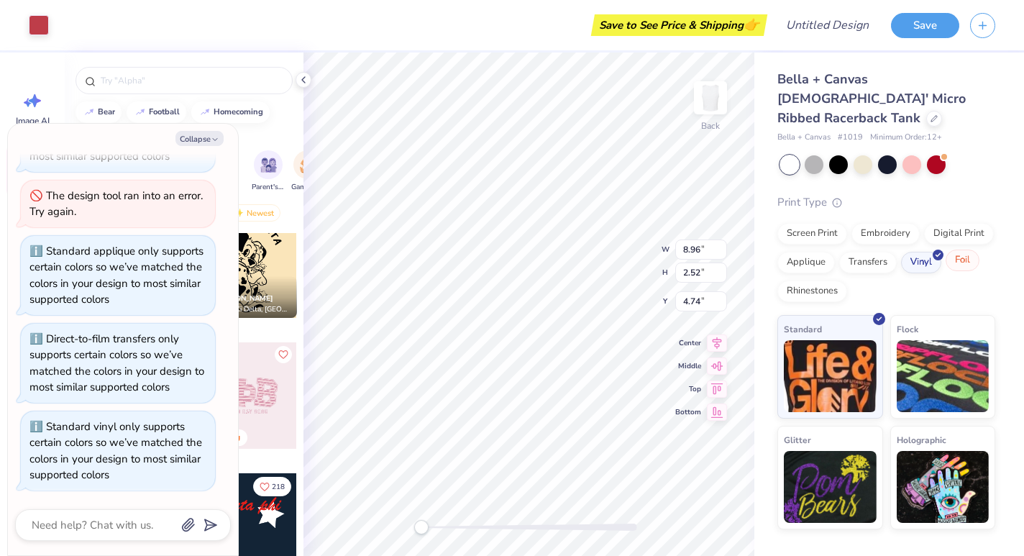
click at [951, 249] on div "Foil" at bounding box center [962, 260] width 34 height 22
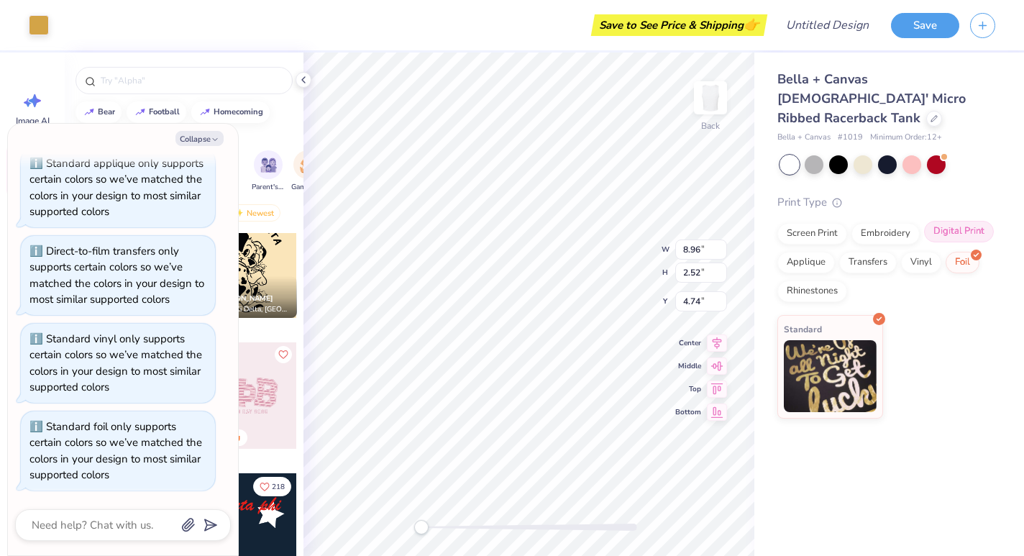
click at [956, 221] on div "Digital Print" at bounding box center [959, 232] width 70 height 22
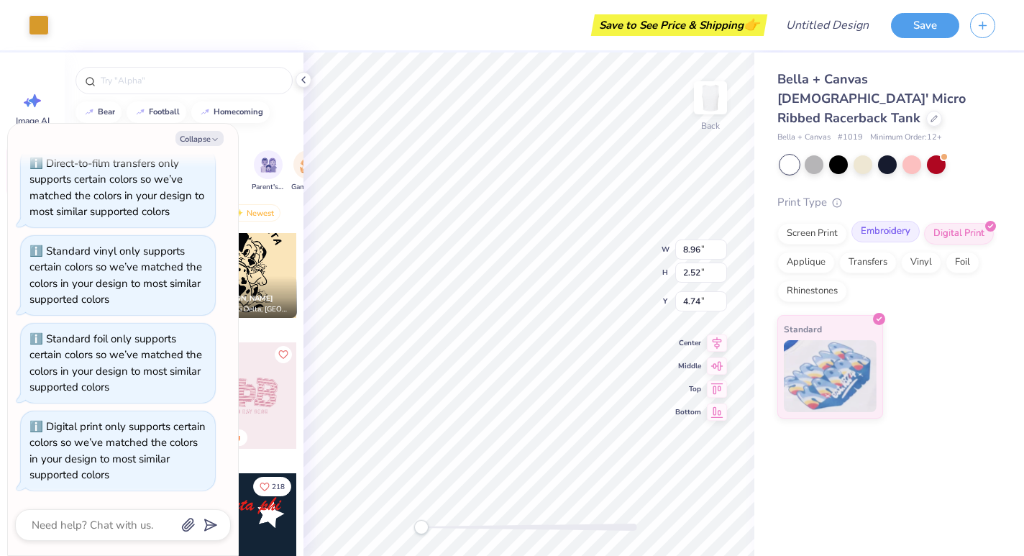
click at [889, 221] on div "Embroidery" at bounding box center [885, 232] width 68 height 22
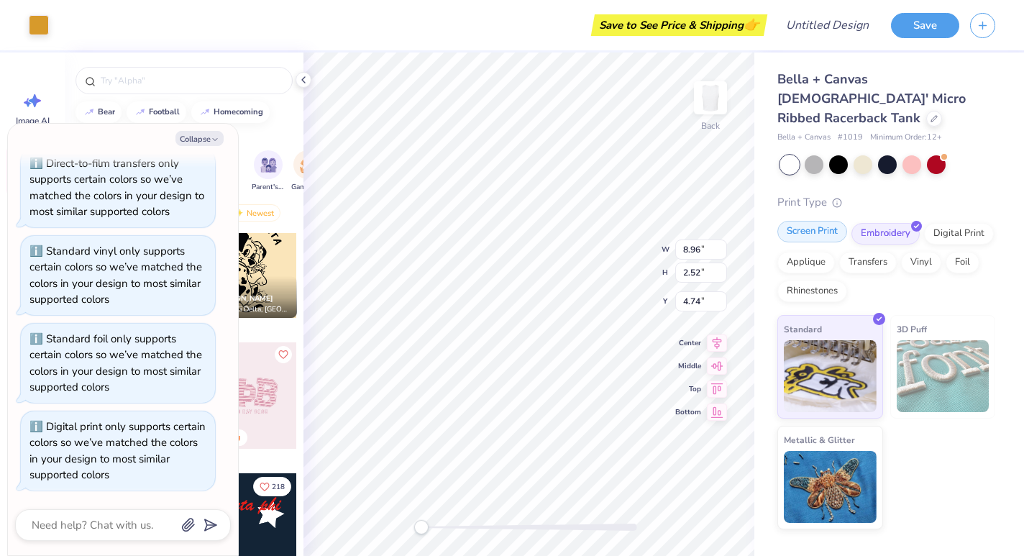
click at [814, 221] on div "Screen Print" at bounding box center [812, 232] width 70 height 22
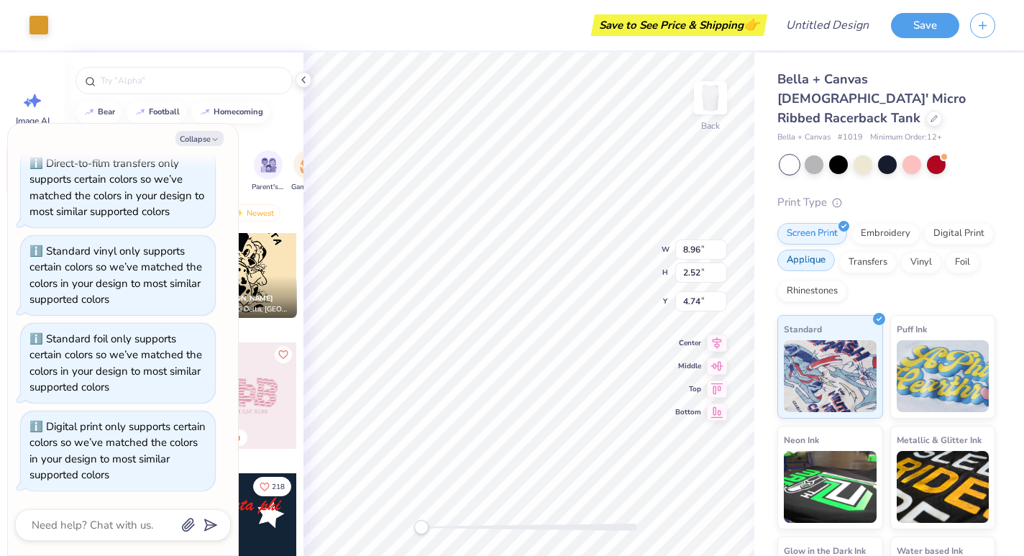
click at [823, 249] on div "Applique" at bounding box center [806, 260] width 58 height 22
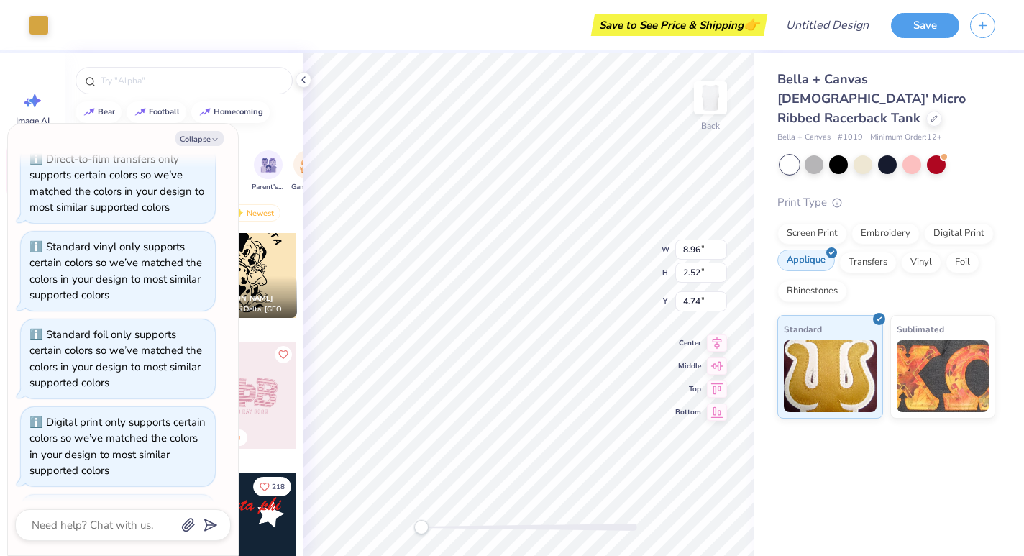
scroll to position [465, 0]
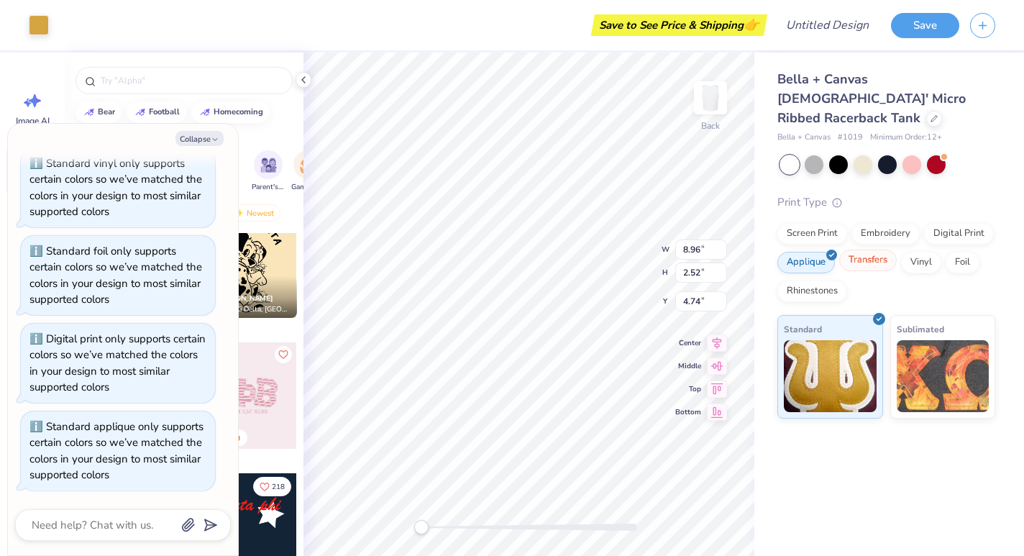
click at [866, 249] on div "Transfers" at bounding box center [868, 260] width 58 height 22
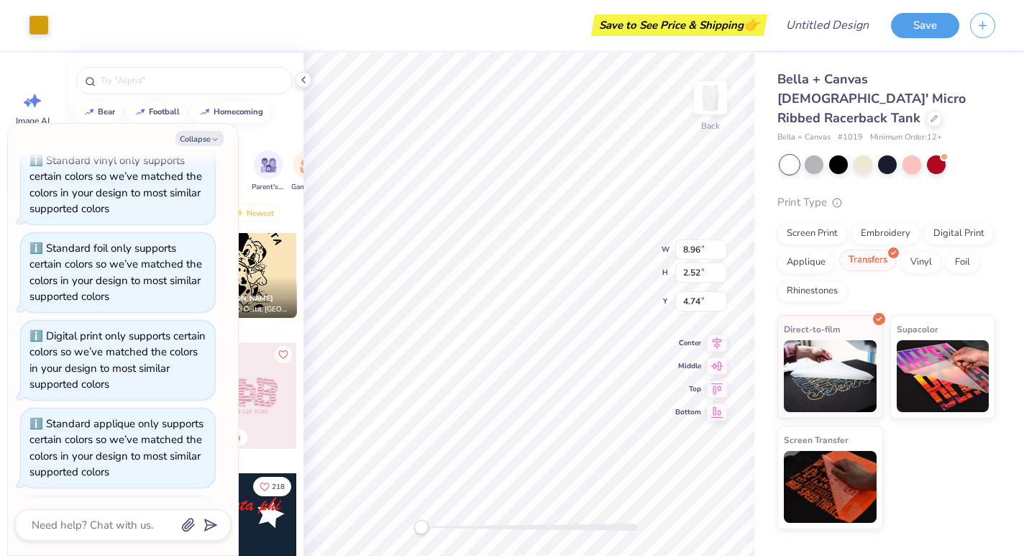
scroll to position [551, 0]
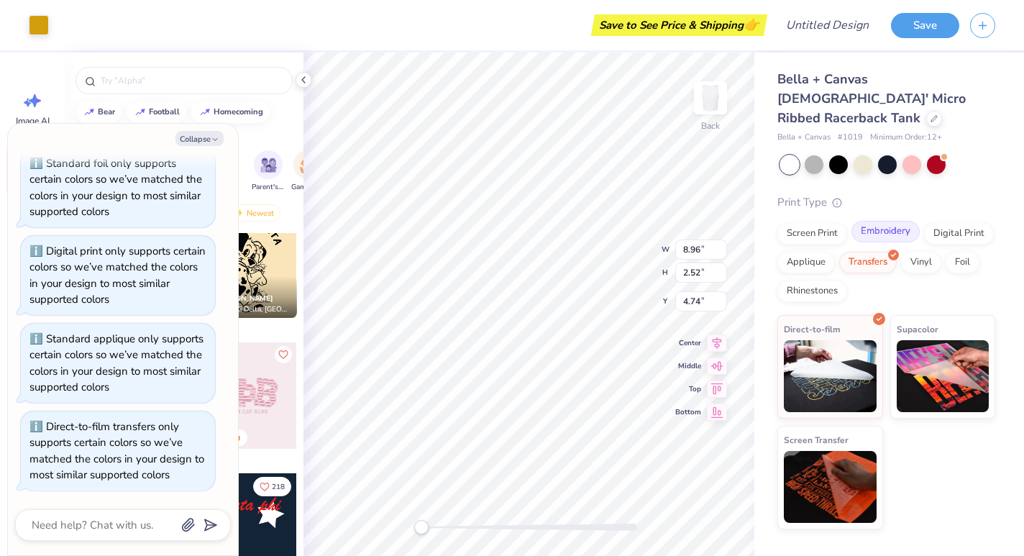
click at [879, 221] on div "Embroidery" at bounding box center [885, 232] width 68 height 22
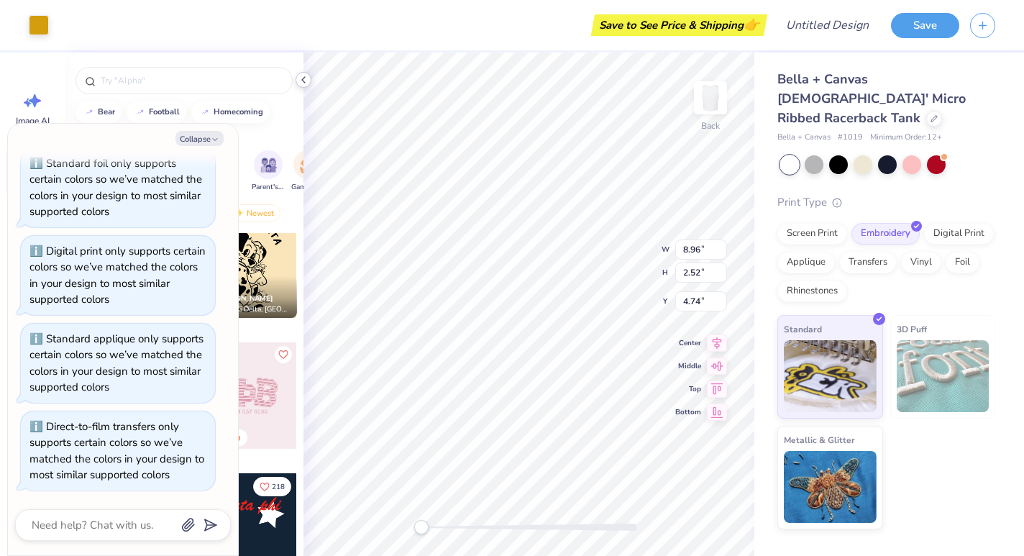
click at [303, 80] on icon at bounding box center [304, 80] width 12 height 12
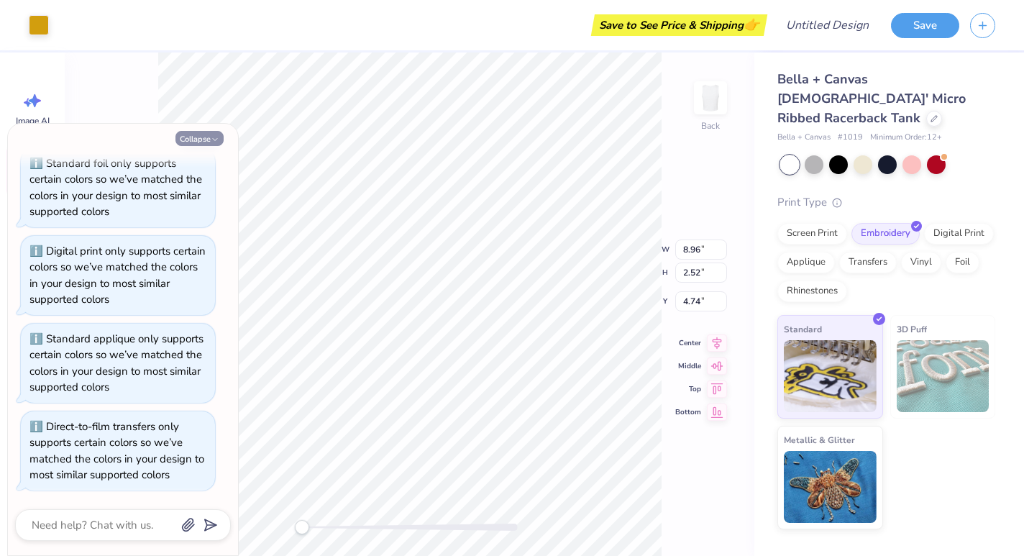
click at [201, 141] on button "Collapse" at bounding box center [199, 138] width 48 height 15
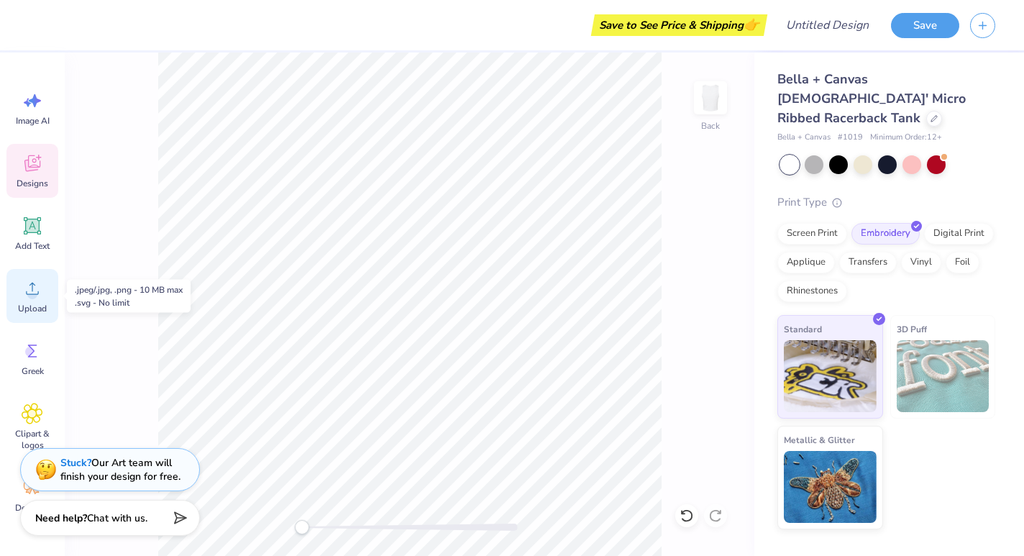
click at [31, 289] on icon at bounding box center [33, 289] width 22 height 22
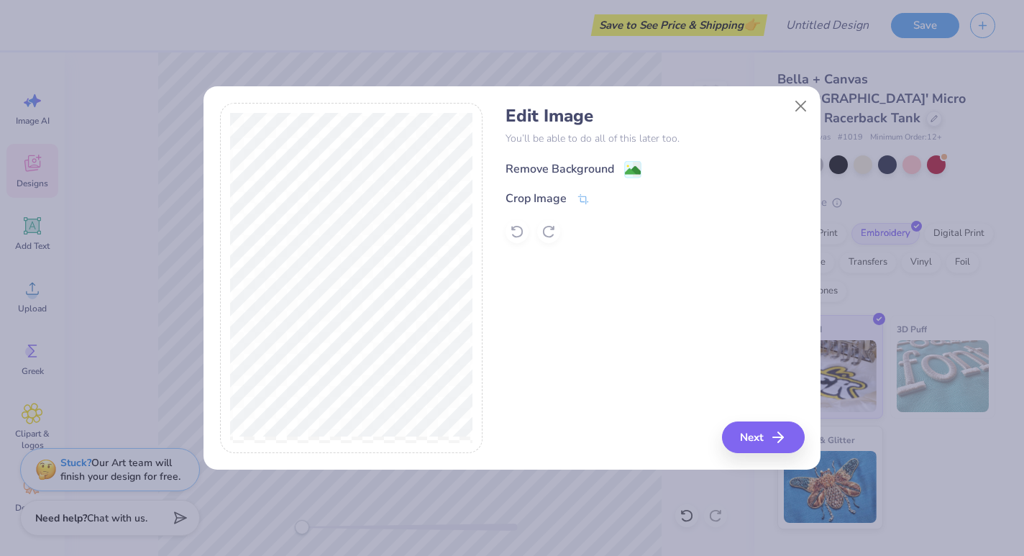
click at [636, 170] on image at bounding box center [633, 170] width 16 height 16
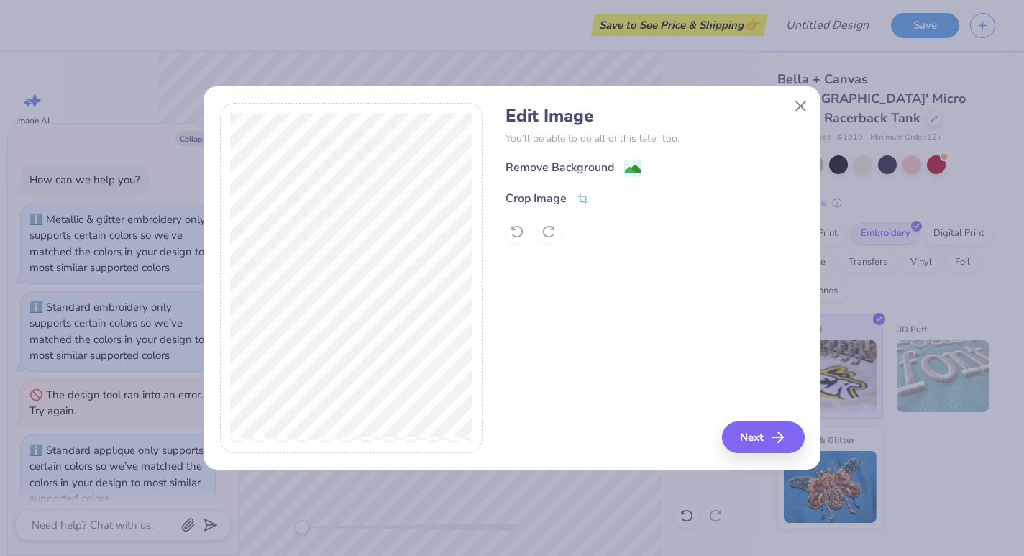
scroll to position [606, 0]
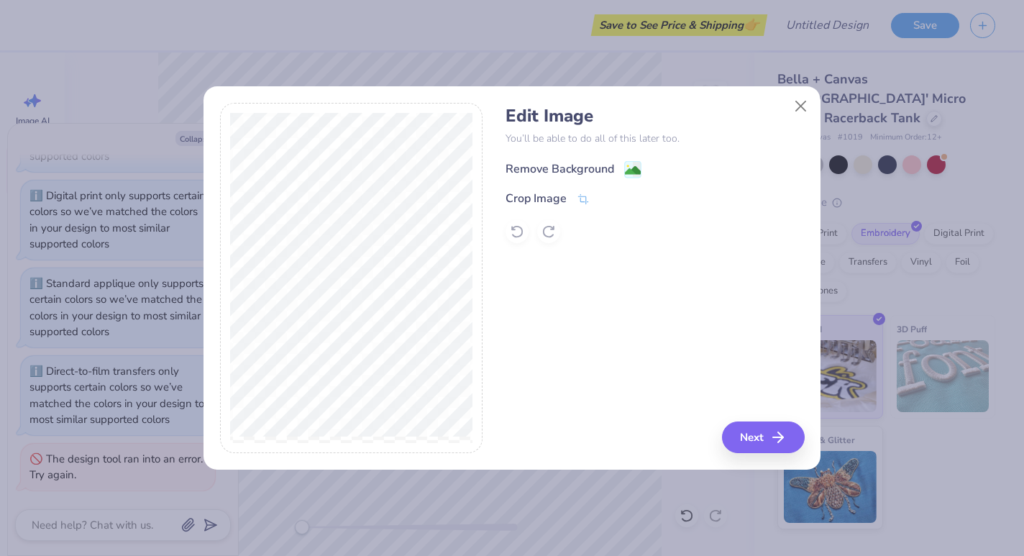
click at [632, 165] on image at bounding box center [633, 170] width 16 height 16
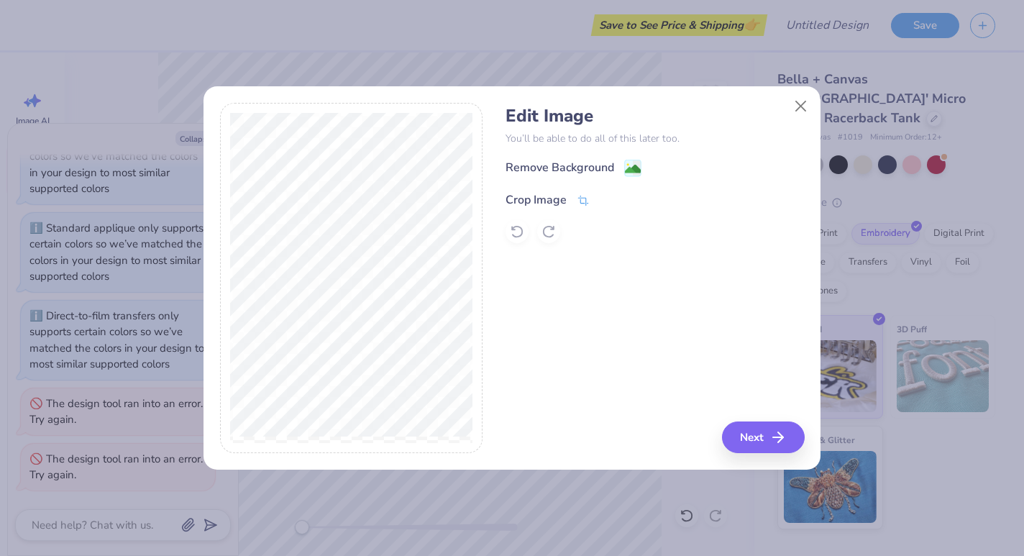
click at [583, 200] on icon at bounding box center [583, 200] width 13 height 13
click at [606, 201] on icon at bounding box center [607, 198] width 9 height 9
click at [628, 169] on image at bounding box center [633, 170] width 16 height 16
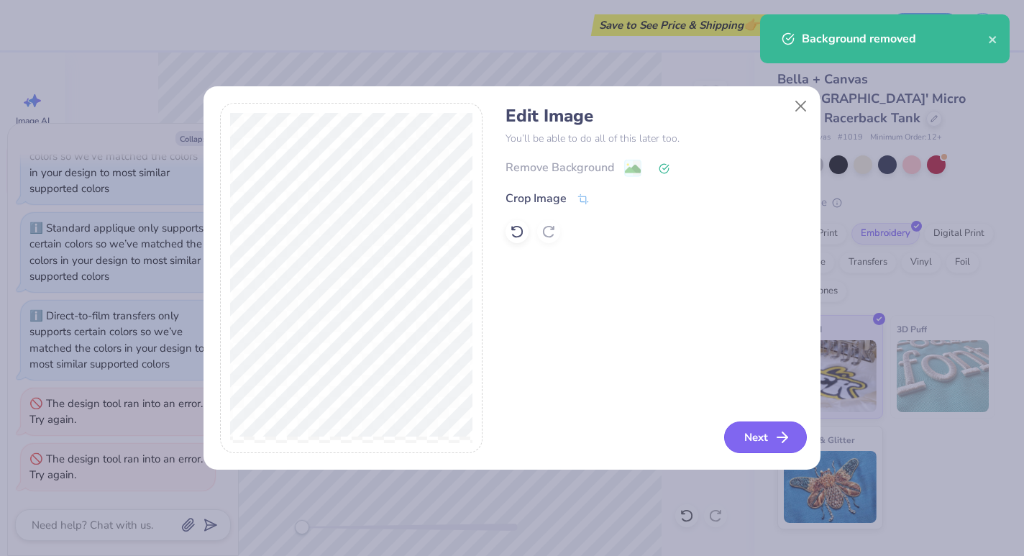
click at [761, 444] on button "Next" at bounding box center [765, 437] width 83 height 32
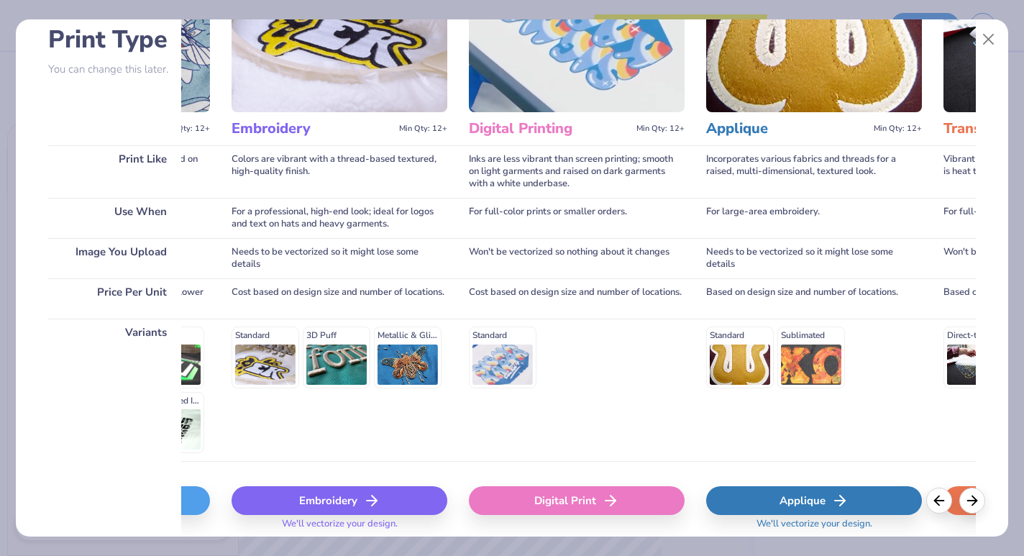
scroll to position [109, 0]
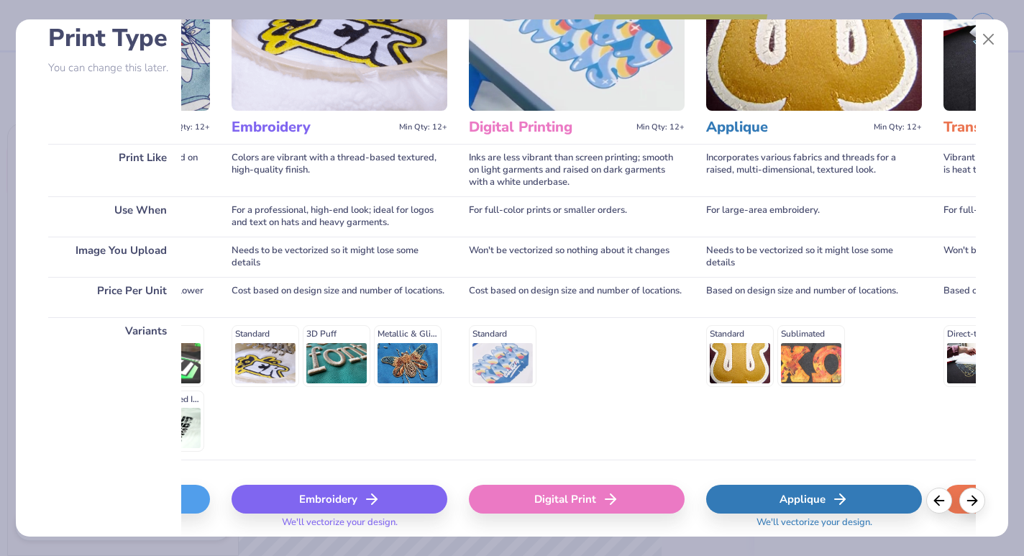
click at [370, 499] on line at bounding box center [372, 499] width 10 height 0
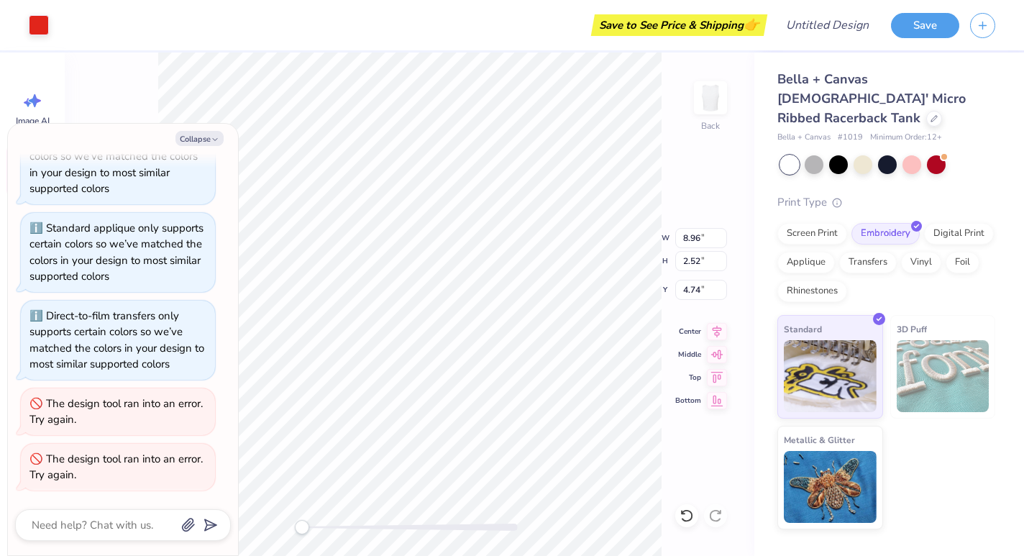
type textarea "x"
type input "7.30"
type input "2.05"
click at [710, 96] on img at bounding box center [711, 98] width 58 height 58
click at [705, 114] on img at bounding box center [711, 98] width 58 height 58
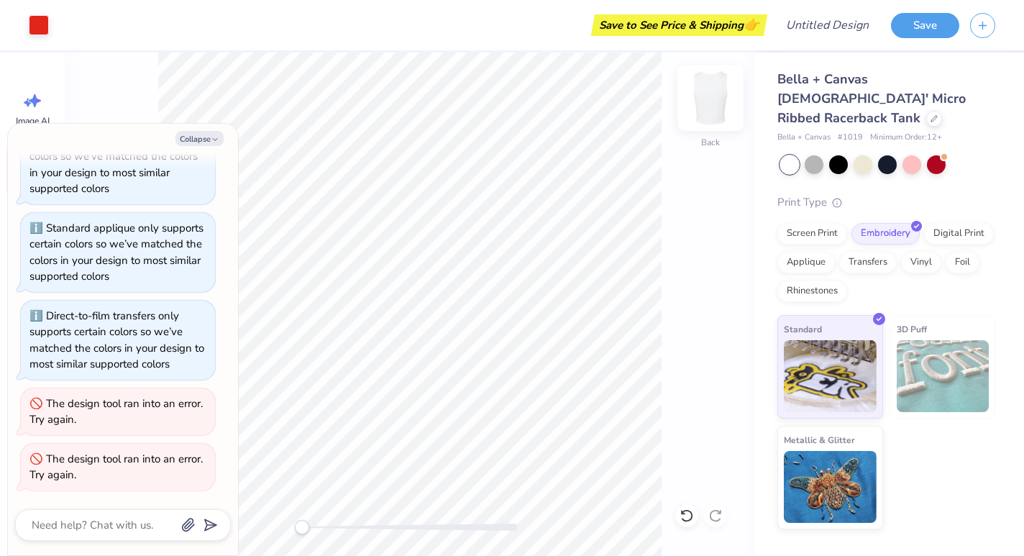
click at [707, 111] on img at bounding box center [711, 98] width 58 height 58
click at [210, 139] on button "Collapse" at bounding box center [199, 138] width 48 height 15
type textarea "x"
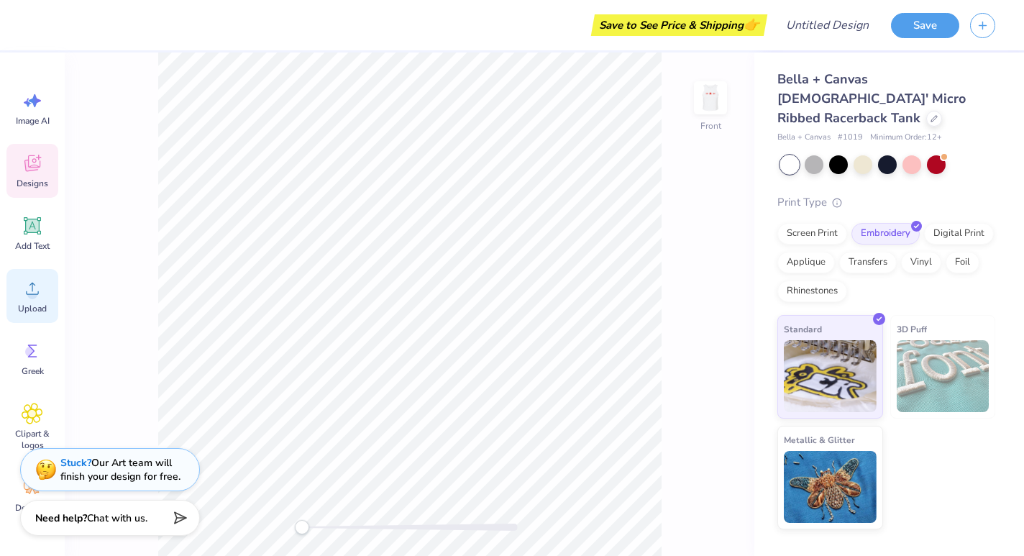
click at [42, 283] on icon at bounding box center [33, 289] width 22 height 22
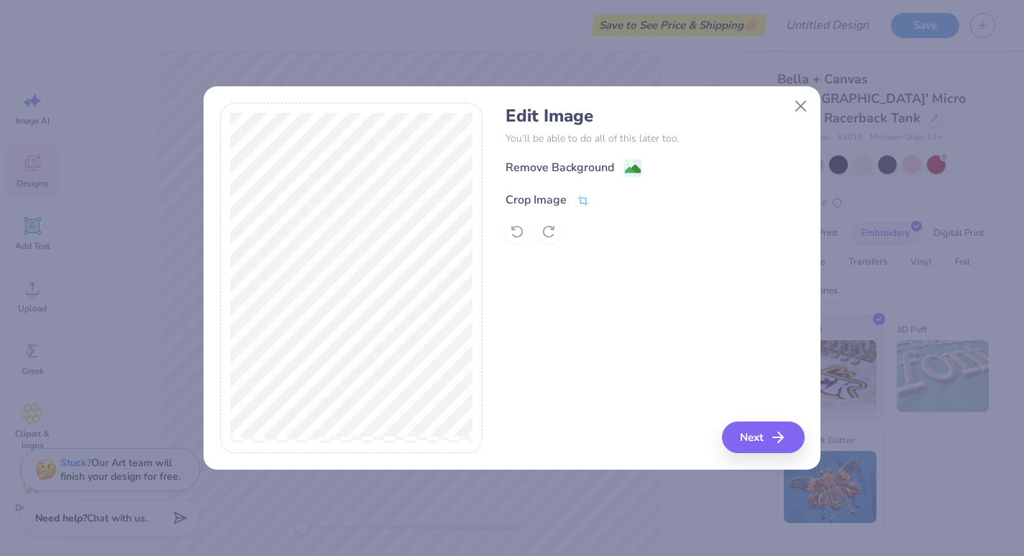
click at [580, 199] on icon at bounding box center [583, 201] width 11 height 10
click at [608, 201] on icon at bounding box center [607, 198] width 9 height 9
click at [637, 162] on g at bounding box center [633, 169] width 17 height 17
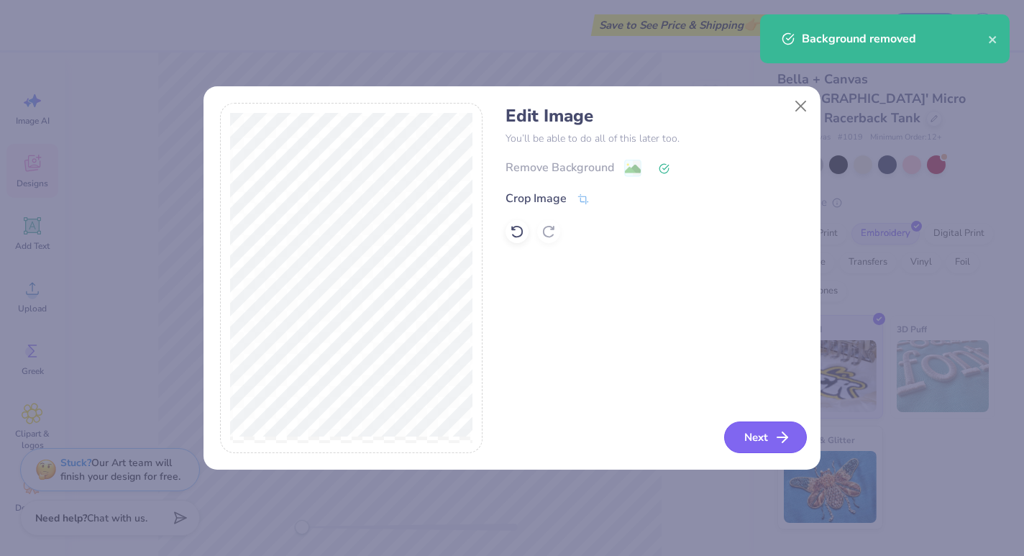
click at [760, 440] on button "Next" at bounding box center [765, 437] width 83 height 32
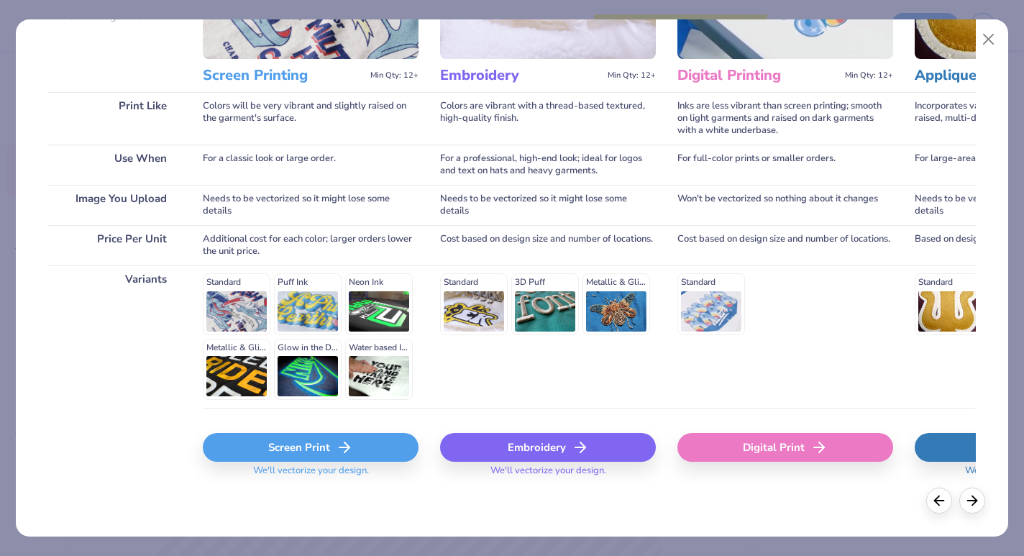
scroll to position [160, 0]
click at [500, 447] on div "Embroidery" at bounding box center [548, 448] width 216 height 29
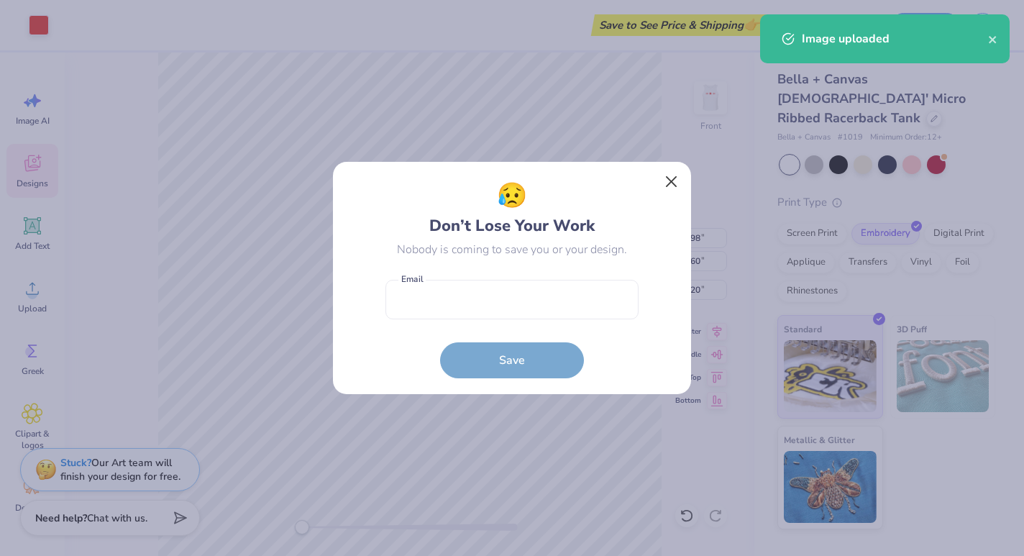
click at [671, 183] on button "Close" at bounding box center [671, 181] width 27 height 27
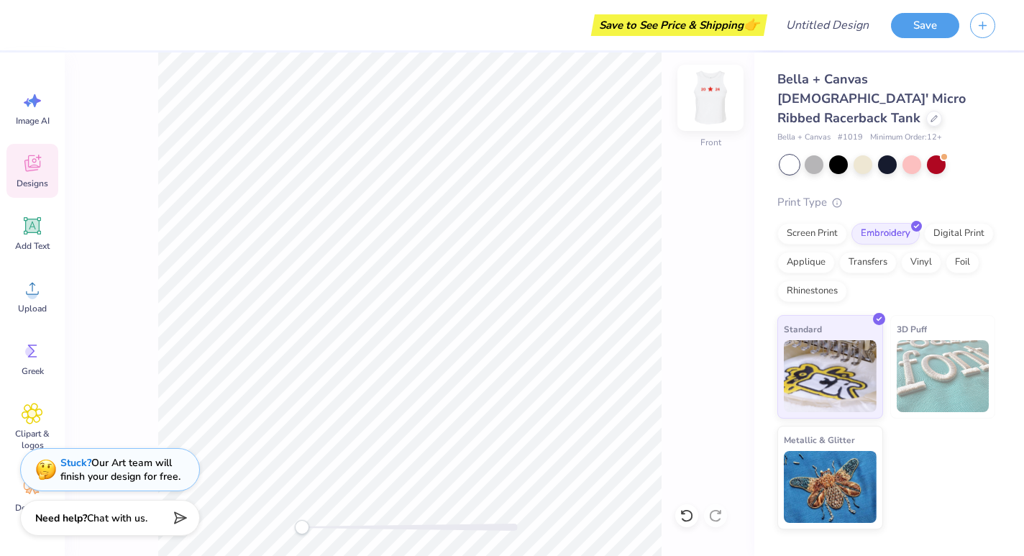
click at [712, 100] on img at bounding box center [711, 98] width 58 height 58
click at [40, 226] on icon at bounding box center [32, 225] width 17 height 17
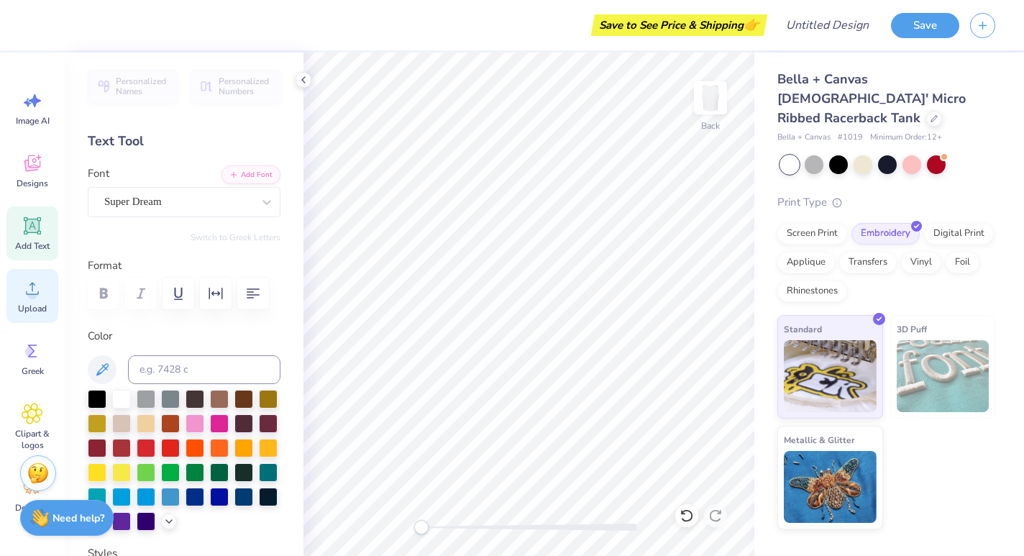
click at [35, 296] on circle at bounding box center [32, 294] width 10 height 10
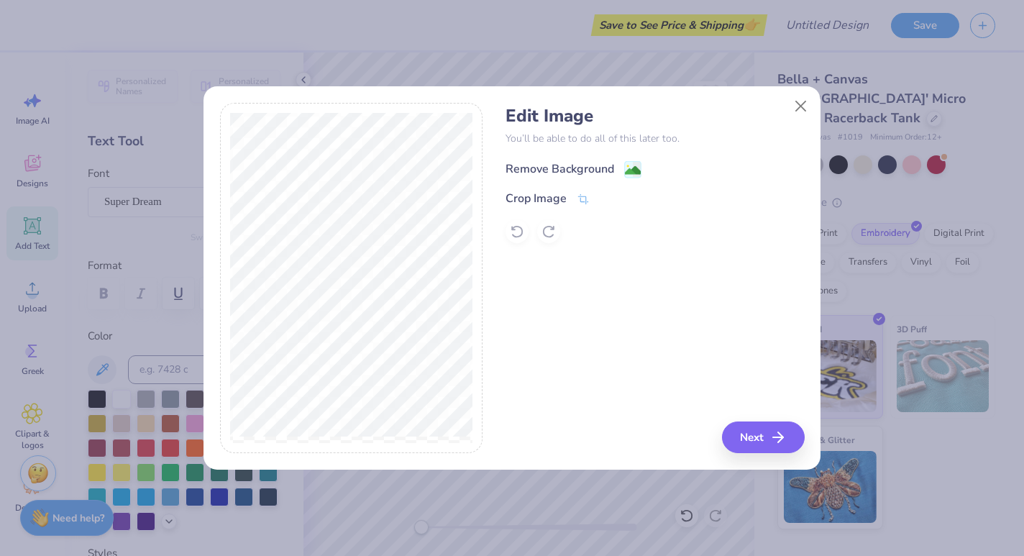
click at [631, 169] on image at bounding box center [633, 170] width 16 height 16
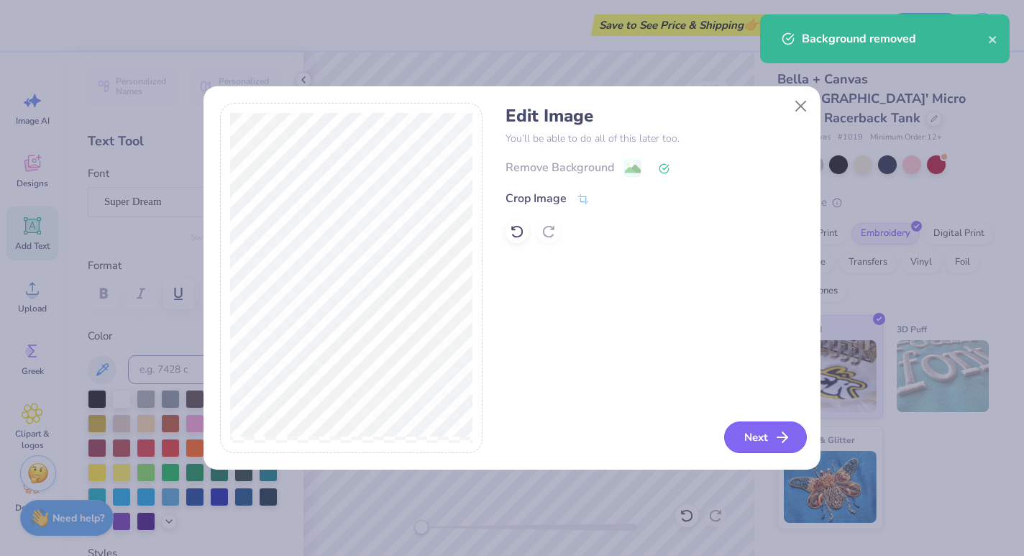
click at [774, 443] on icon "button" at bounding box center [782, 437] width 17 height 17
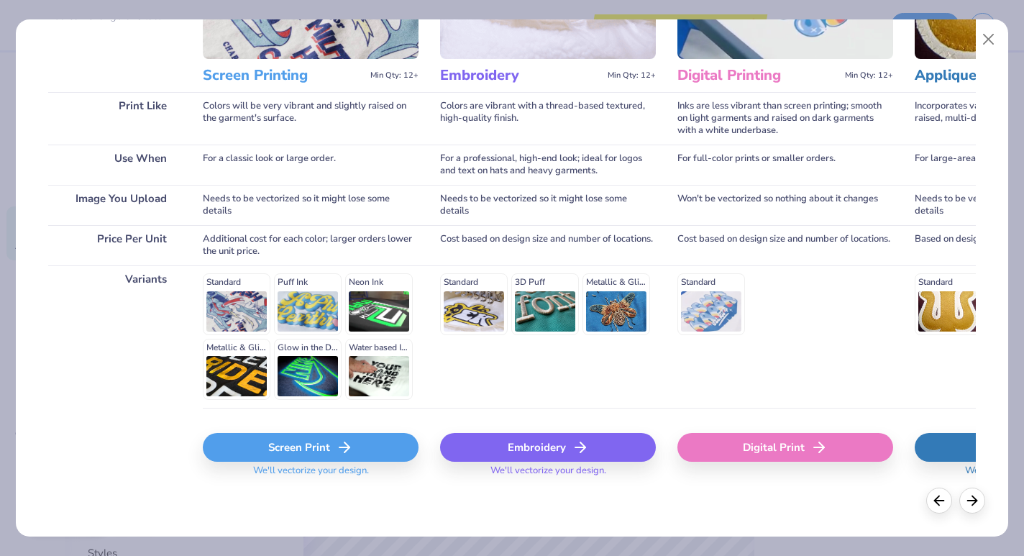
click at [529, 444] on div "Embroidery" at bounding box center [548, 447] width 216 height 29
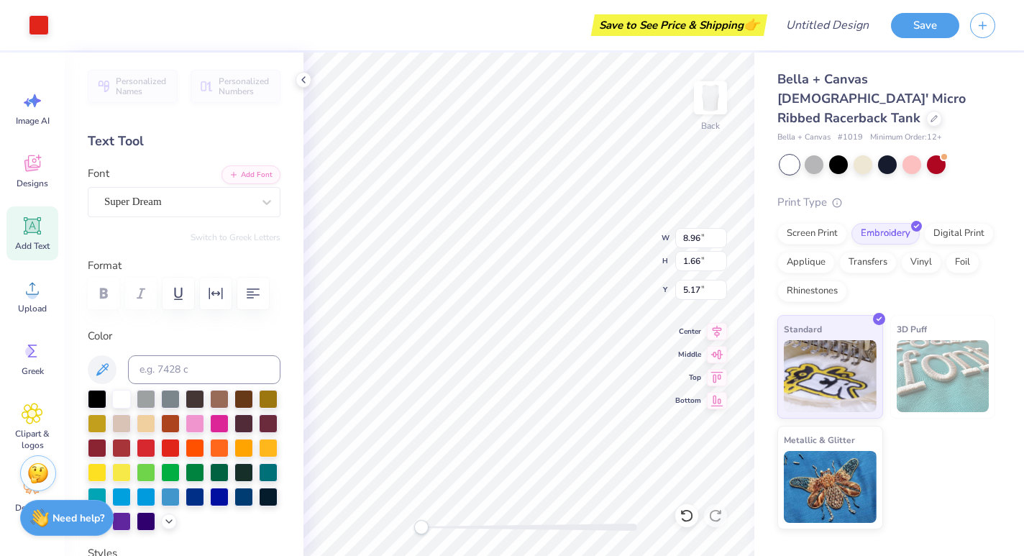
type input "6.23"
type input "1.15"
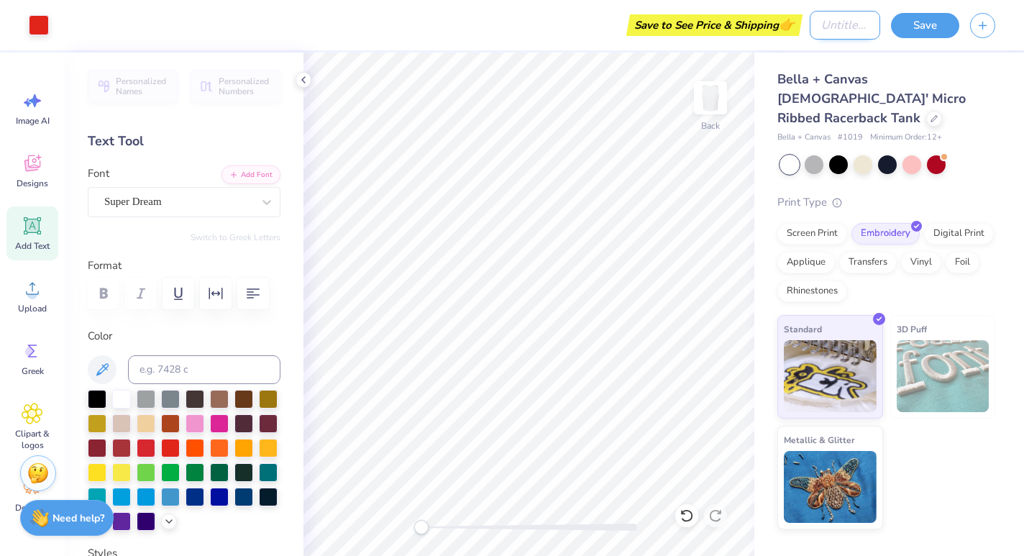
click at [851, 32] on input "Design Title" at bounding box center [845, 25] width 70 height 29
type input "S"
type input "Prebeeotic_Sticky_Sweet"
click at [935, 24] on button "Save" at bounding box center [925, 23] width 68 height 25
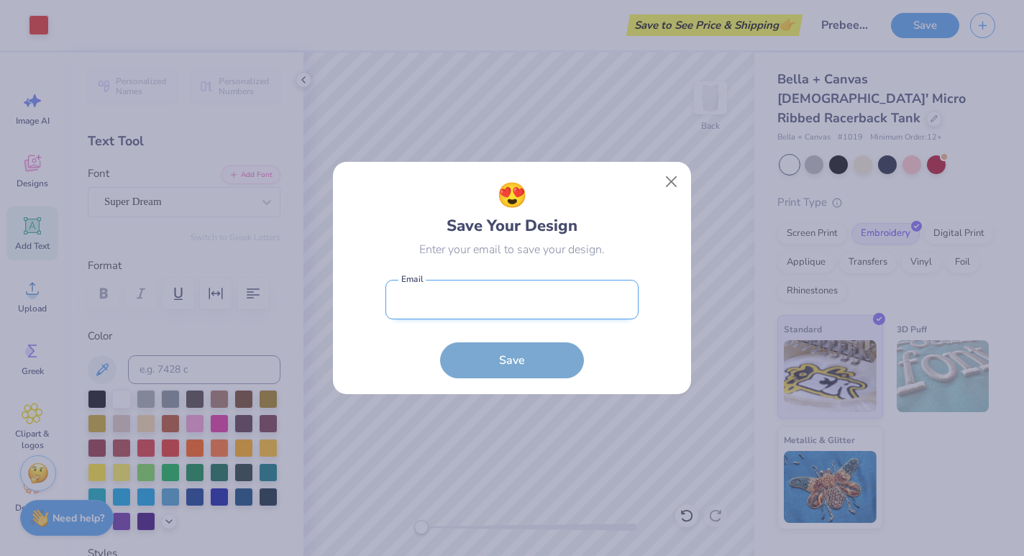
click at [551, 309] on input "email" at bounding box center [511, 300] width 253 height 40
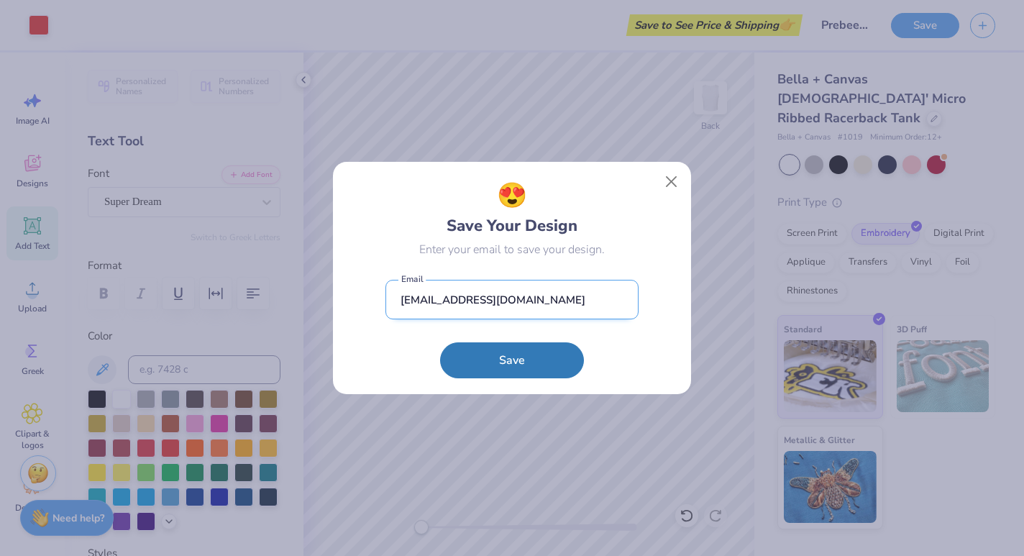
type input "[EMAIL_ADDRESS][DOMAIN_NAME]"
click at [512, 359] on button "Save" at bounding box center [512, 360] width 144 height 36
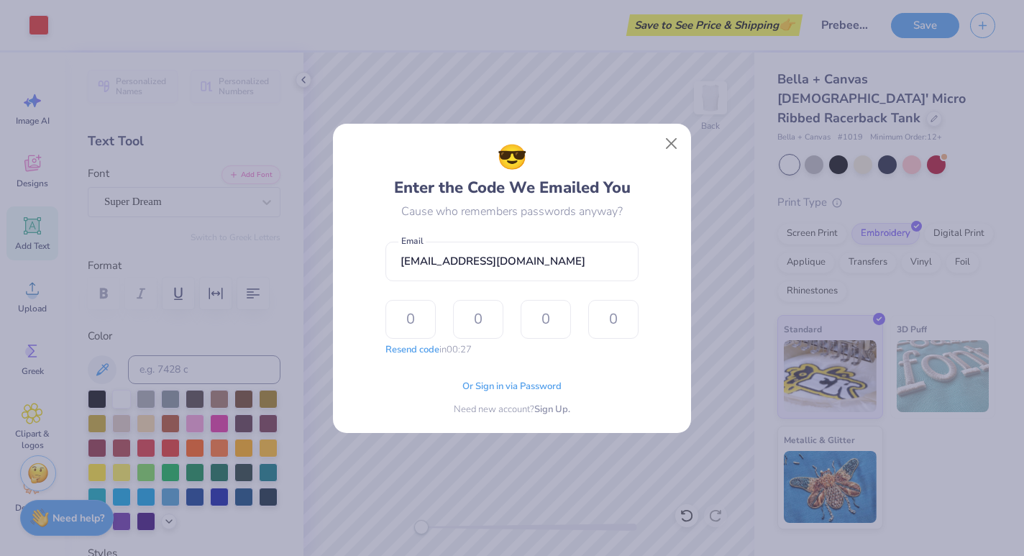
click at [334, 367] on div "😎 Enter the Code We Emailed You Cause who remembers passwords anyway? [EMAIL_AD…" at bounding box center [512, 278] width 358 height 309
click at [416, 321] on input "text" at bounding box center [410, 319] width 50 height 39
type input "3"
type input "5"
type input "4"
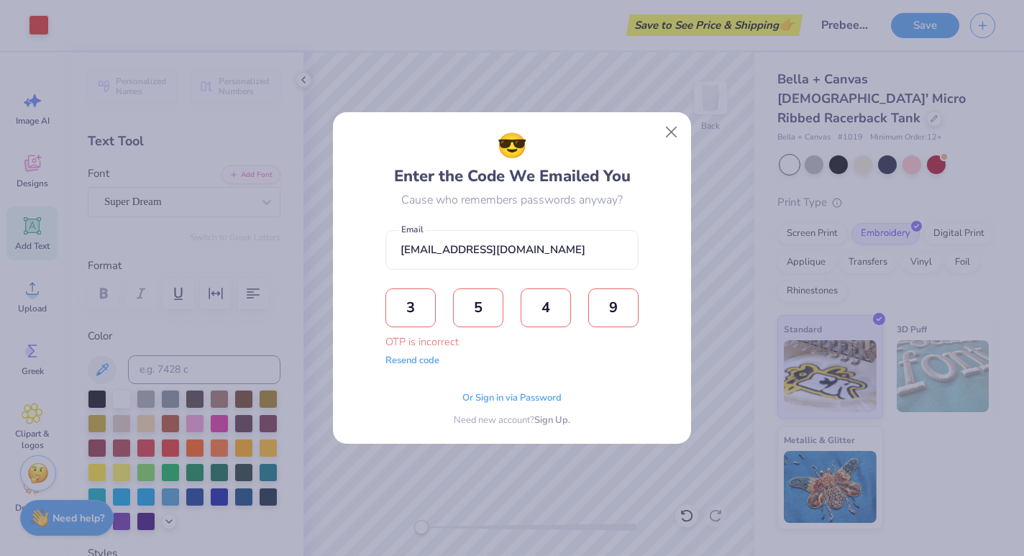
type input "9"
type input "4"
type input "5"
type input "3"
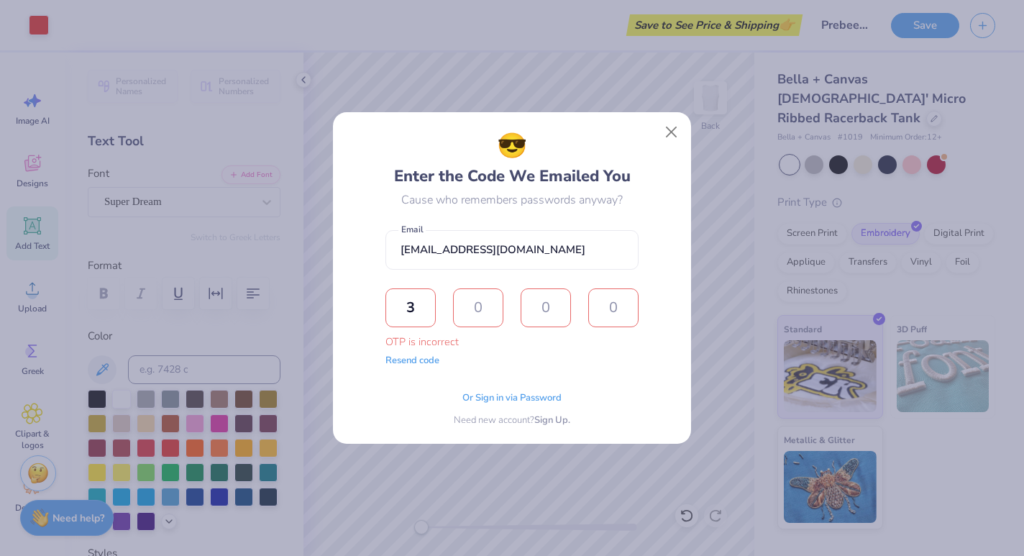
type input "5"
type input "9"
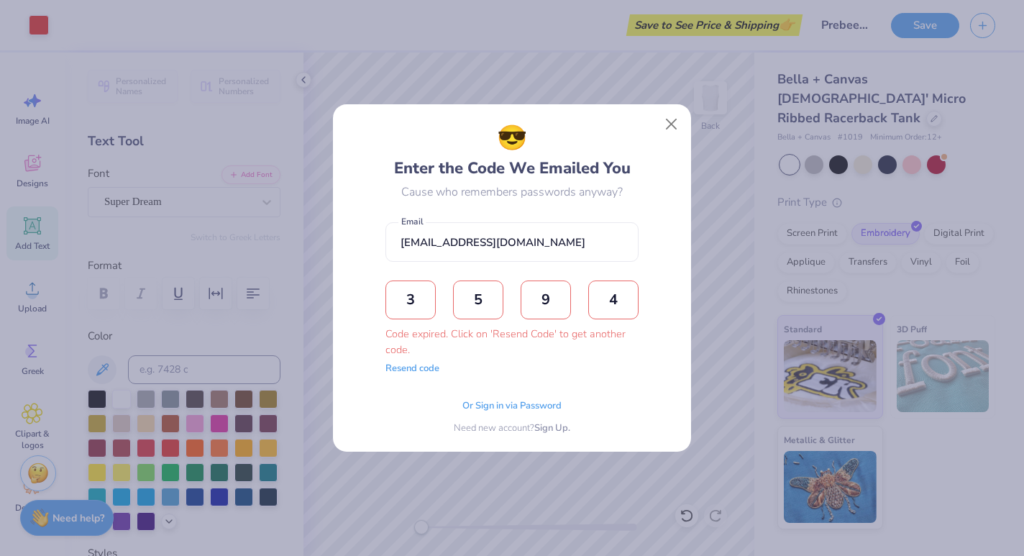
type input "4"
click at [564, 380] on div "😎 Enter the Code We Emailed You Cause who remembers passwords anyway? [EMAIL_AD…" at bounding box center [511, 277] width 253 height 315
click at [415, 367] on button "Resend code" at bounding box center [412, 366] width 54 height 14
click at [413, 300] on input "text" at bounding box center [410, 299] width 50 height 39
type input "1"
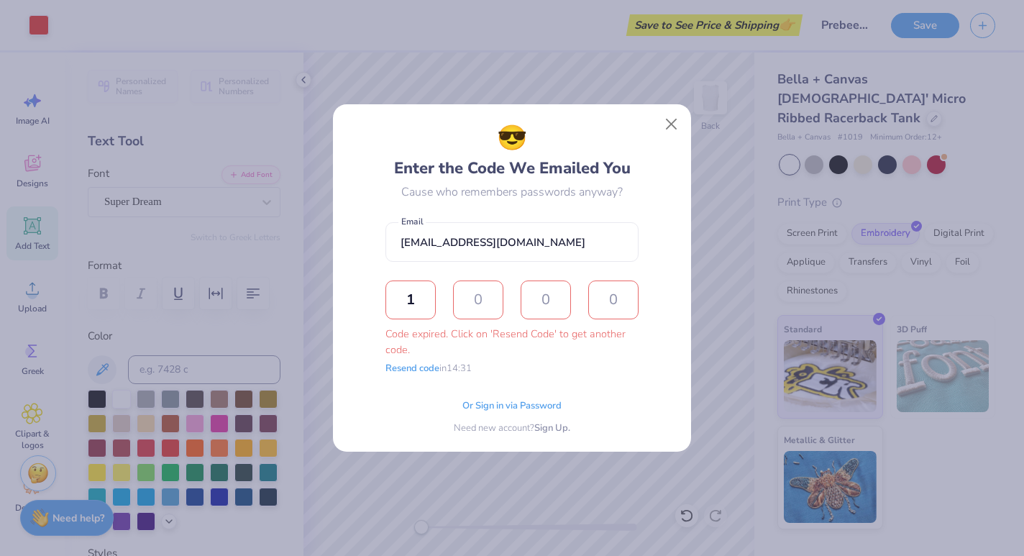
type input "6"
type input "8"
type input "3"
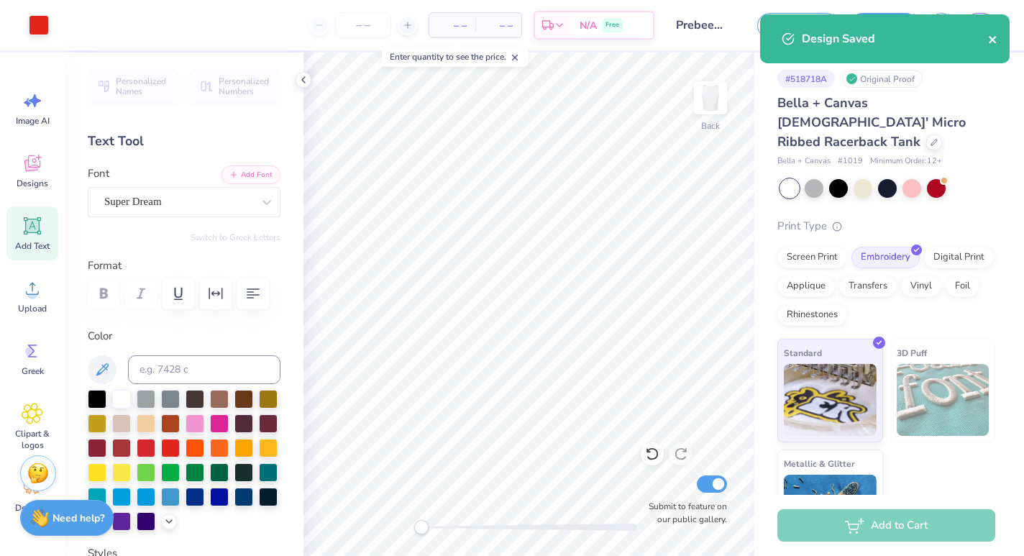
click at [996, 42] on icon "close" at bounding box center [992, 39] width 7 height 7
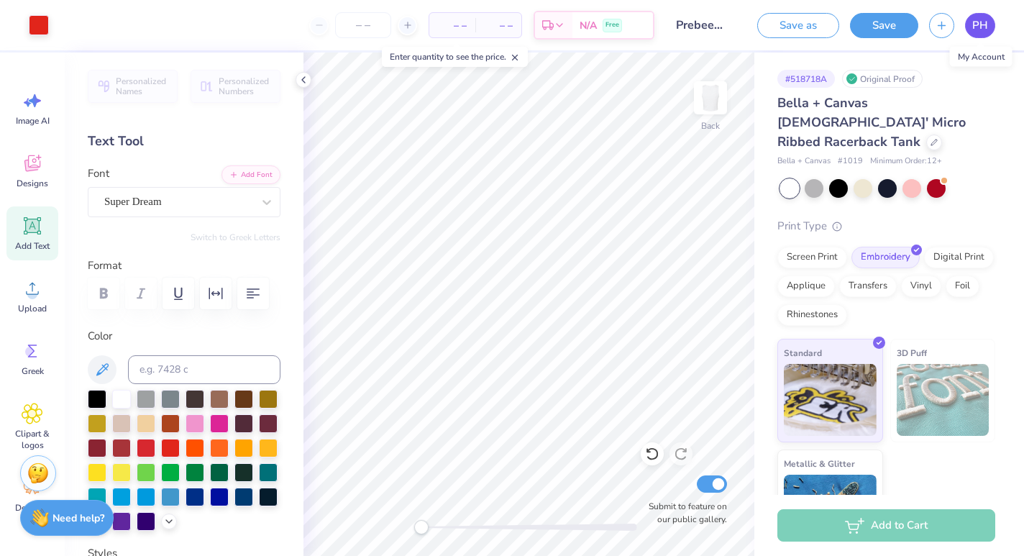
click at [968, 27] on link "PH" at bounding box center [980, 25] width 30 height 25
